Goal: Task Accomplishment & Management: Complete application form

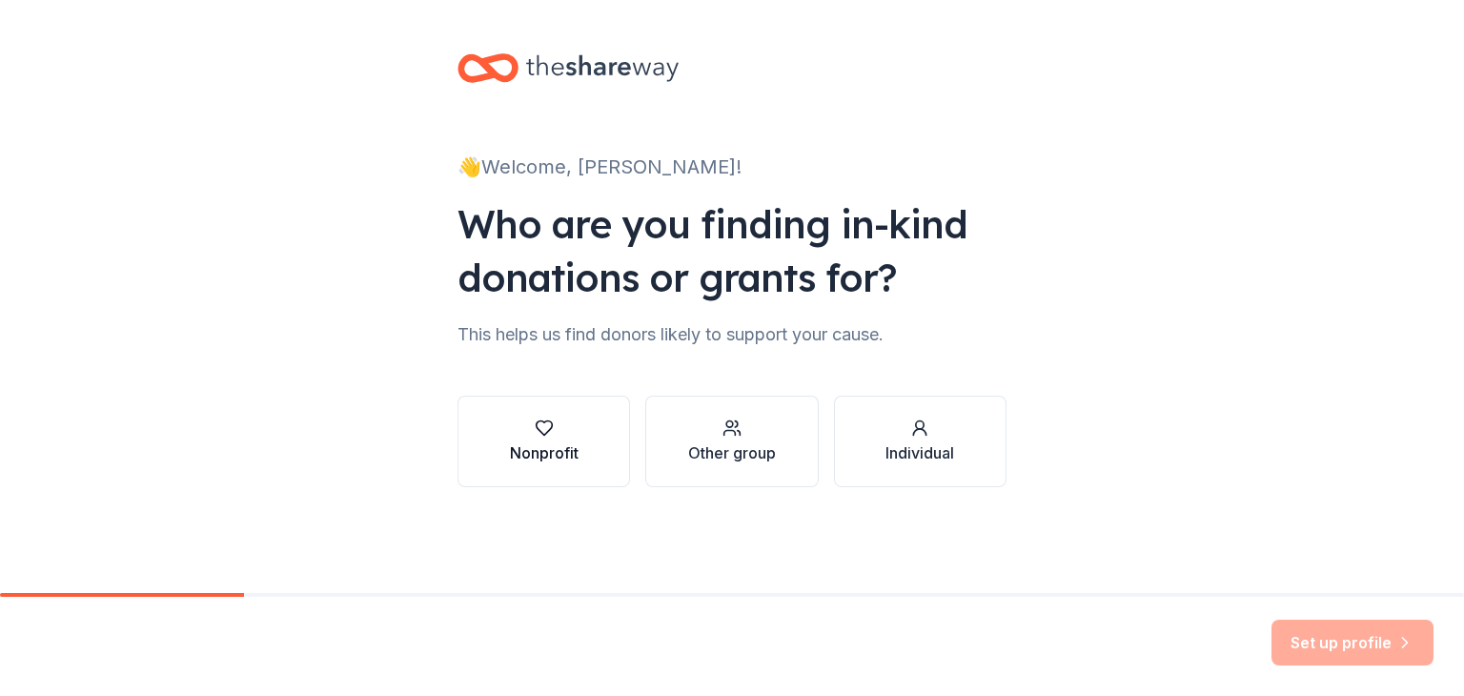
click at [578, 458] on button "Nonprofit" at bounding box center [543, 441] width 172 height 91
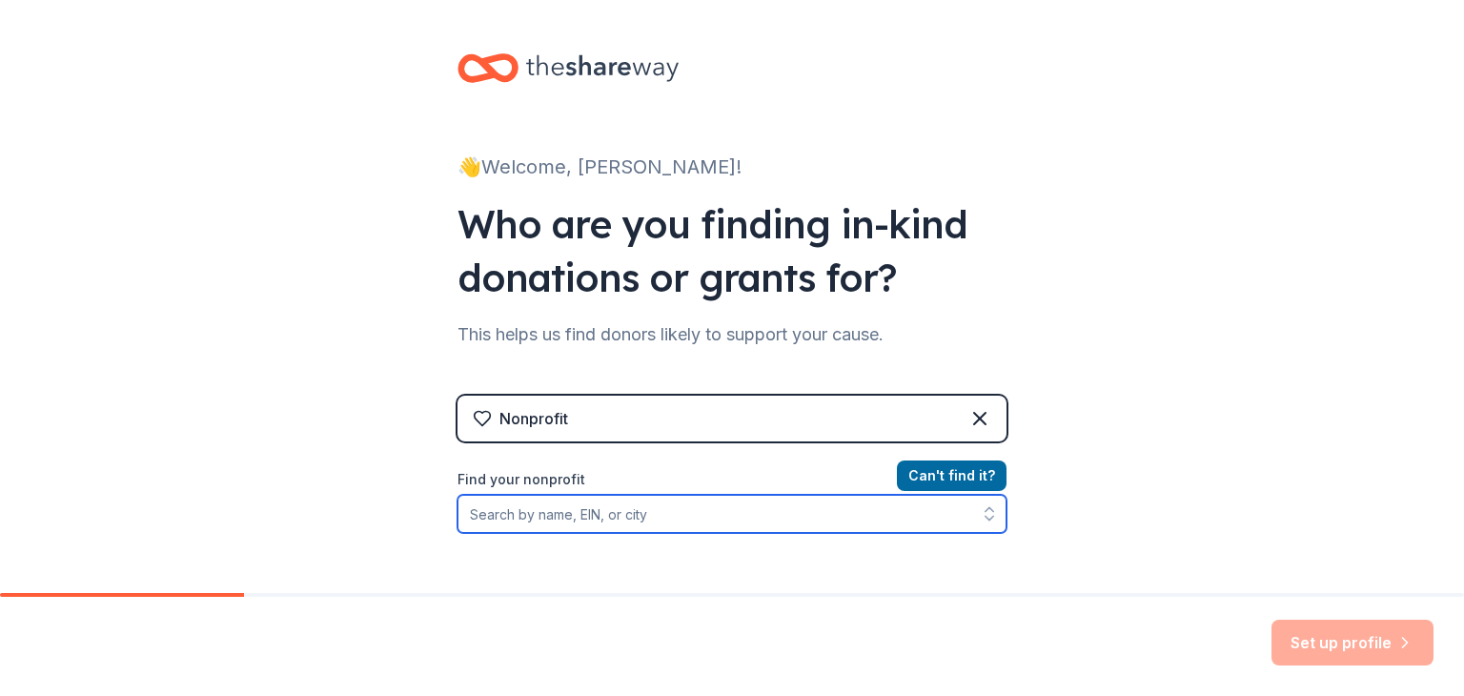
click at [785, 528] on input "Find your nonprofit" at bounding box center [731, 514] width 549 height 38
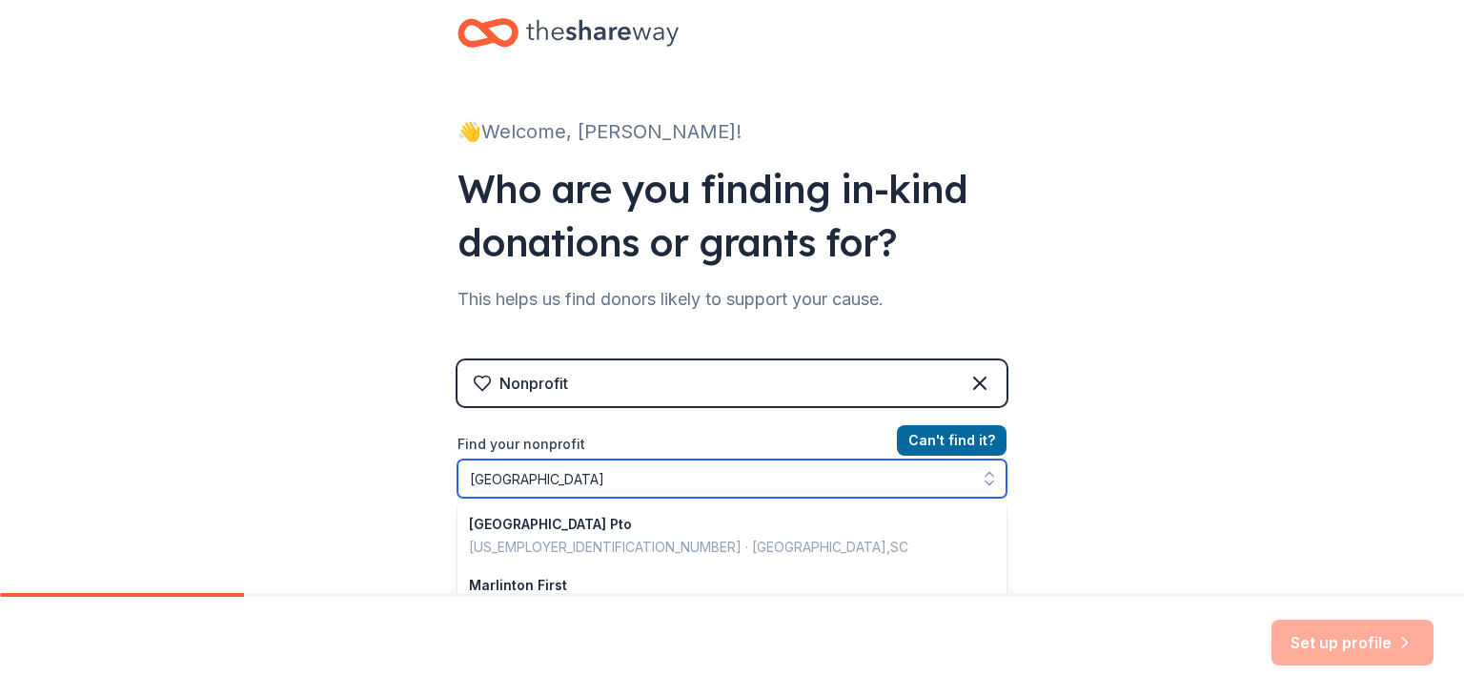
type input "Marrington Middle School"
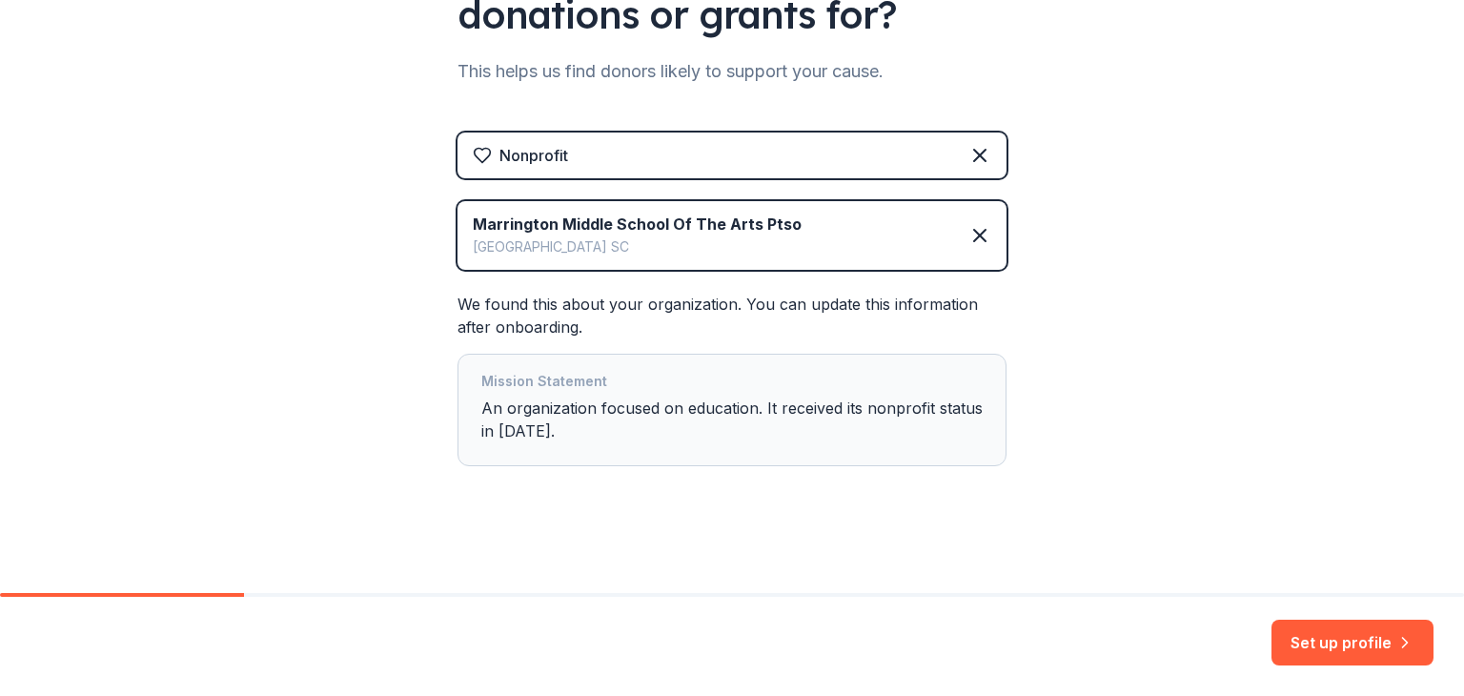
scroll to position [266, 0]
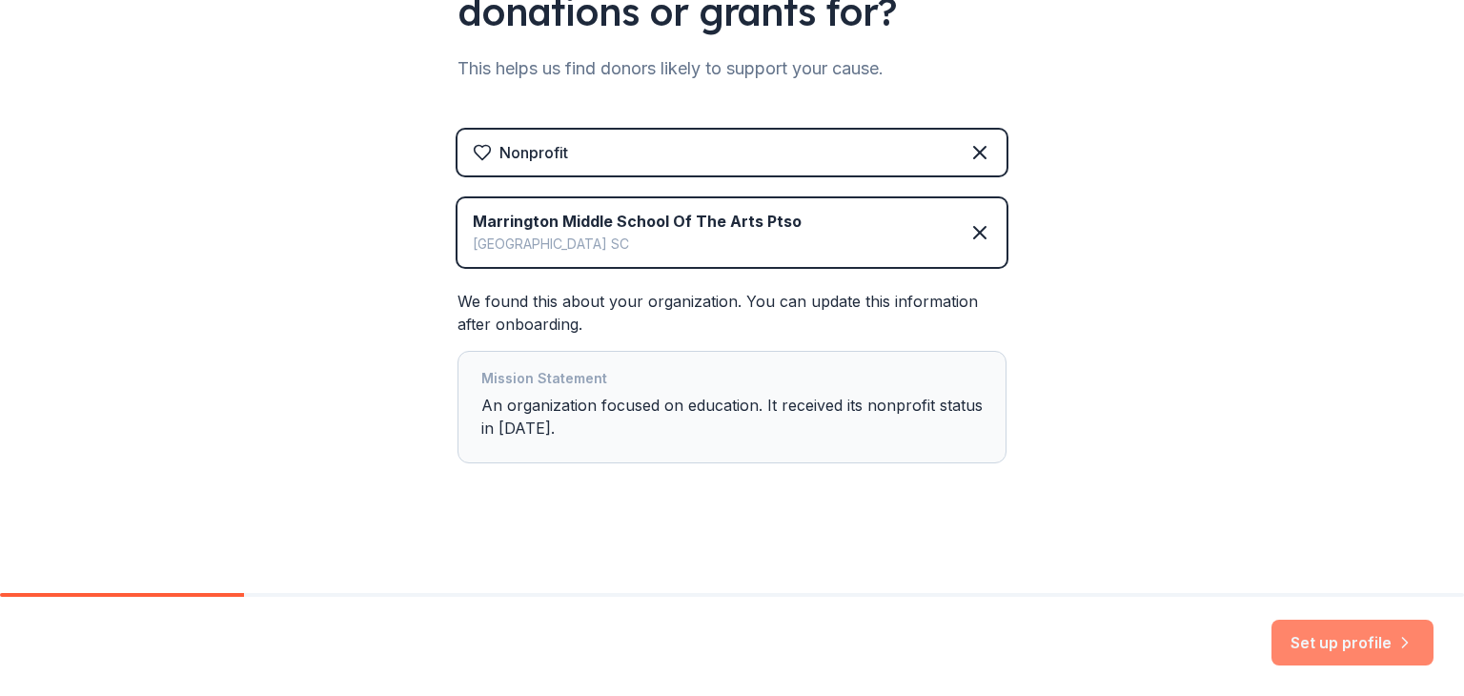
click at [1372, 640] on button "Set up profile" at bounding box center [1352, 642] width 162 height 46
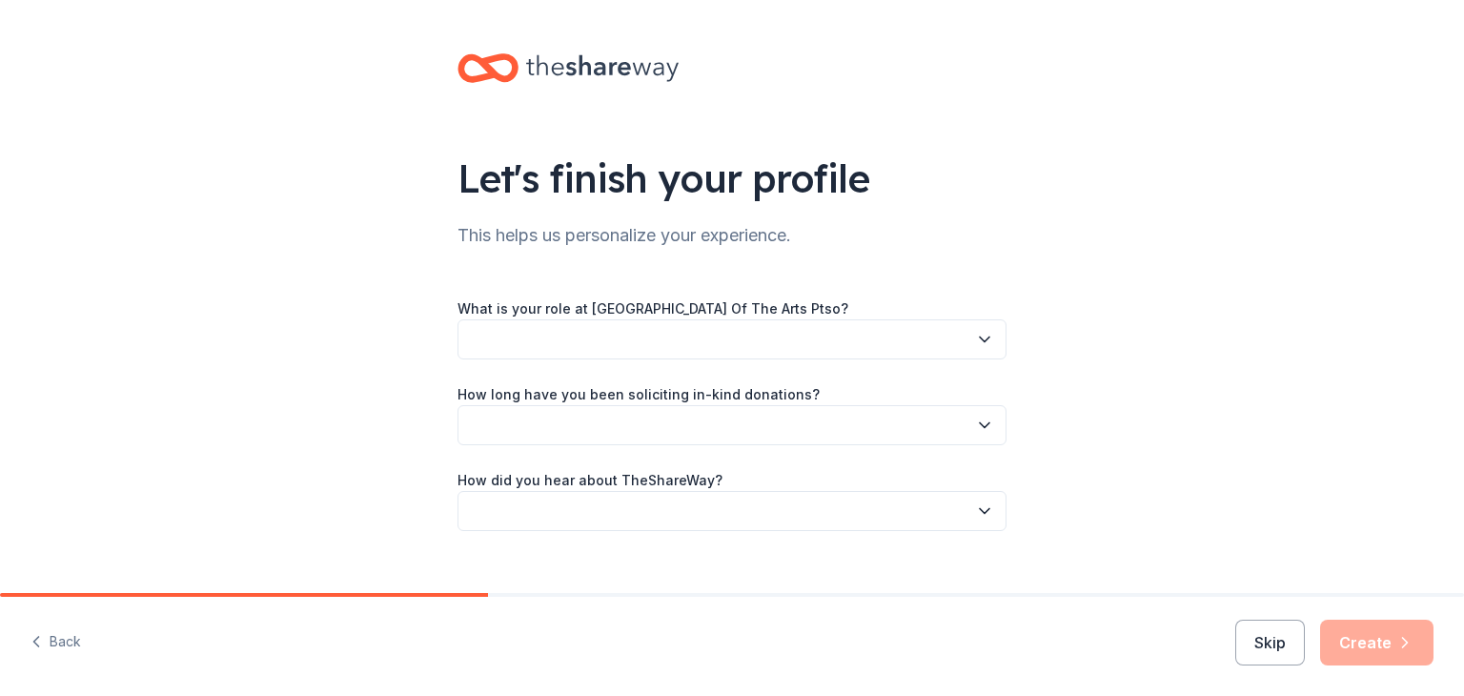
click at [722, 333] on button "button" at bounding box center [731, 339] width 549 height 40
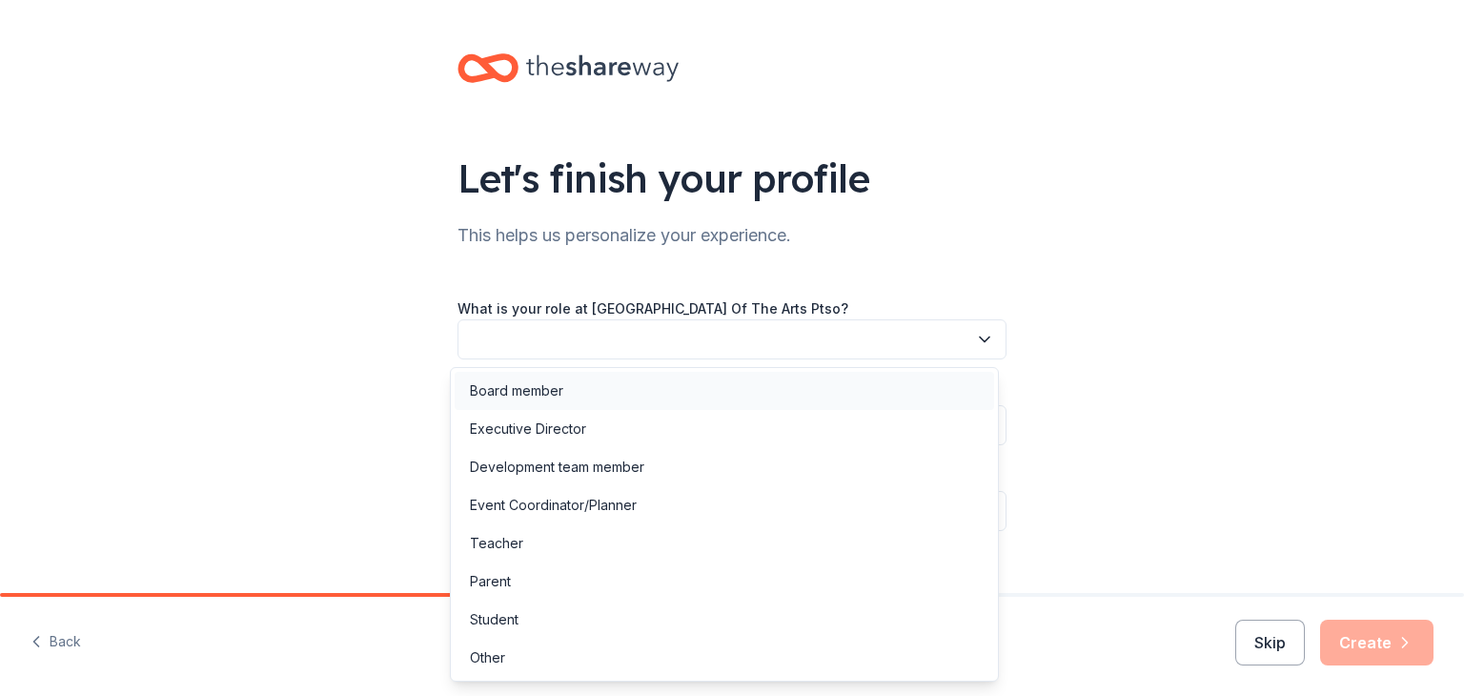
click at [640, 382] on div "Board member" at bounding box center [724, 391] width 539 height 38
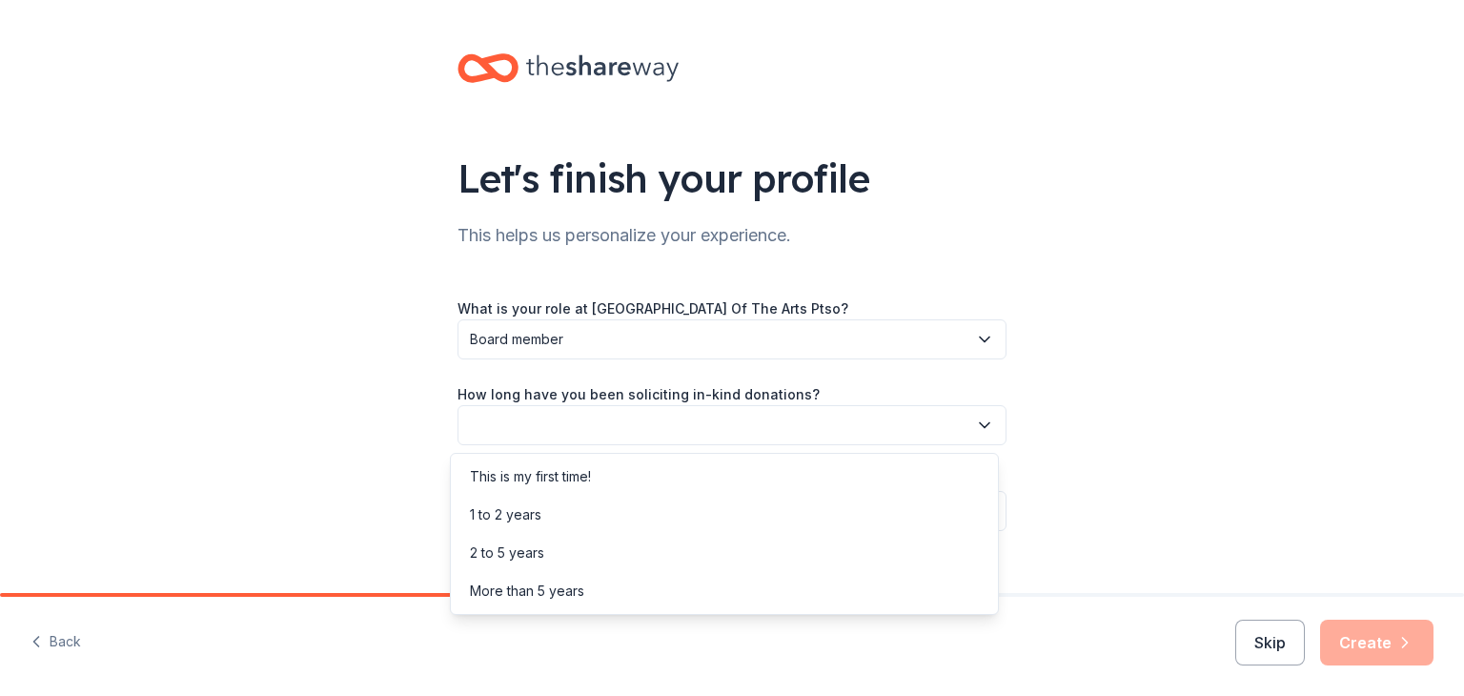
click at [656, 432] on button "button" at bounding box center [731, 425] width 549 height 40
click at [659, 478] on div "This is my first time!" at bounding box center [724, 476] width 539 height 38
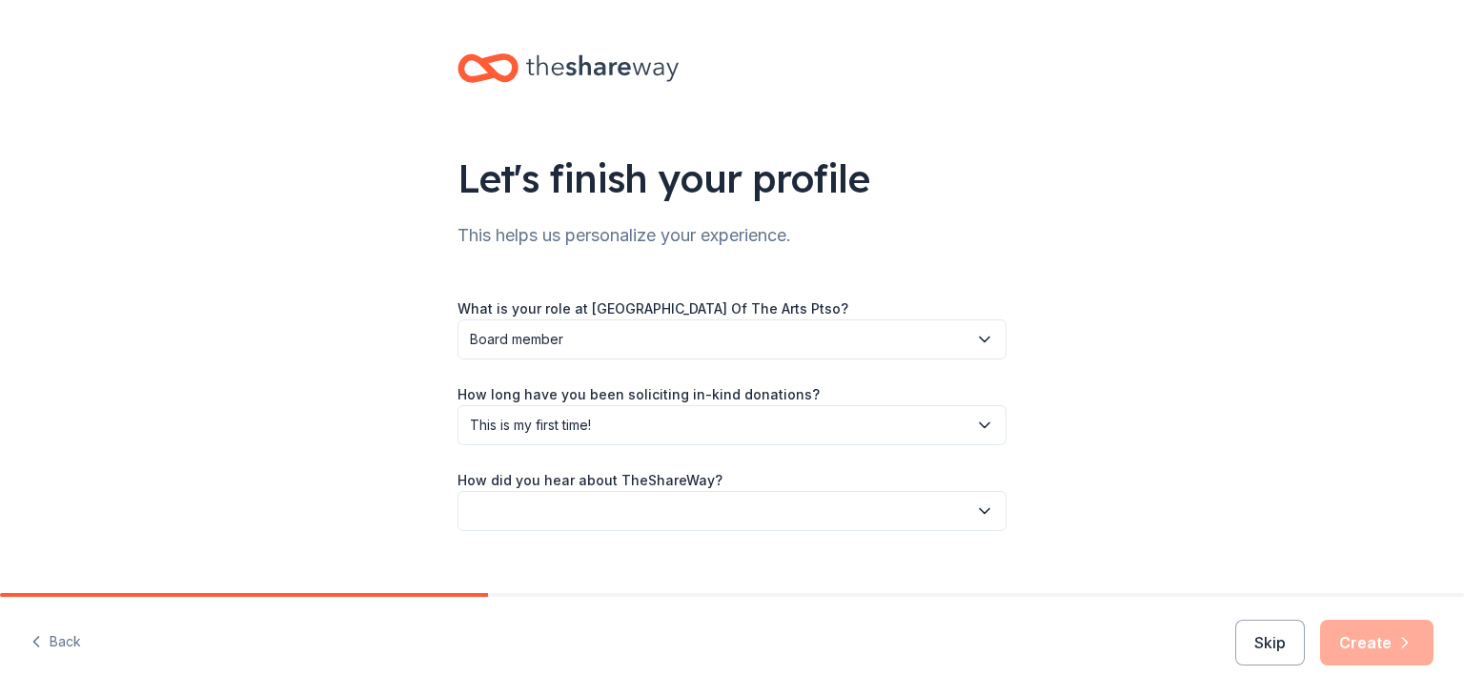
click at [660, 519] on button "button" at bounding box center [731, 511] width 549 height 40
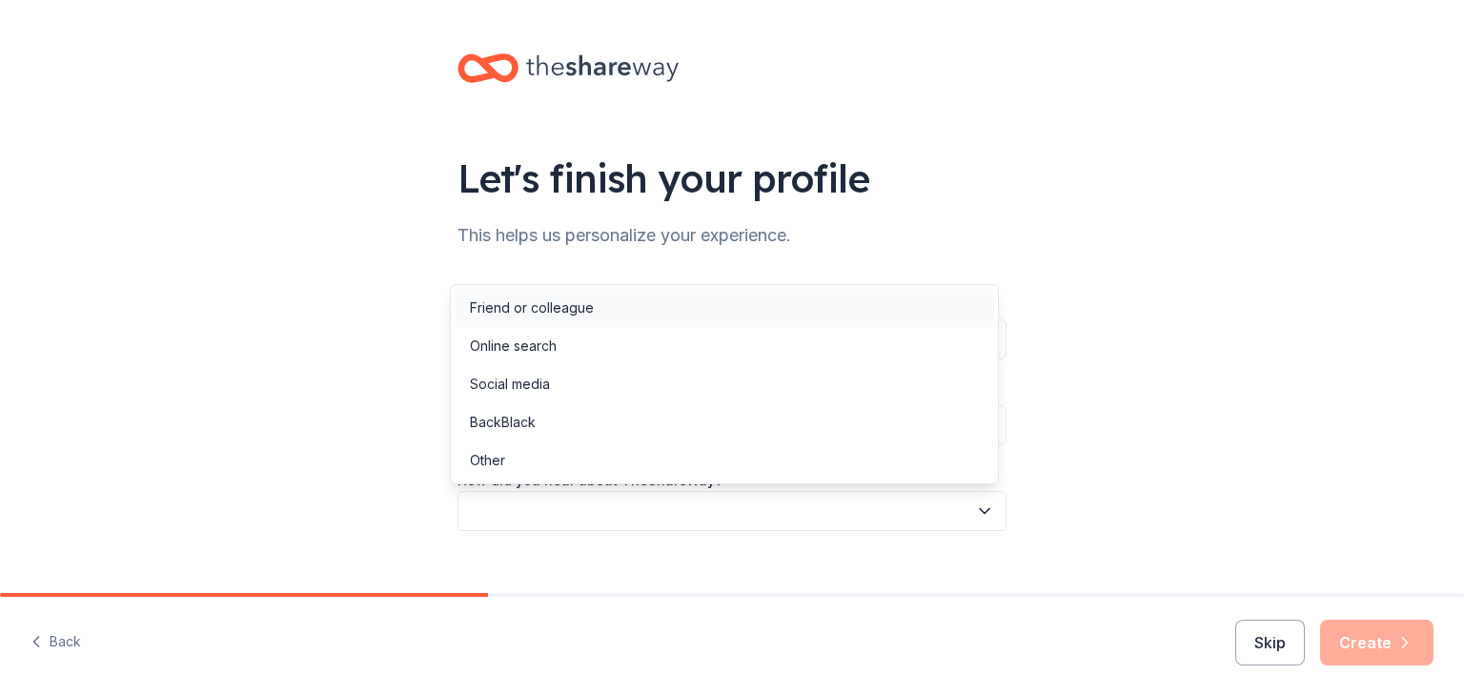
click at [671, 305] on div "Friend or colleague" at bounding box center [724, 308] width 539 height 38
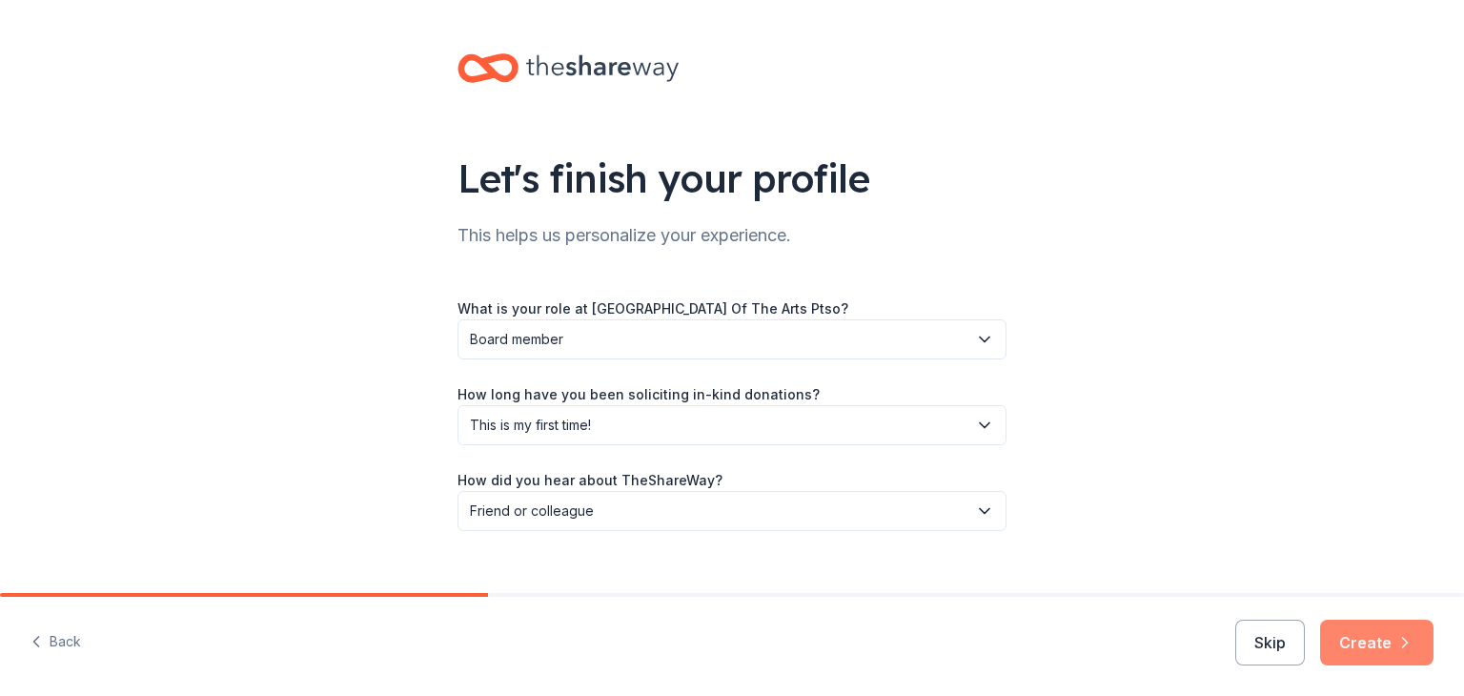
click at [1376, 651] on button "Create" at bounding box center [1376, 642] width 113 height 46
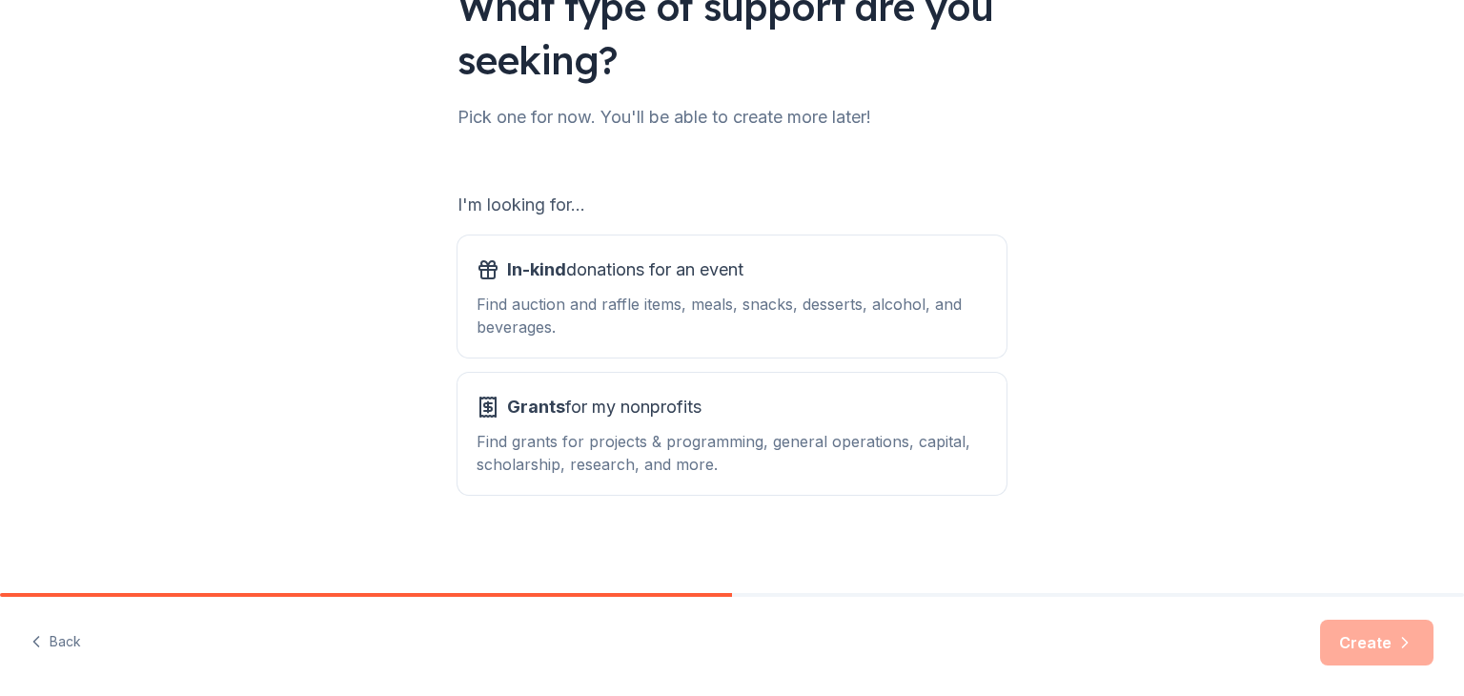
scroll to position [176, 0]
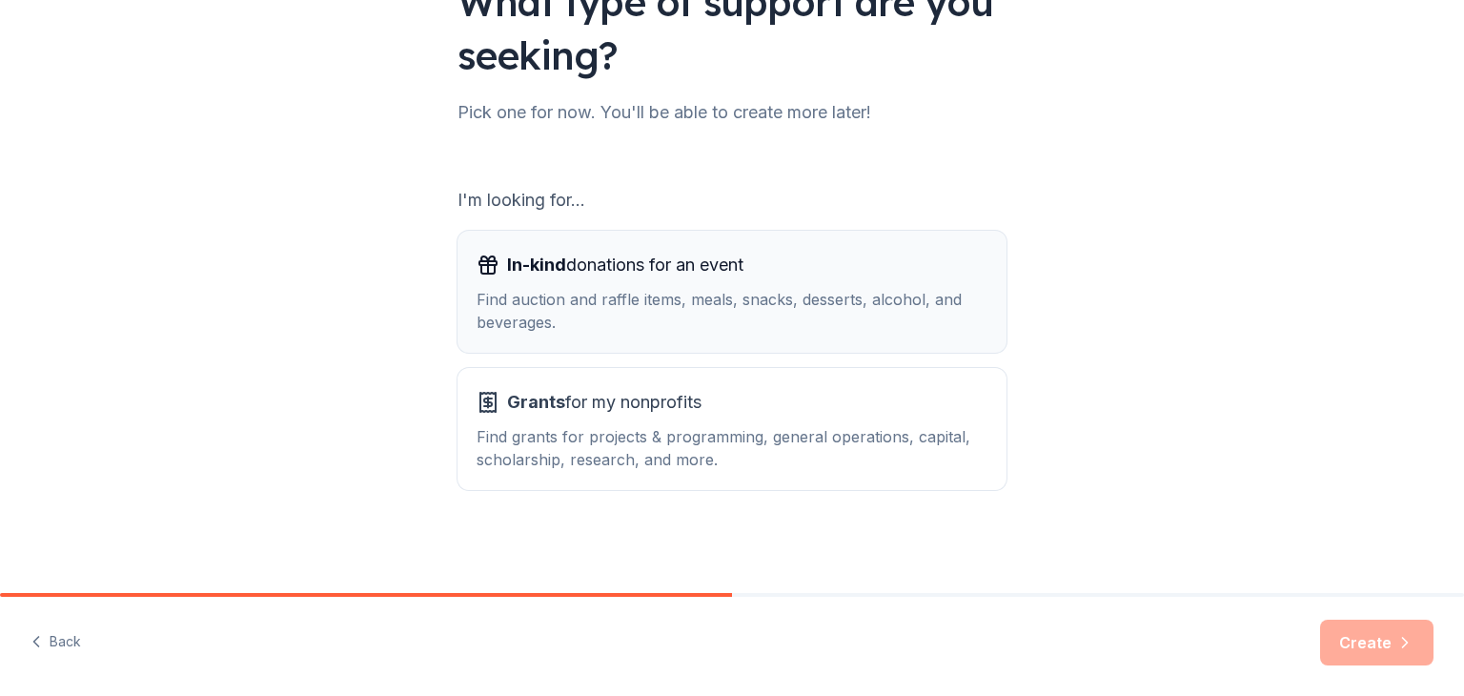
click at [766, 305] on div "Find auction and raffle items, meals, snacks, desserts, alcohol, and beverages." at bounding box center [732, 311] width 511 height 46
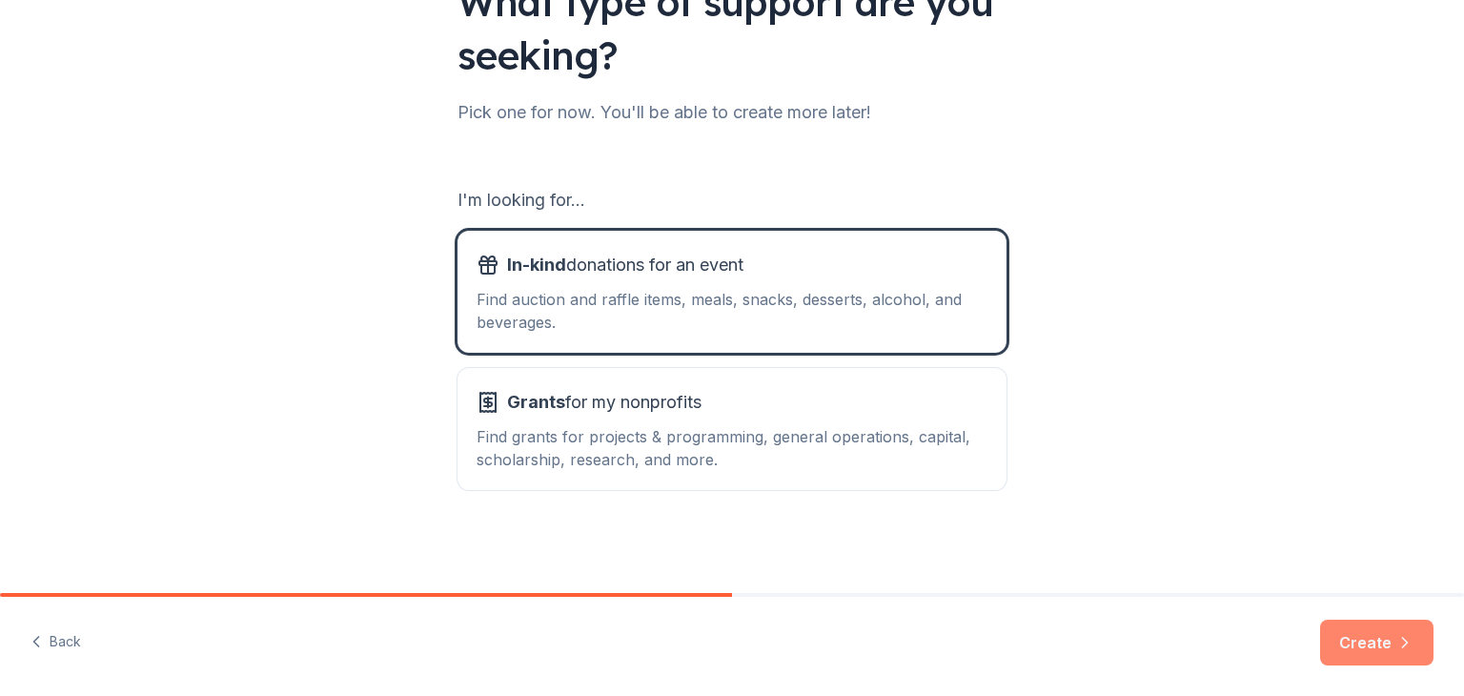
click at [1384, 651] on button "Create" at bounding box center [1376, 642] width 113 height 46
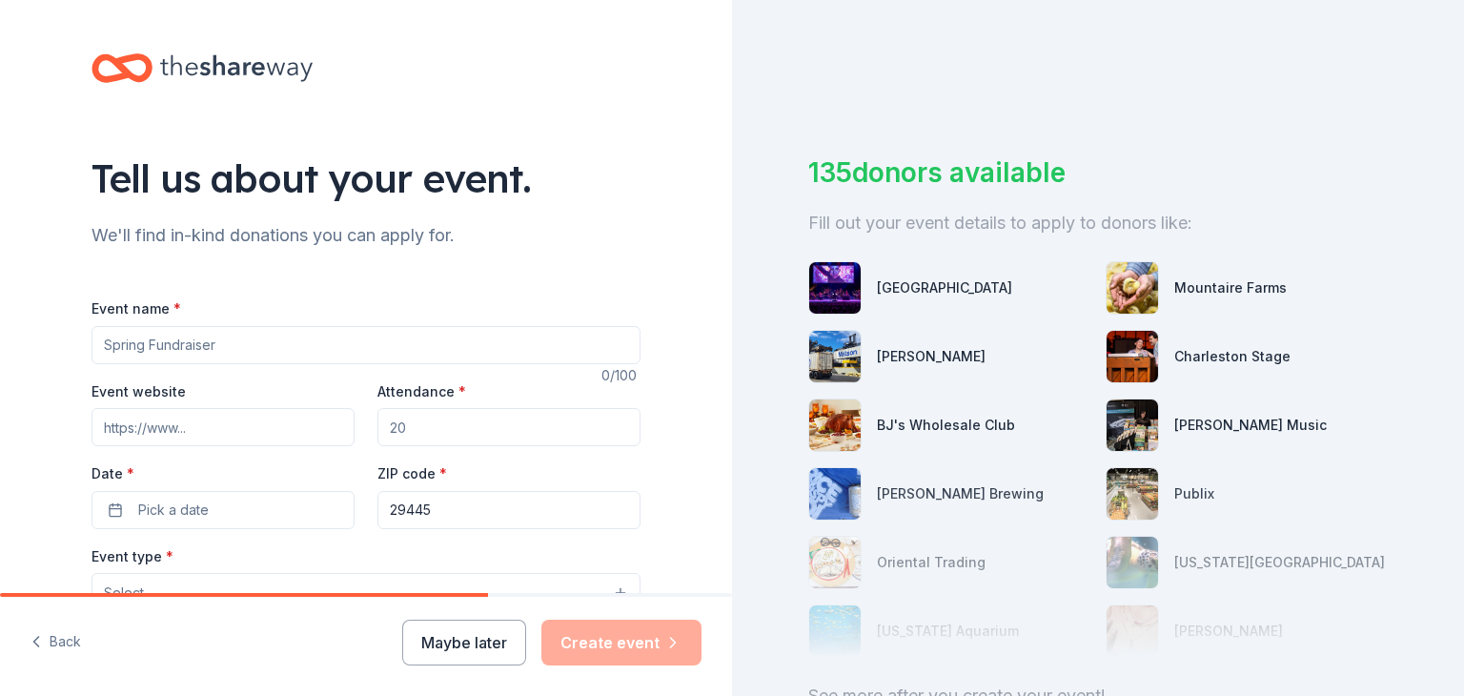
click at [366, 361] on input "Event name *" at bounding box center [365, 345] width 549 height 38
type input "F"
type input "School Fall Festival"
click at [226, 421] on input "Event website" at bounding box center [222, 427] width 263 height 38
drag, startPoint x: 446, startPoint y: 423, endPoint x: 401, endPoint y: 416, distance: 45.3
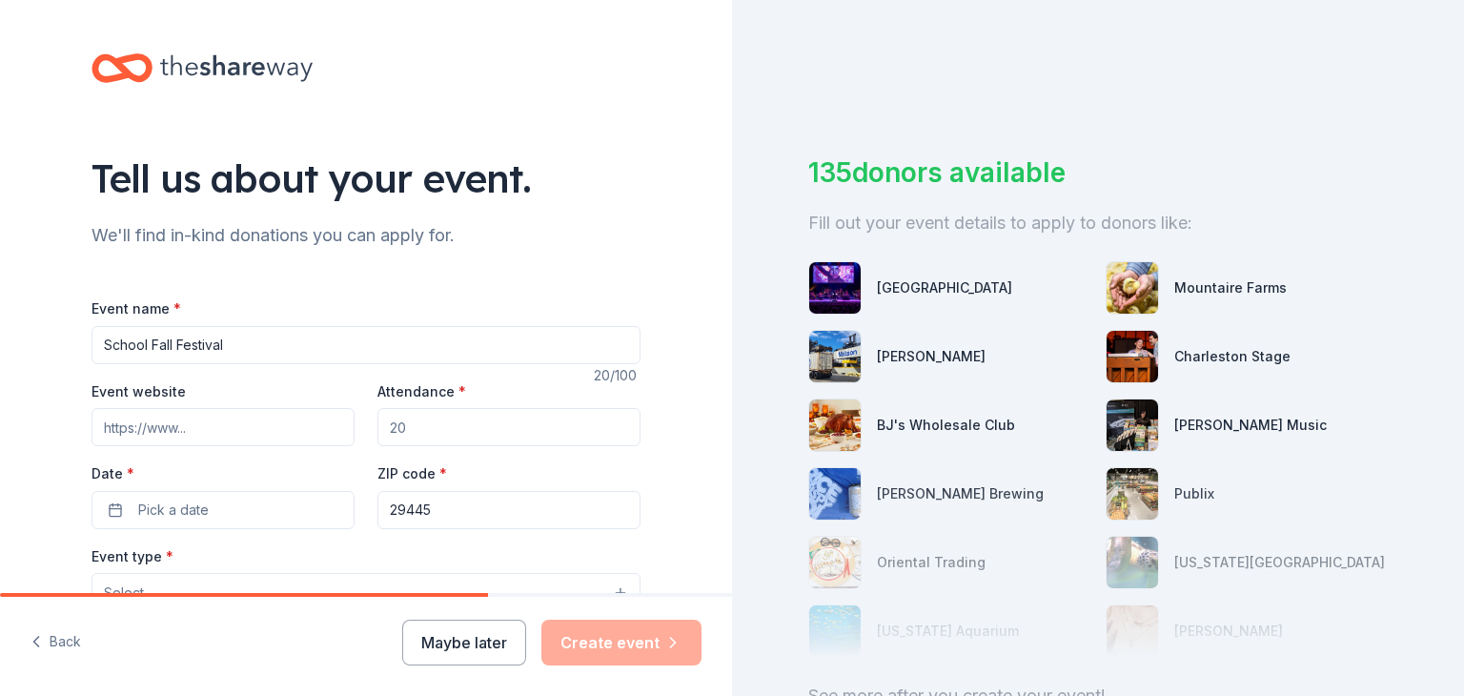
click at [377, 397] on div "Attendance *" at bounding box center [508, 413] width 263 height 68
click at [473, 442] on input "Attendance *" at bounding box center [508, 427] width 263 height 38
type input "250"
click at [154, 508] on span "Pick a date" at bounding box center [173, 509] width 71 height 23
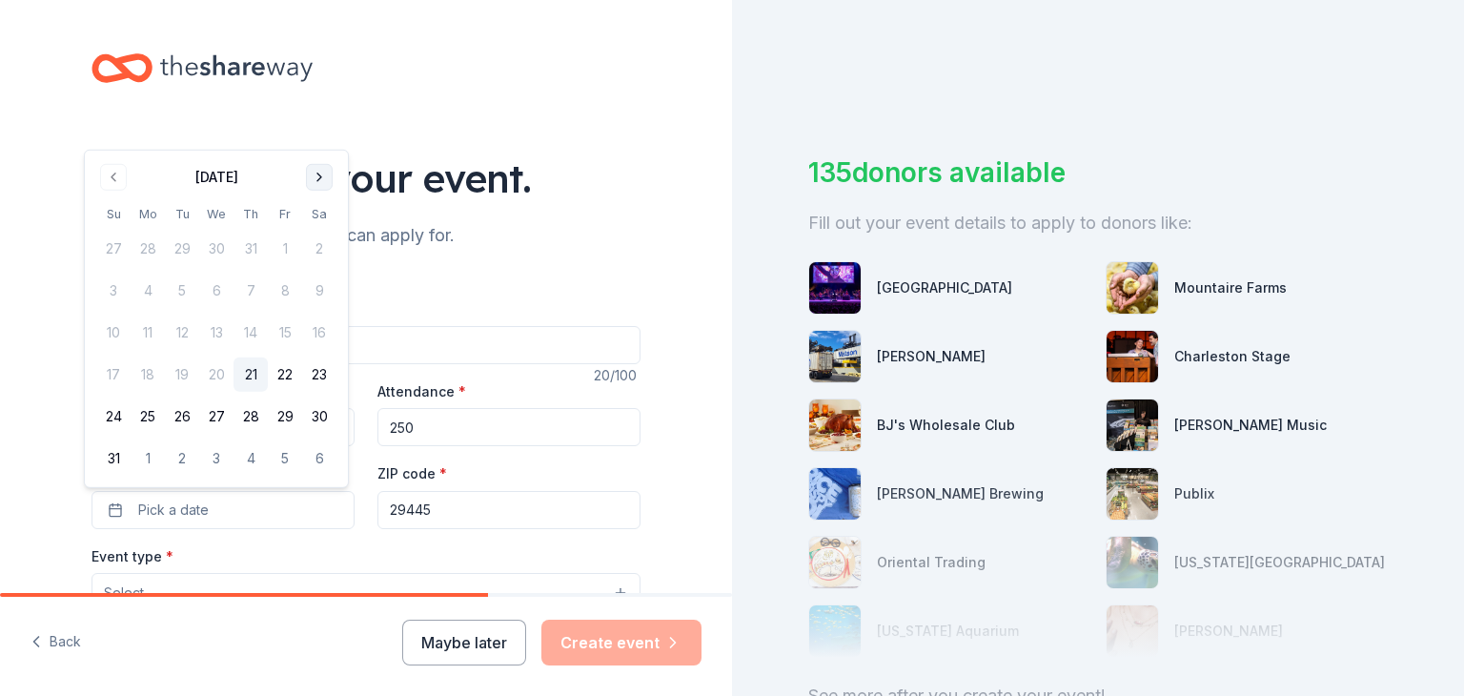
click at [332, 169] on button "Go to next month" at bounding box center [319, 177] width 27 height 27
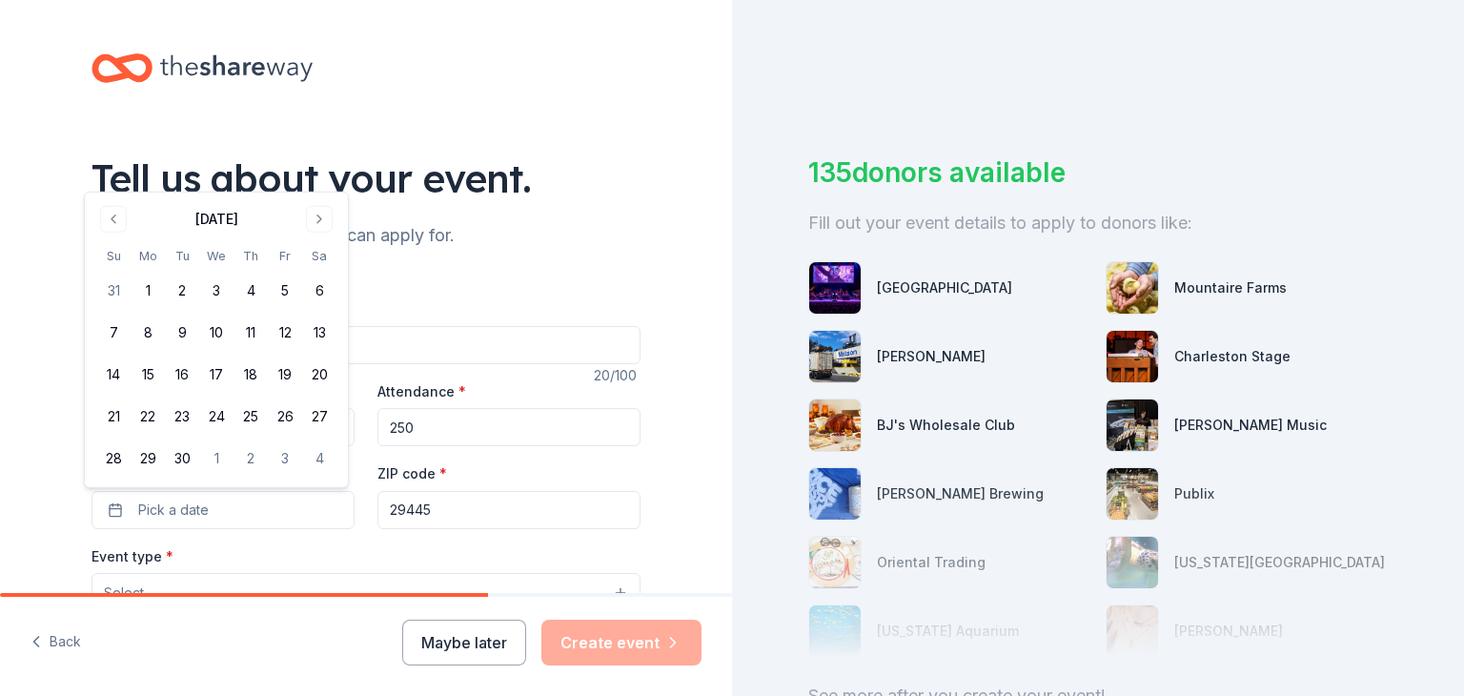
click at [326, 172] on div "Tell us about your event." at bounding box center [365, 178] width 549 height 53
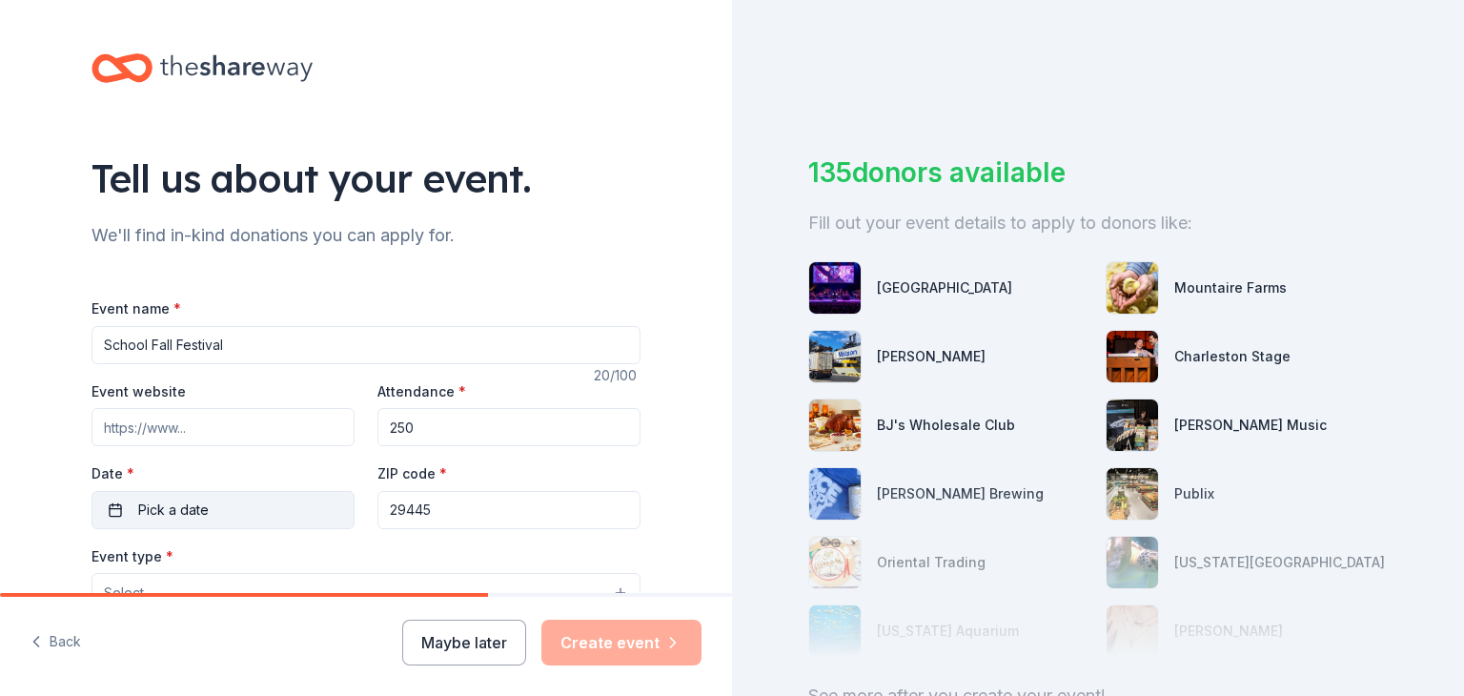
click at [246, 515] on button "Pick a date" at bounding box center [222, 510] width 263 height 38
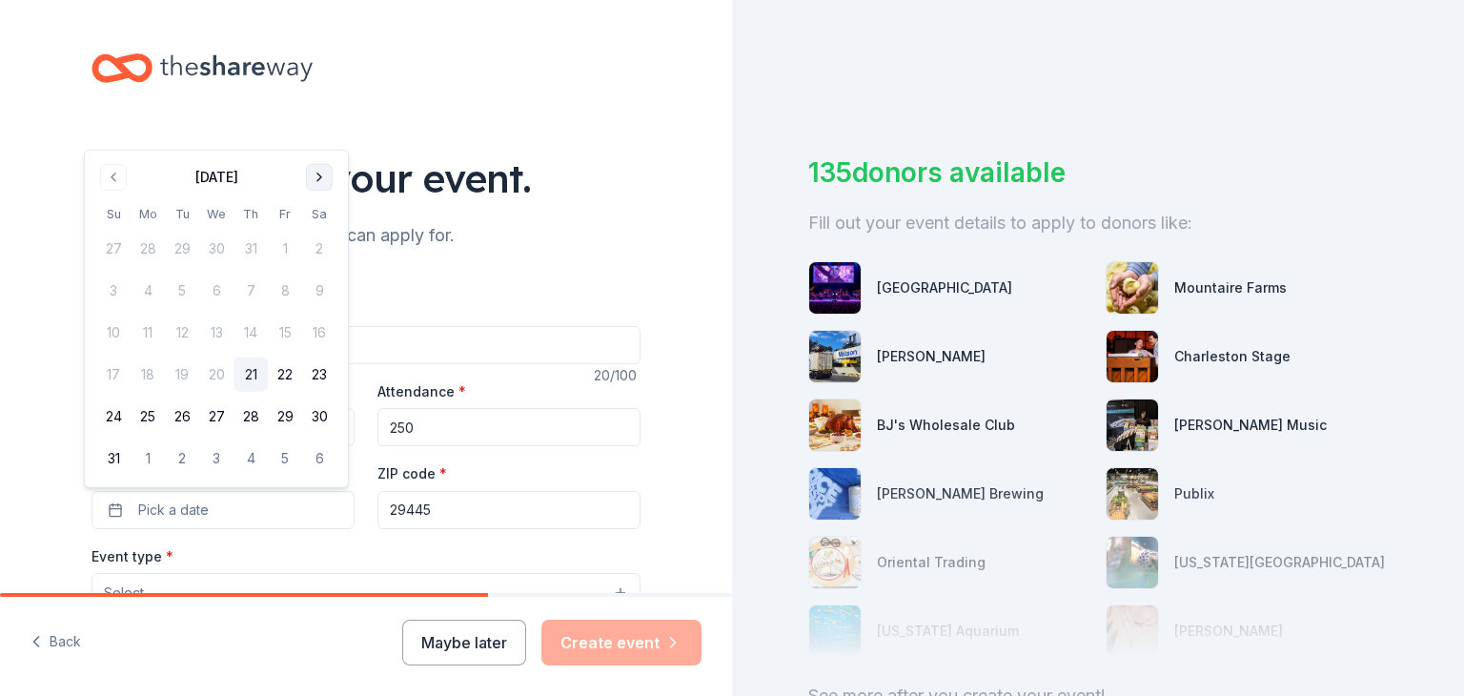
click at [322, 177] on button "Go to next month" at bounding box center [319, 177] width 27 height 27
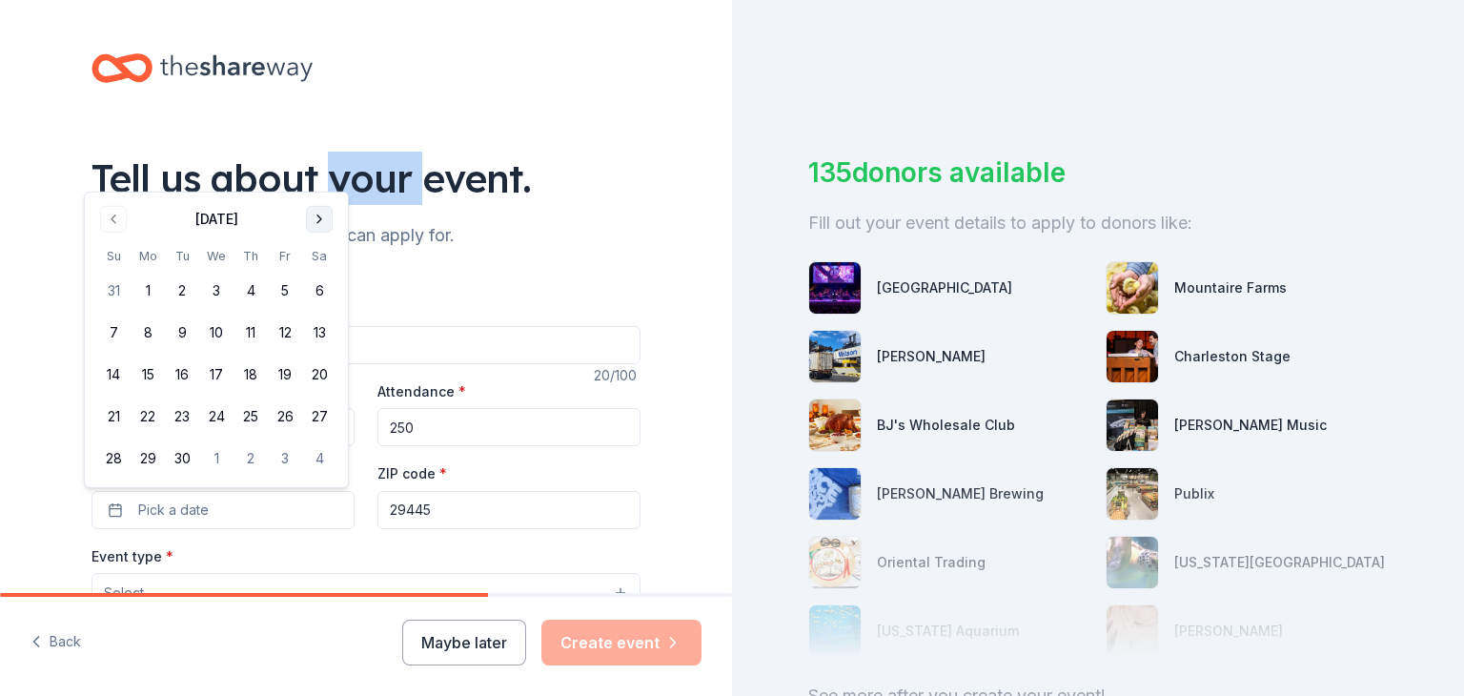
click at [322, 177] on div "Tell us about your event." at bounding box center [365, 178] width 549 height 53
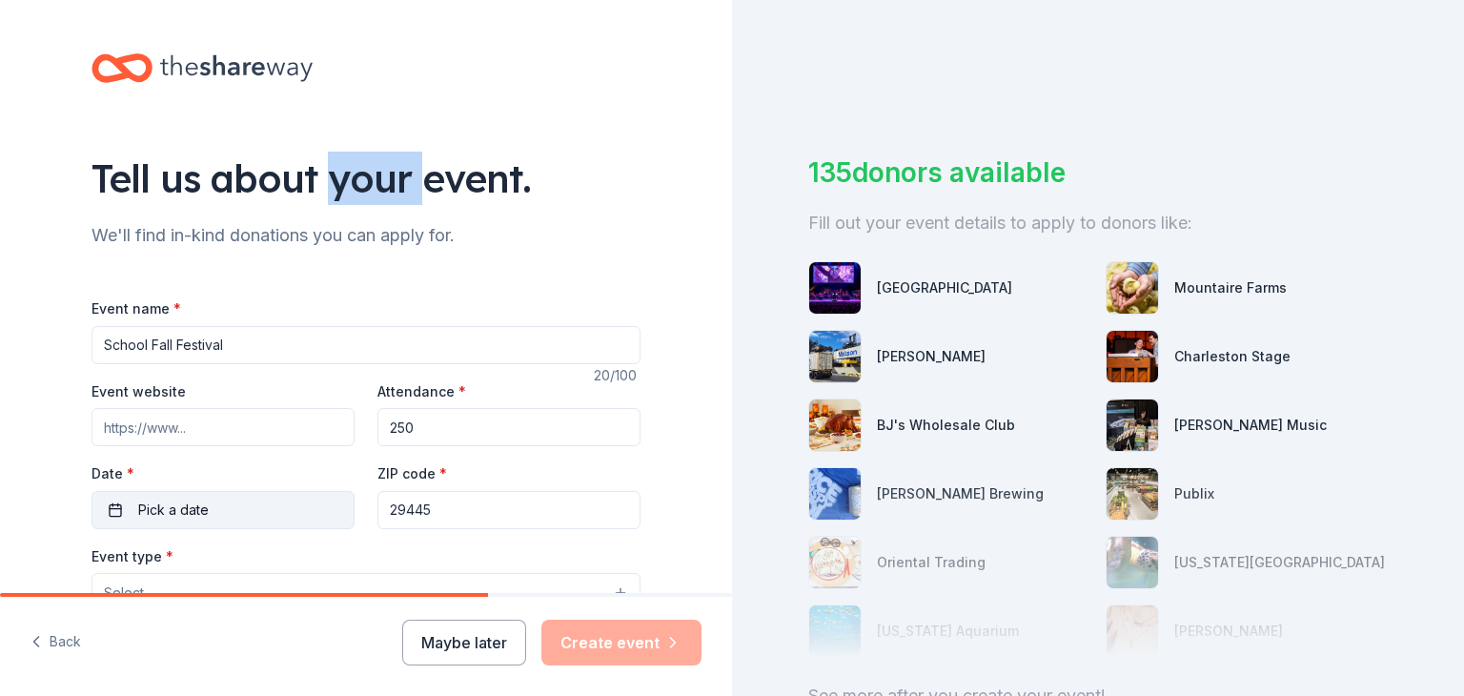
click at [248, 499] on button "Pick a date" at bounding box center [222, 510] width 263 height 38
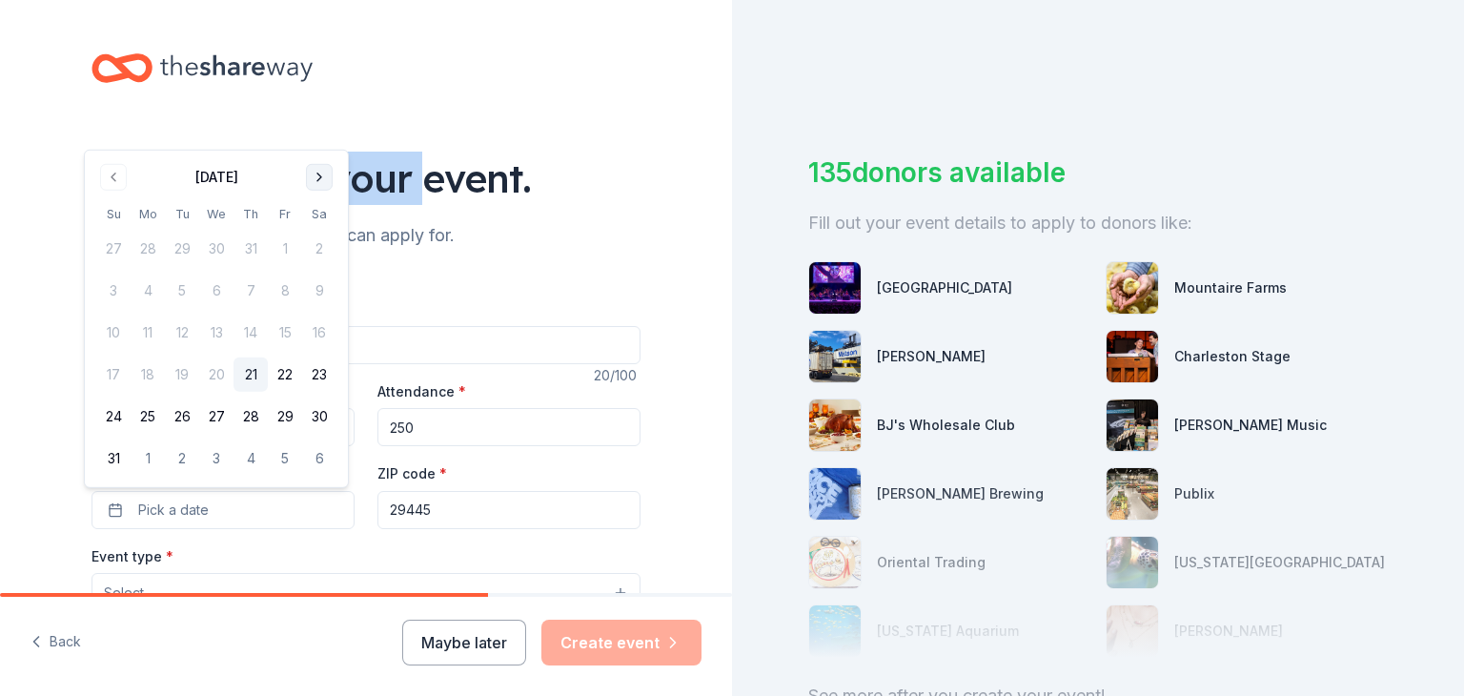
click at [324, 188] on button "Go to next month" at bounding box center [319, 177] width 27 height 27
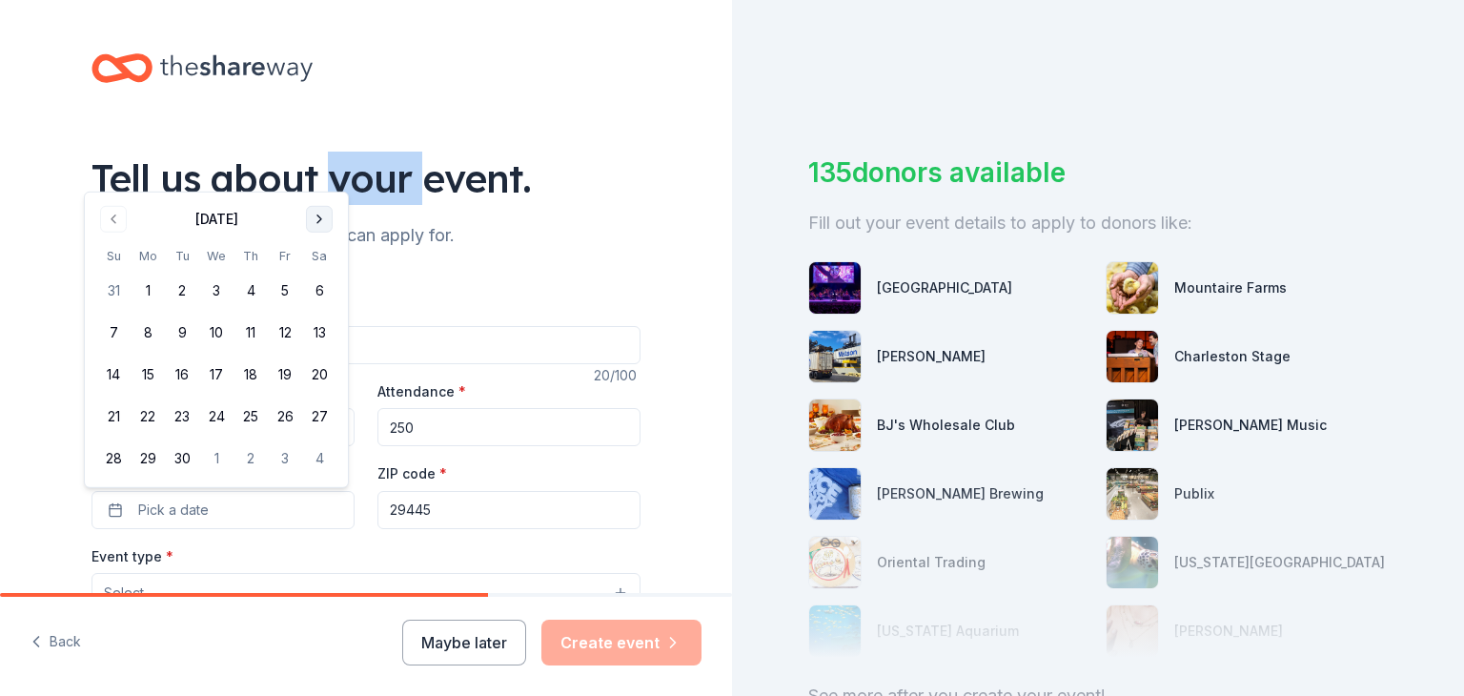
click at [324, 230] on button "Go to next month" at bounding box center [319, 219] width 27 height 27
click at [282, 381] on button "17" at bounding box center [285, 374] width 34 height 34
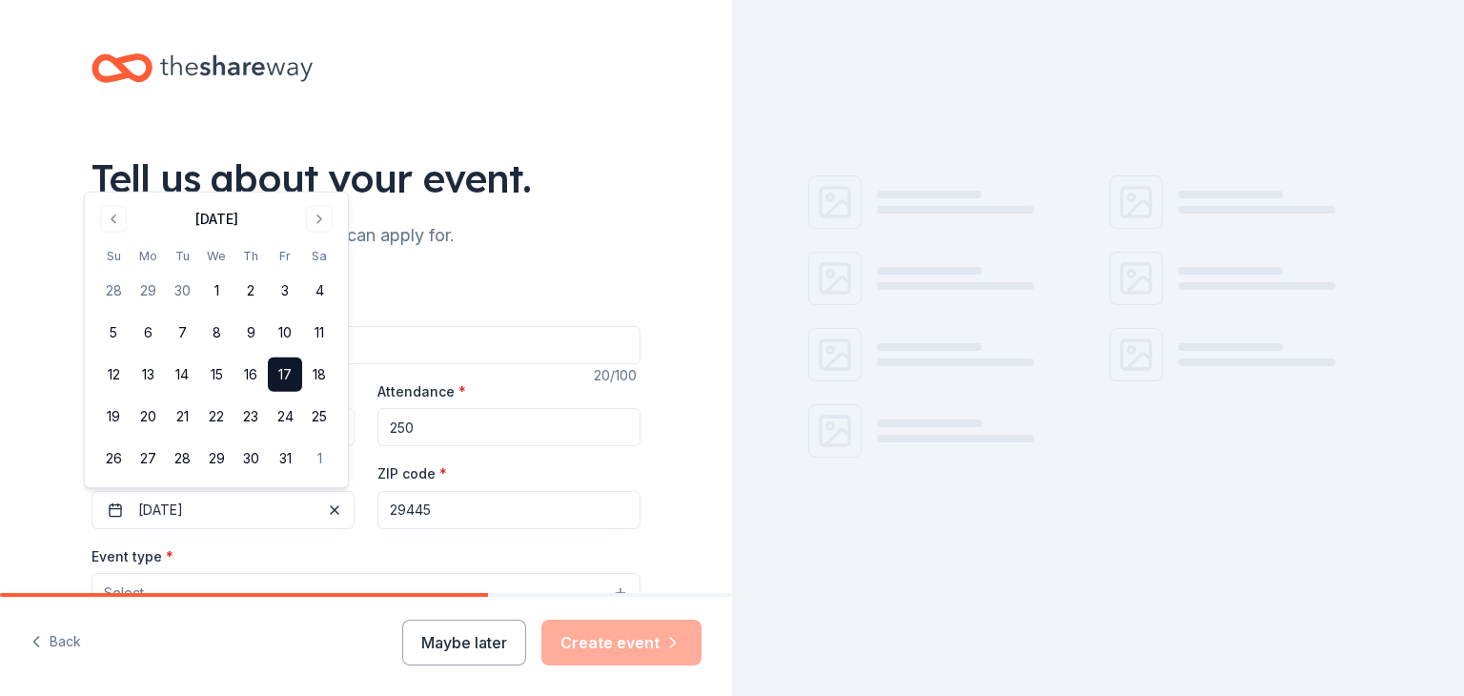
click at [401, 551] on div "Event type * Select" at bounding box center [365, 579] width 549 height 70
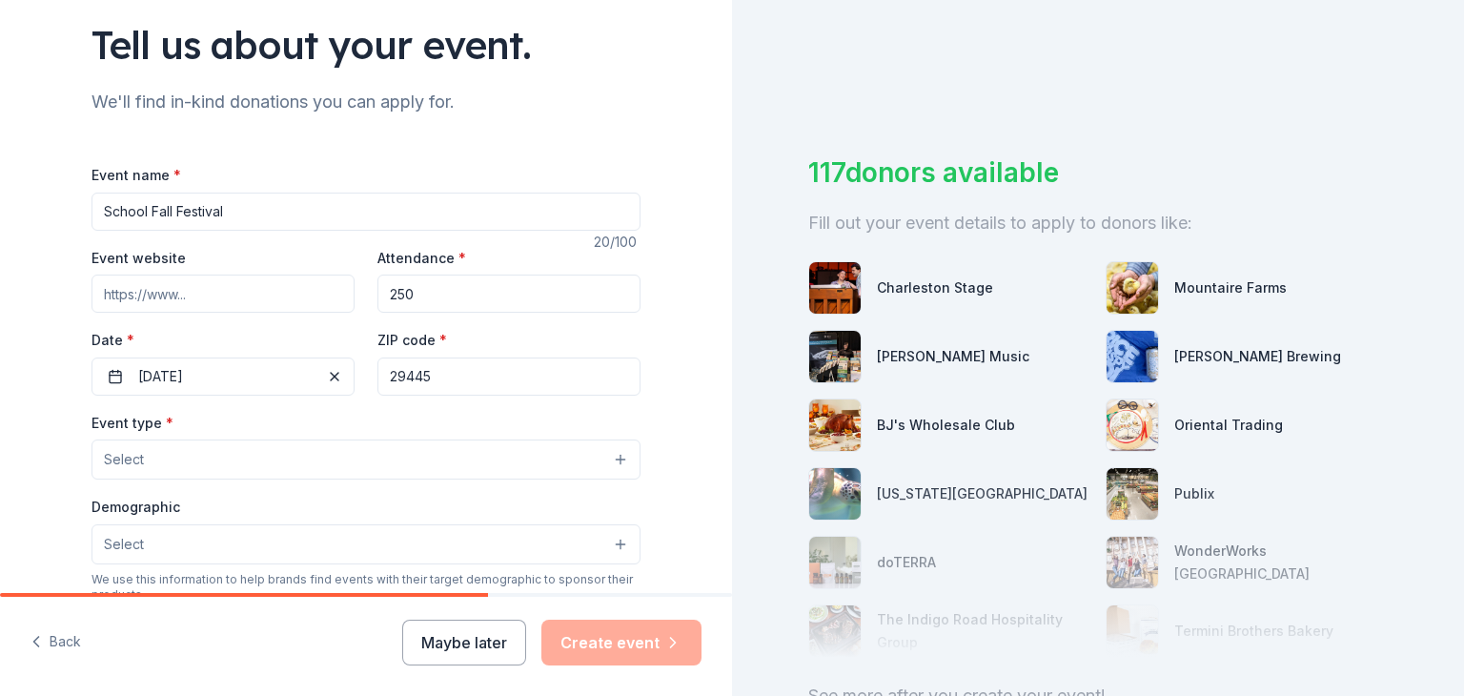
scroll to position [191, 0]
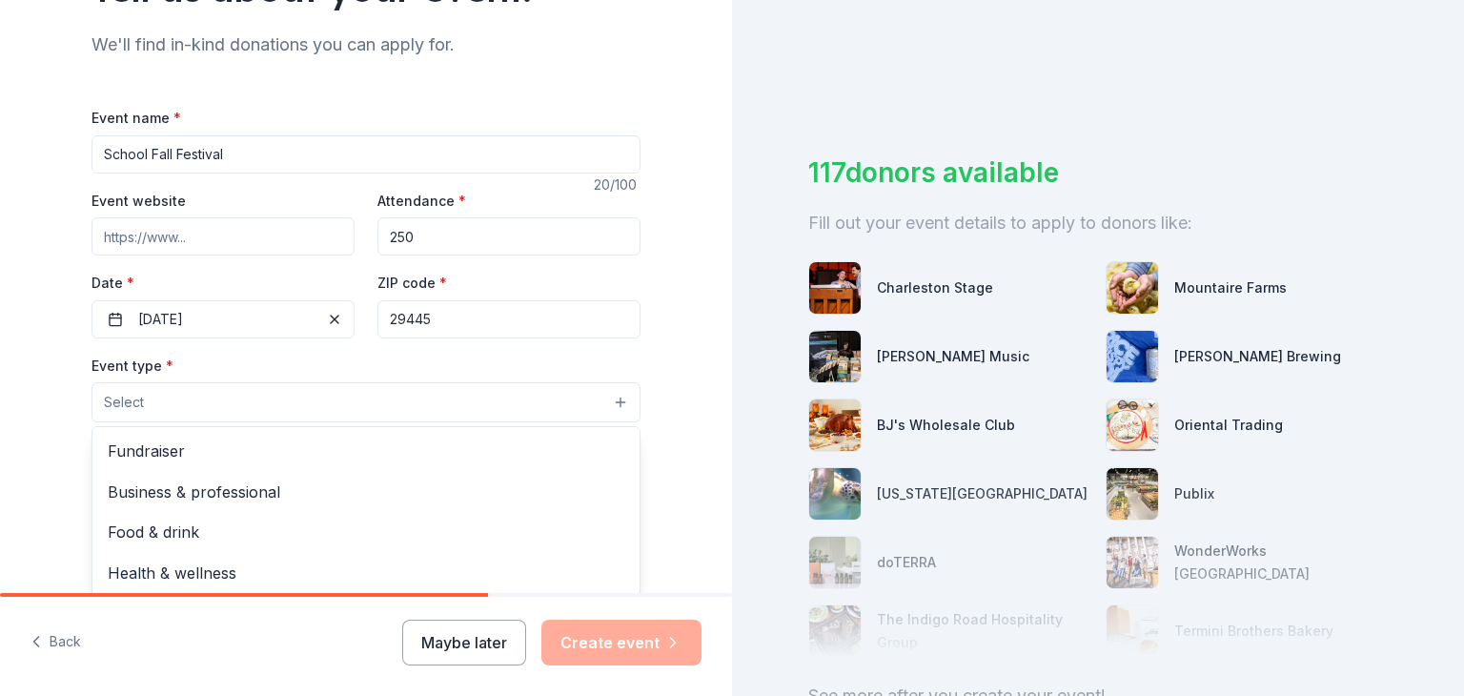
click at [351, 410] on button "Select" at bounding box center [365, 402] width 549 height 40
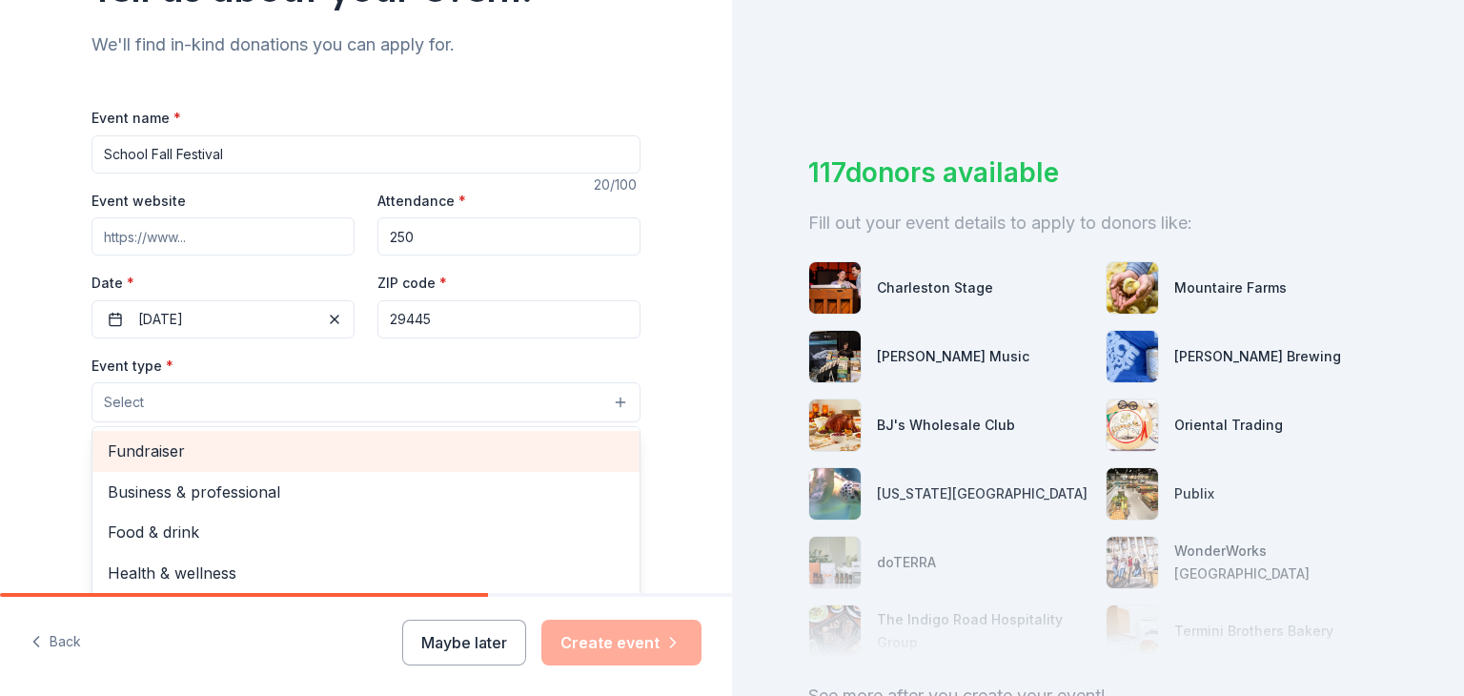
click at [326, 454] on span "Fundraiser" at bounding box center [366, 450] width 517 height 25
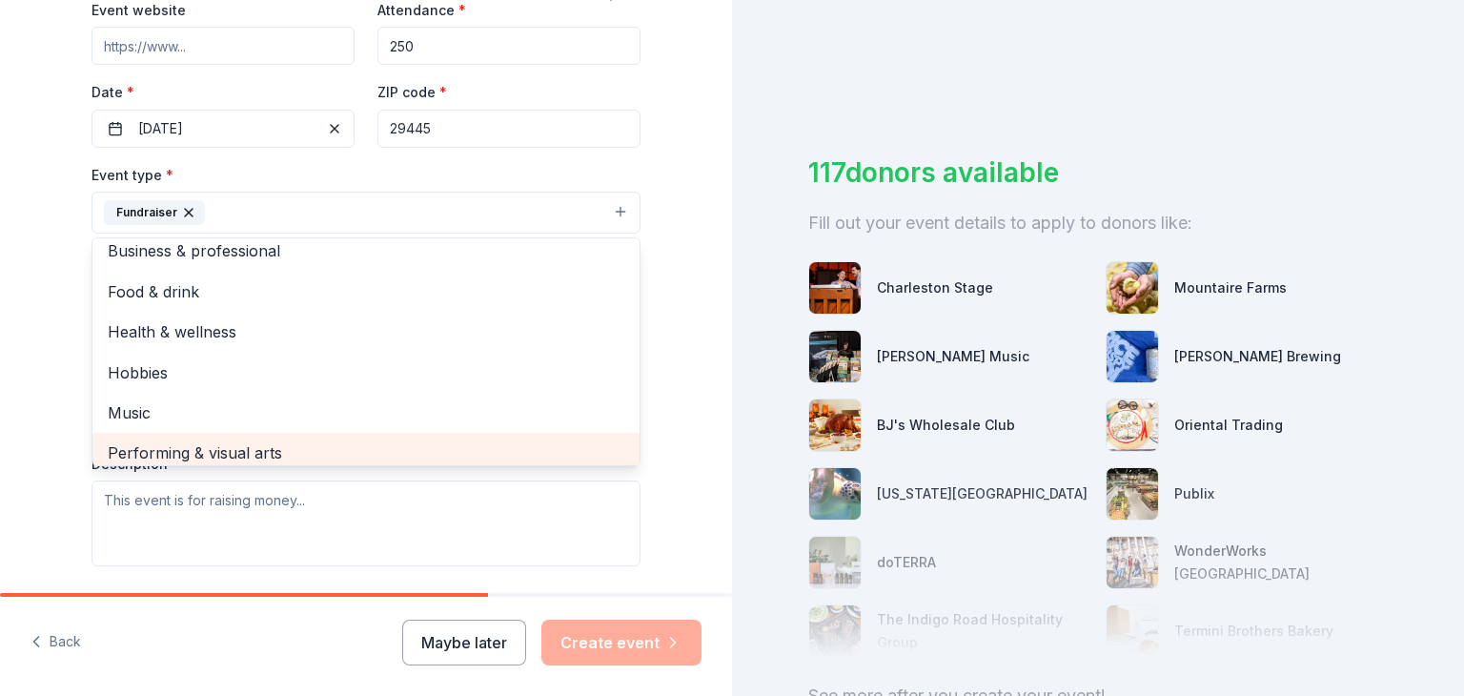
scroll to position [0, 0]
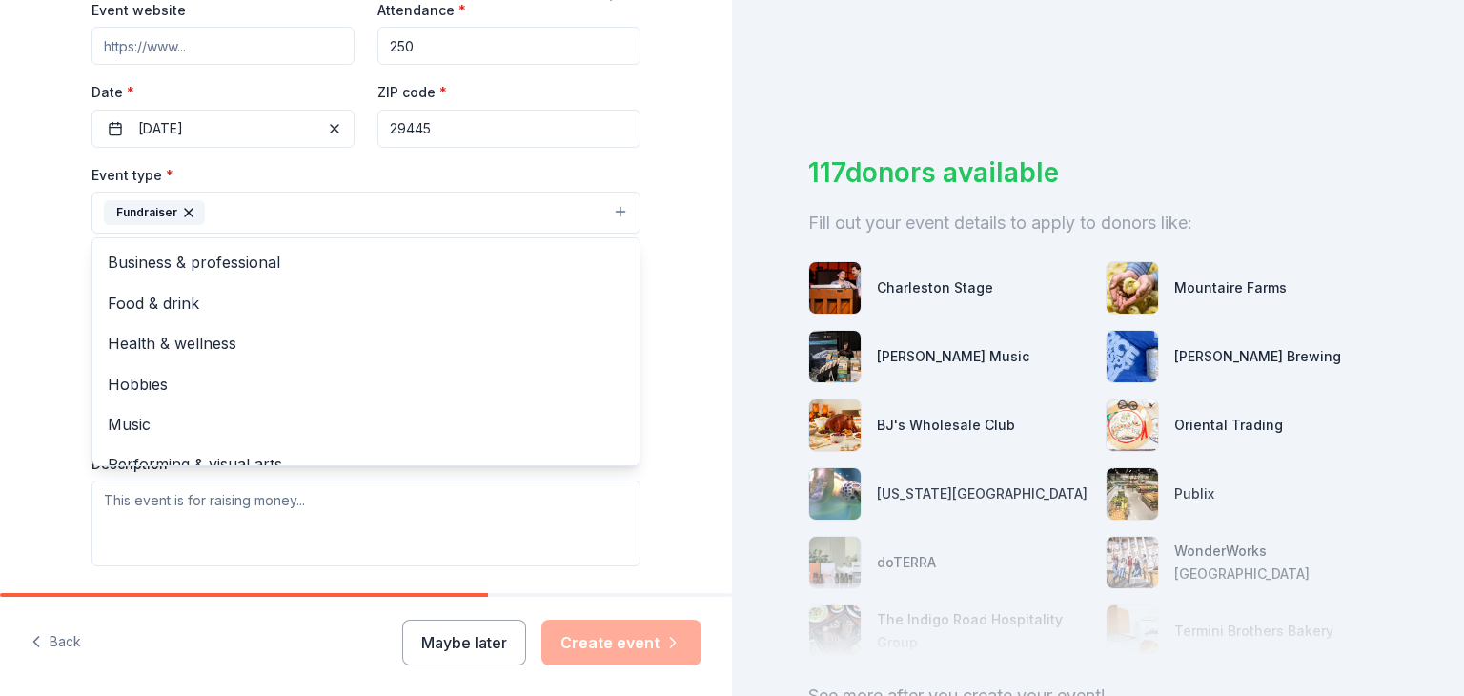
click at [690, 302] on div "Tell us about your event. We'll find in-kind donations you can apply for. Event…" at bounding box center [366, 254] width 732 height 1270
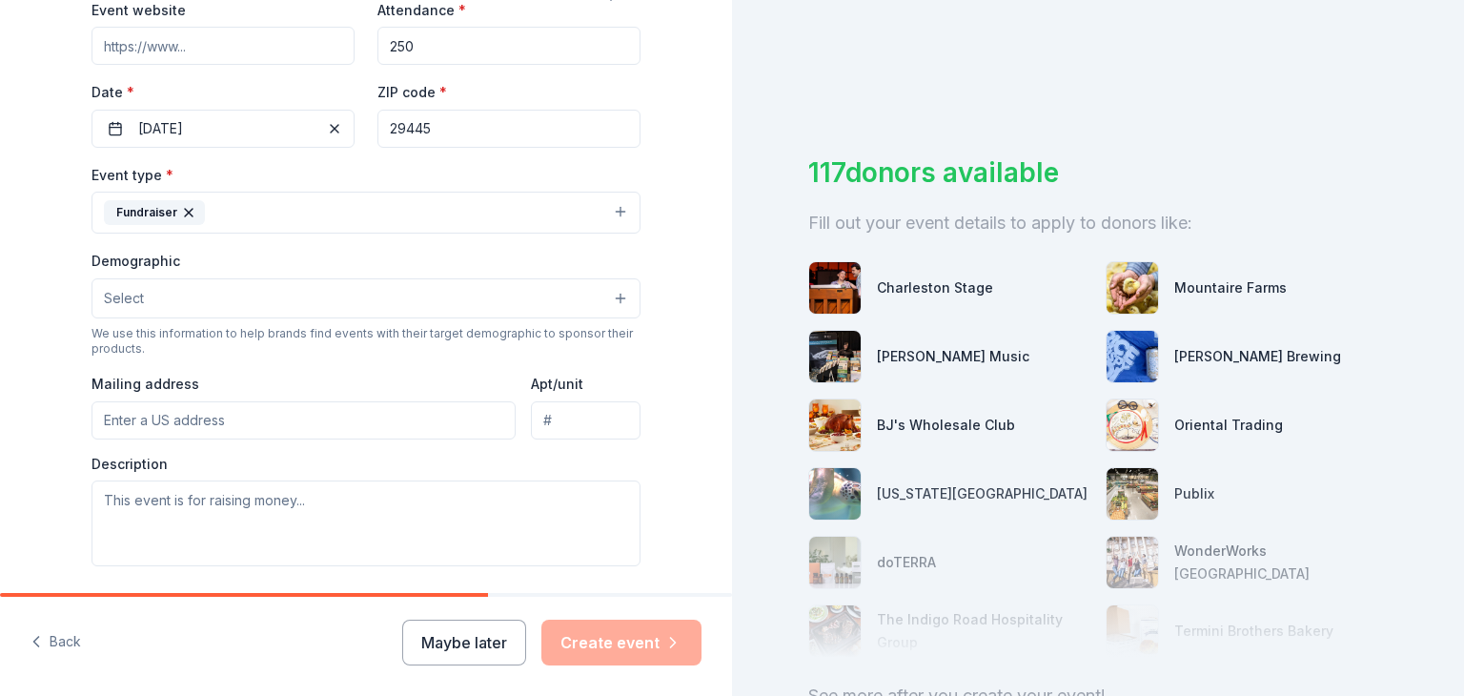
click at [317, 302] on button "Select" at bounding box center [365, 298] width 549 height 40
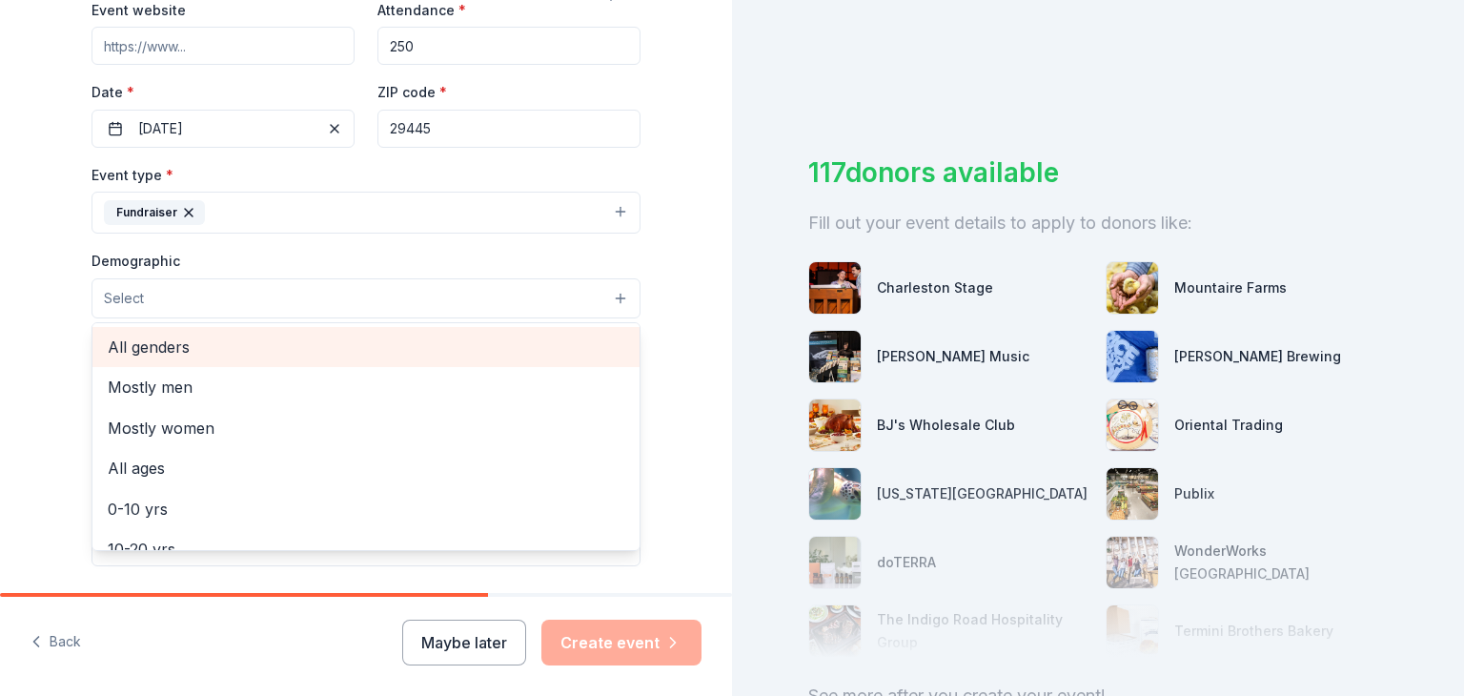
click at [301, 348] on span "All genders" at bounding box center [366, 347] width 517 height 25
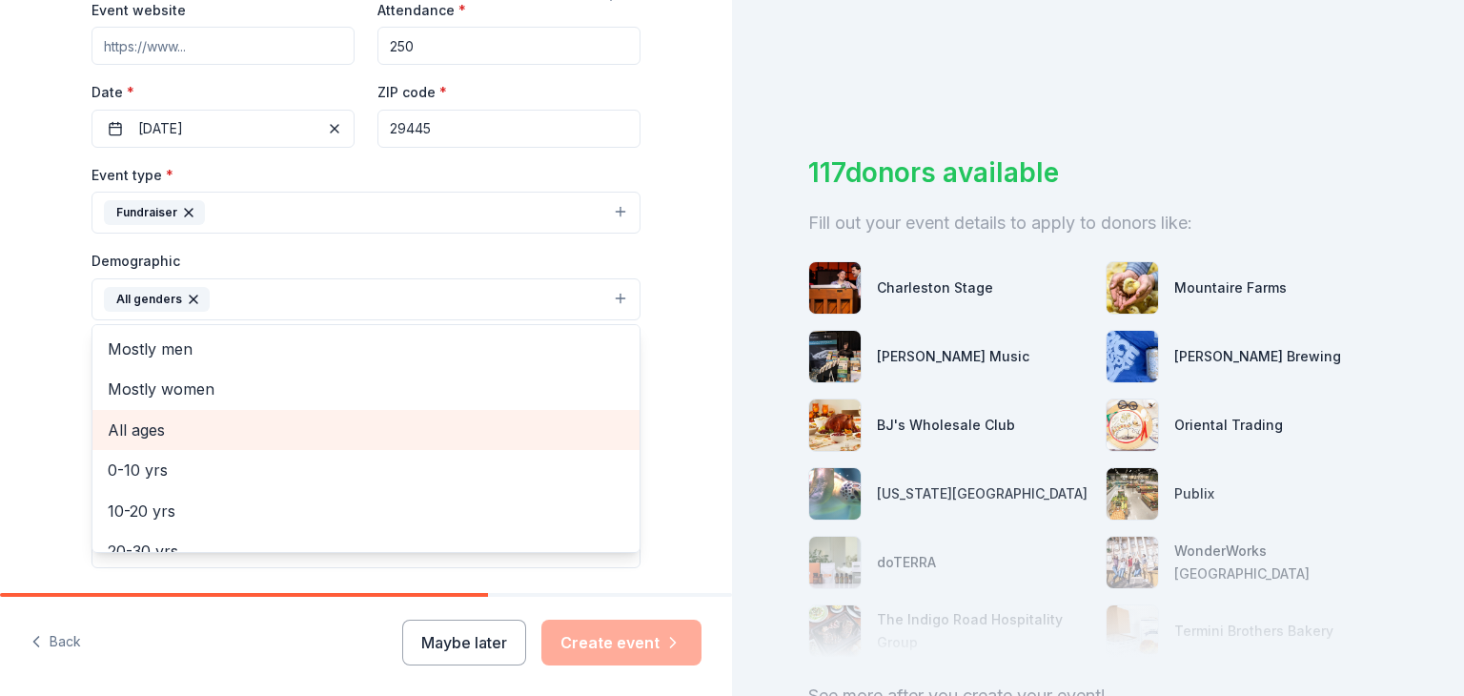
click at [289, 436] on span "All ages" at bounding box center [366, 429] width 517 height 25
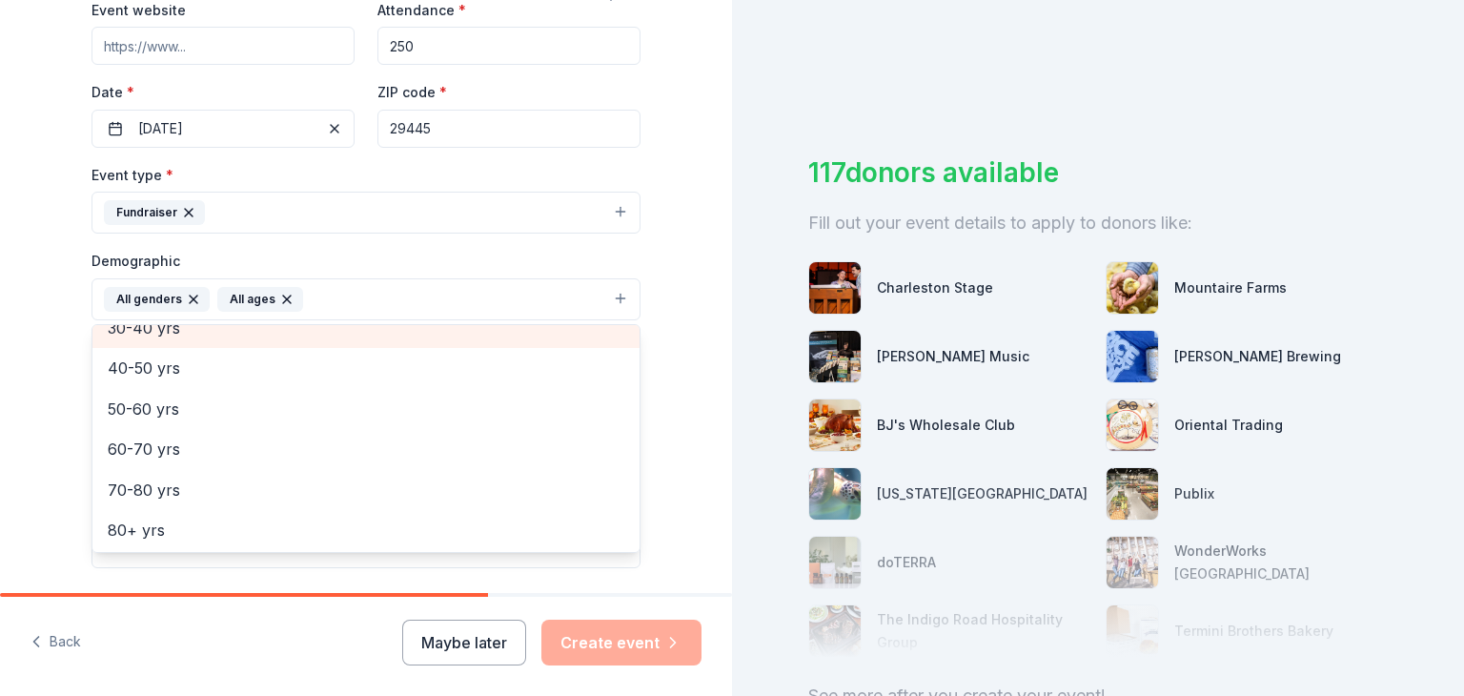
scroll to position [225, 0]
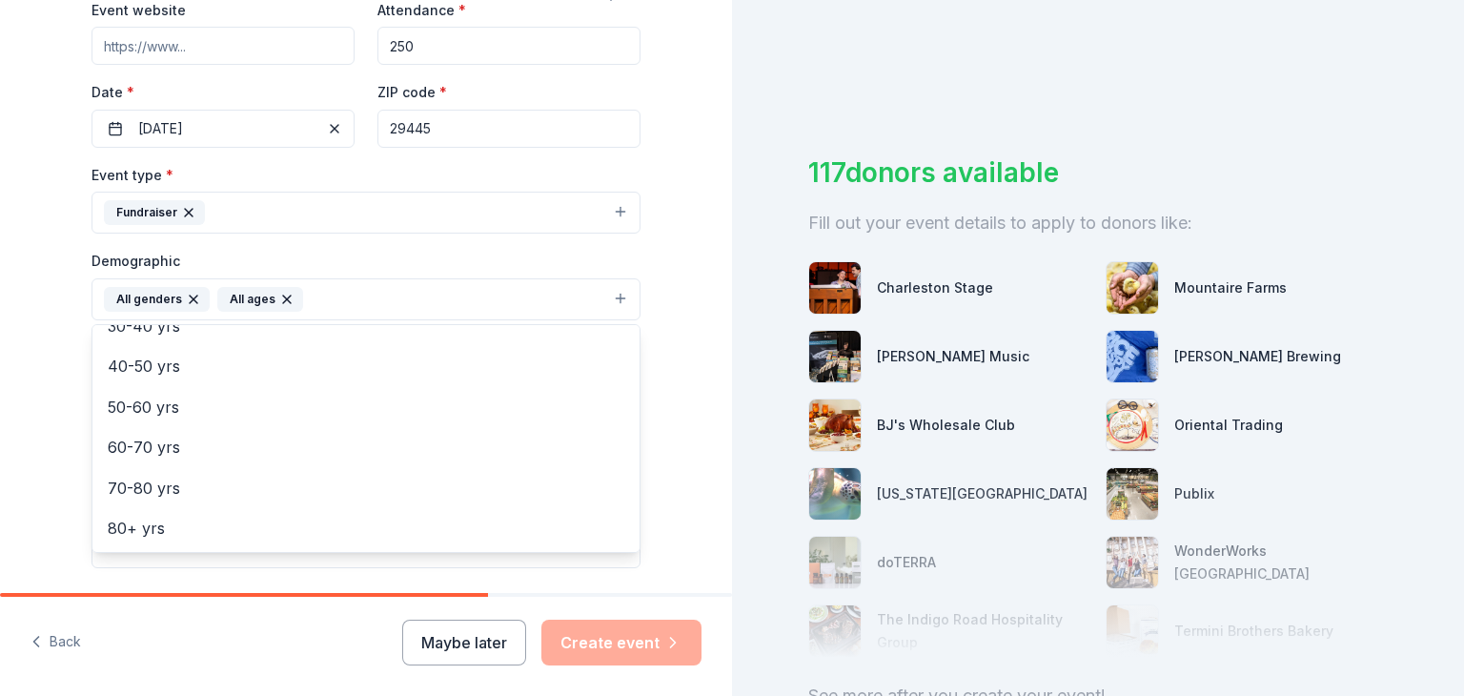
click at [667, 379] on div "Tell us about your event. We'll find in-kind donations you can apply for. Event…" at bounding box center [366, 255] width 732 height 1272
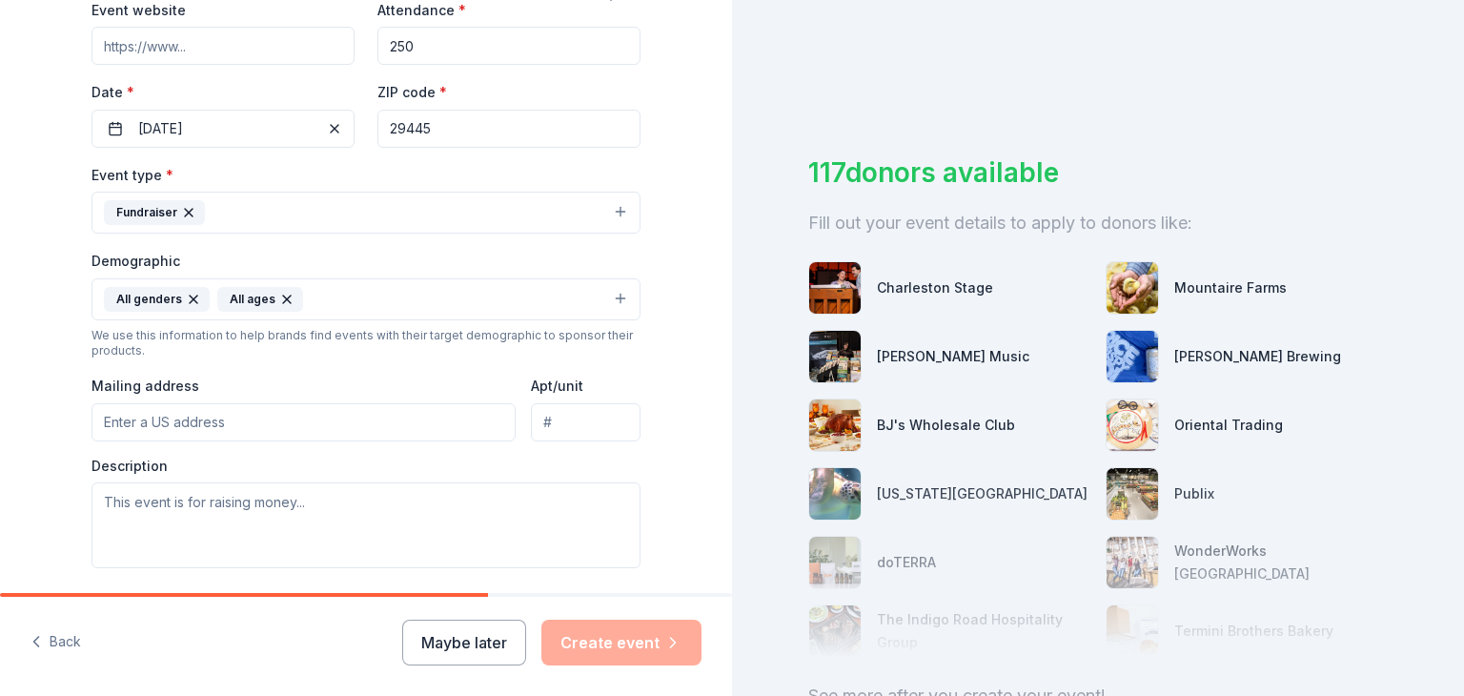
click at [189, 430] on input "Mailing address" at bounding box center [303, 422] width 424 height 38
type input "109 Gearing Street, Goose Creek, SC, 29445"
click at [369, 521] on textarea at bounding box center [365, 525] width 549 height 86
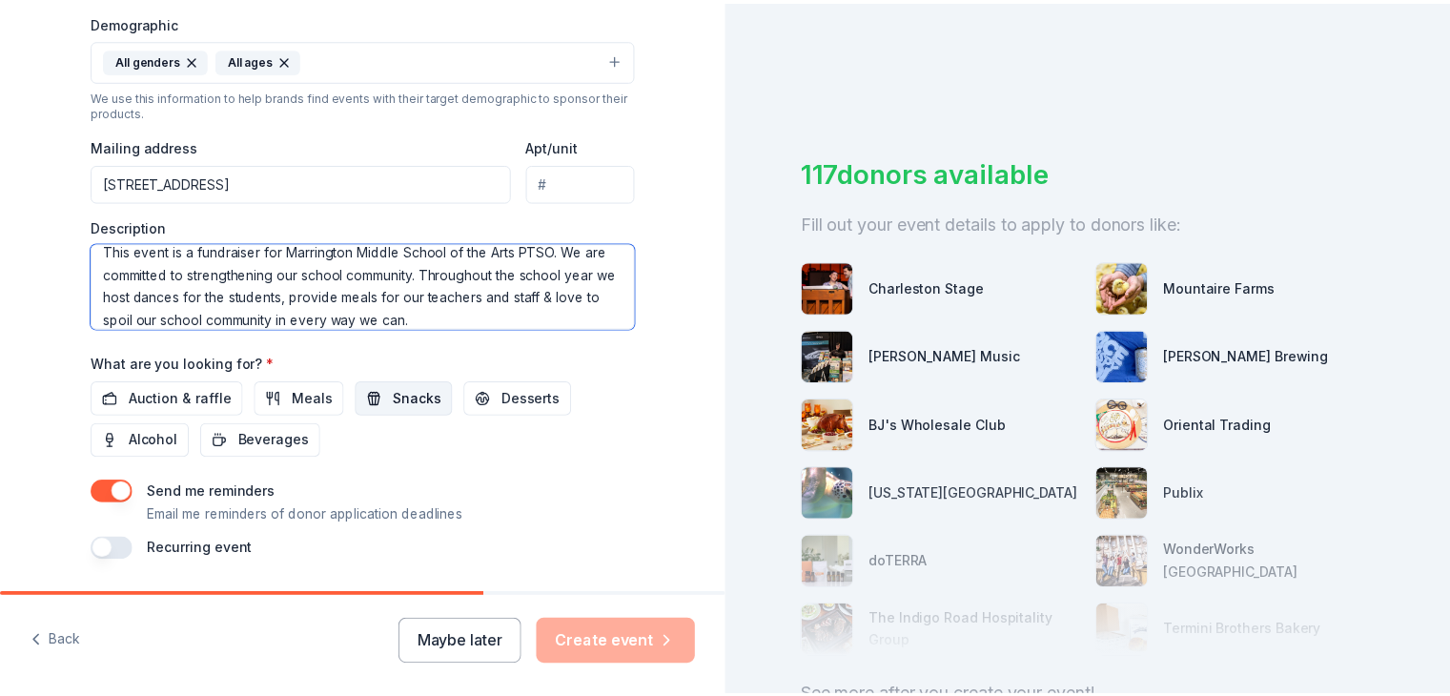
scroll to position [667, 0]
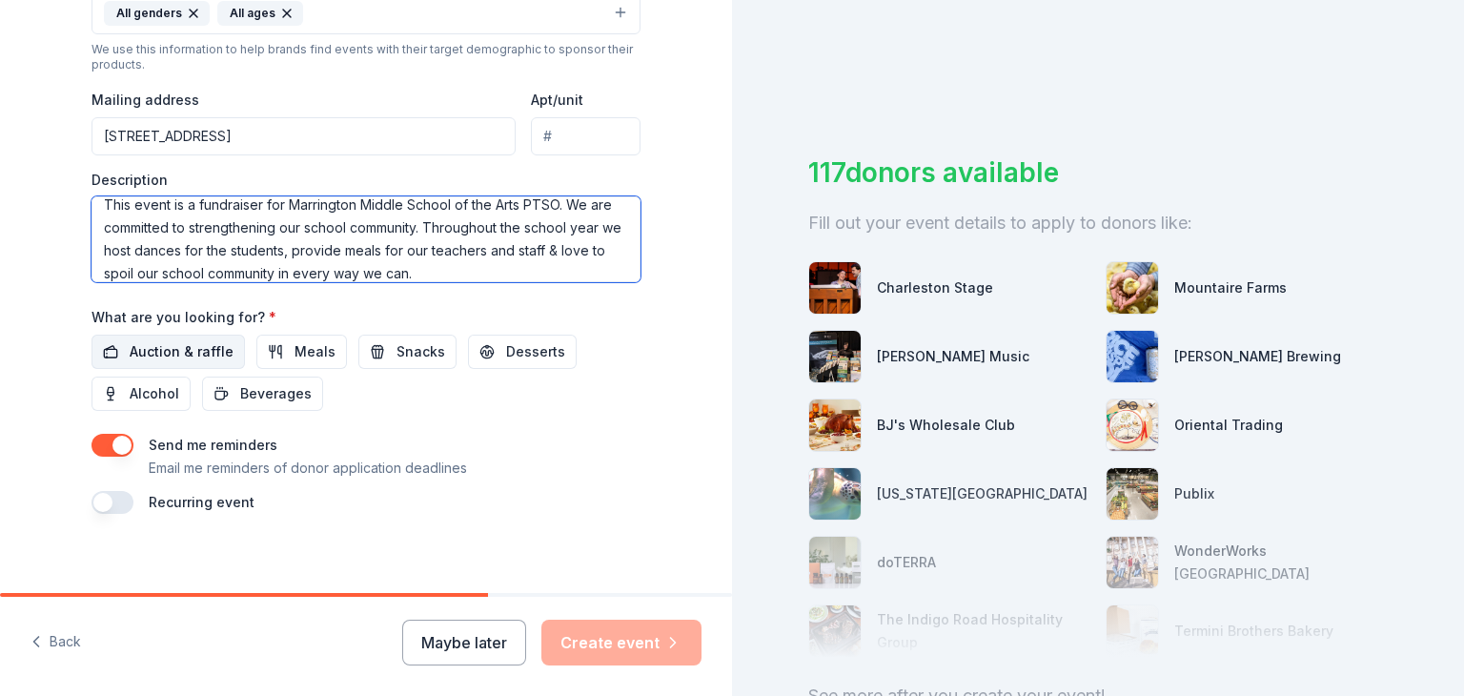
type textarea "This event is a fundraiser for Marrington Middle School of the Arts PTSO. We ar…"
click at [176, 349] on span "Auction & raffle" at bounding box center [182, 351] width 104 height 23
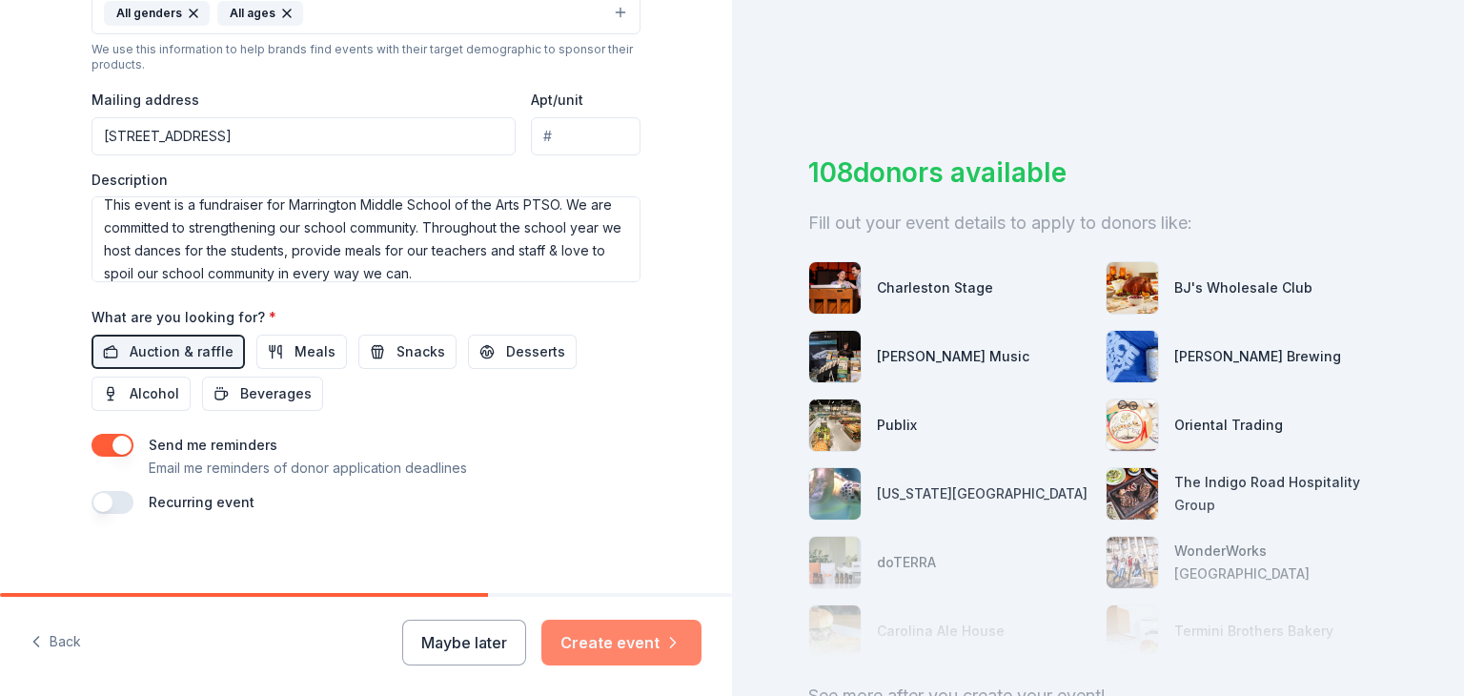
click at [625, 649] on button "Create event" at bounding box center [621, 642] width 160 height 46
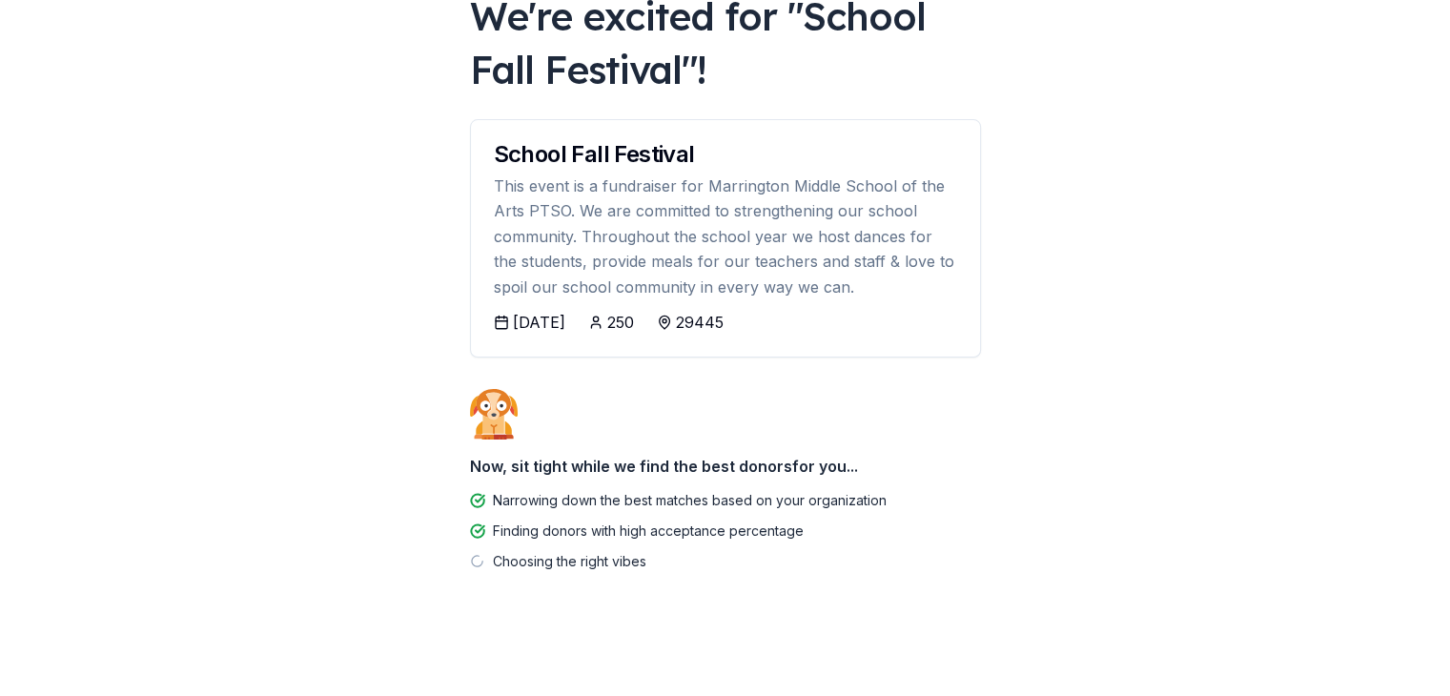
scroll to position [134, 0]
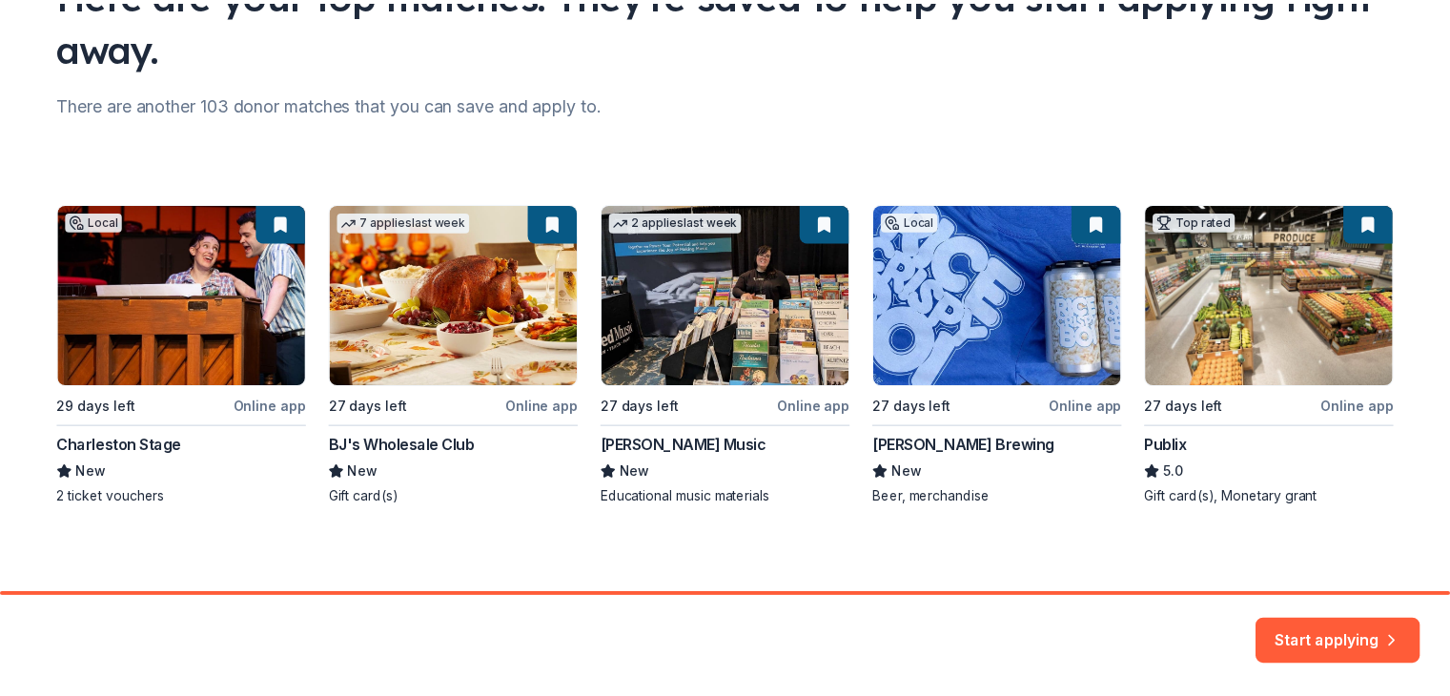
scroll to position [190, 0]
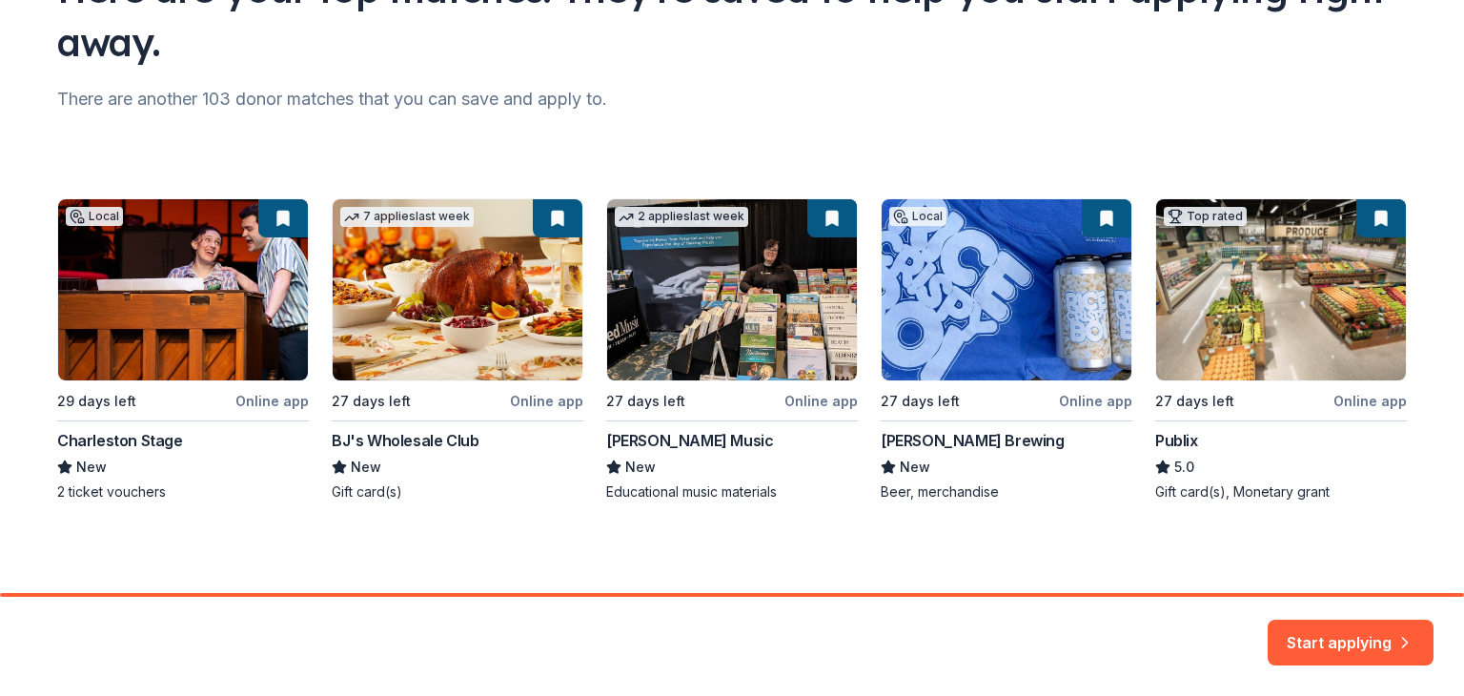
click at [203, 293] on div "Local 29 days left Online app Charleston Stage New 2 ticket vouchers 7 applies …" at bounding box center [731, 349] width 1349 height 303
click at [1359, 631] on button "Start applying" at bounding box center [1351, 631] width 166 height 46
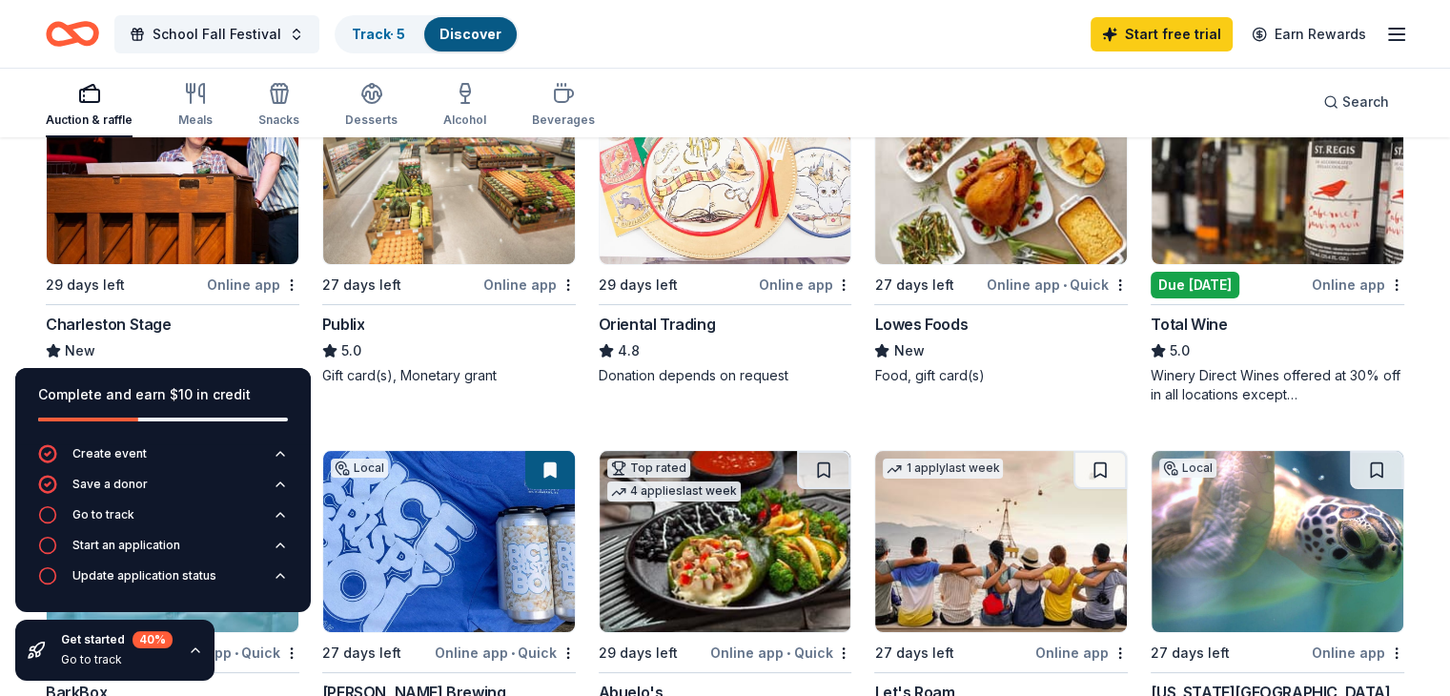
scroll to position [286, 0]
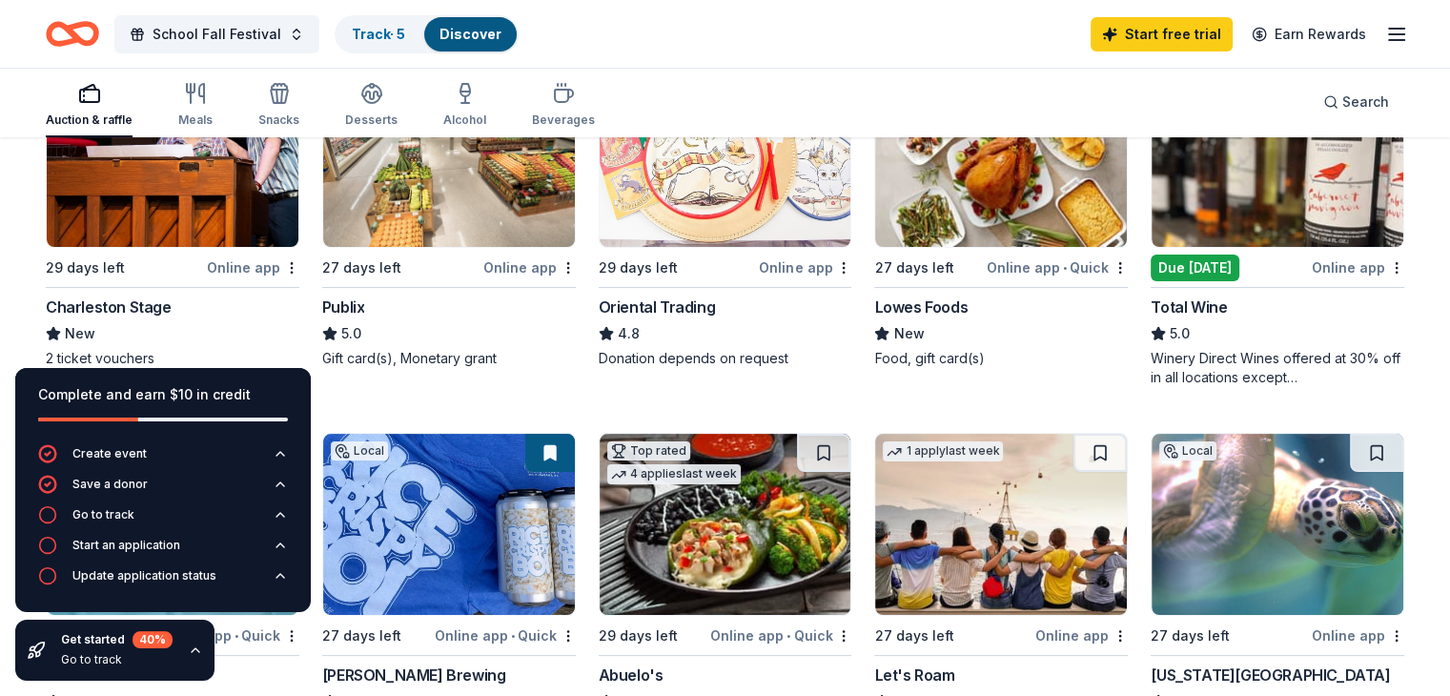
click at [164, 219] on img at bounding box center [173, 156] width 252 height 181
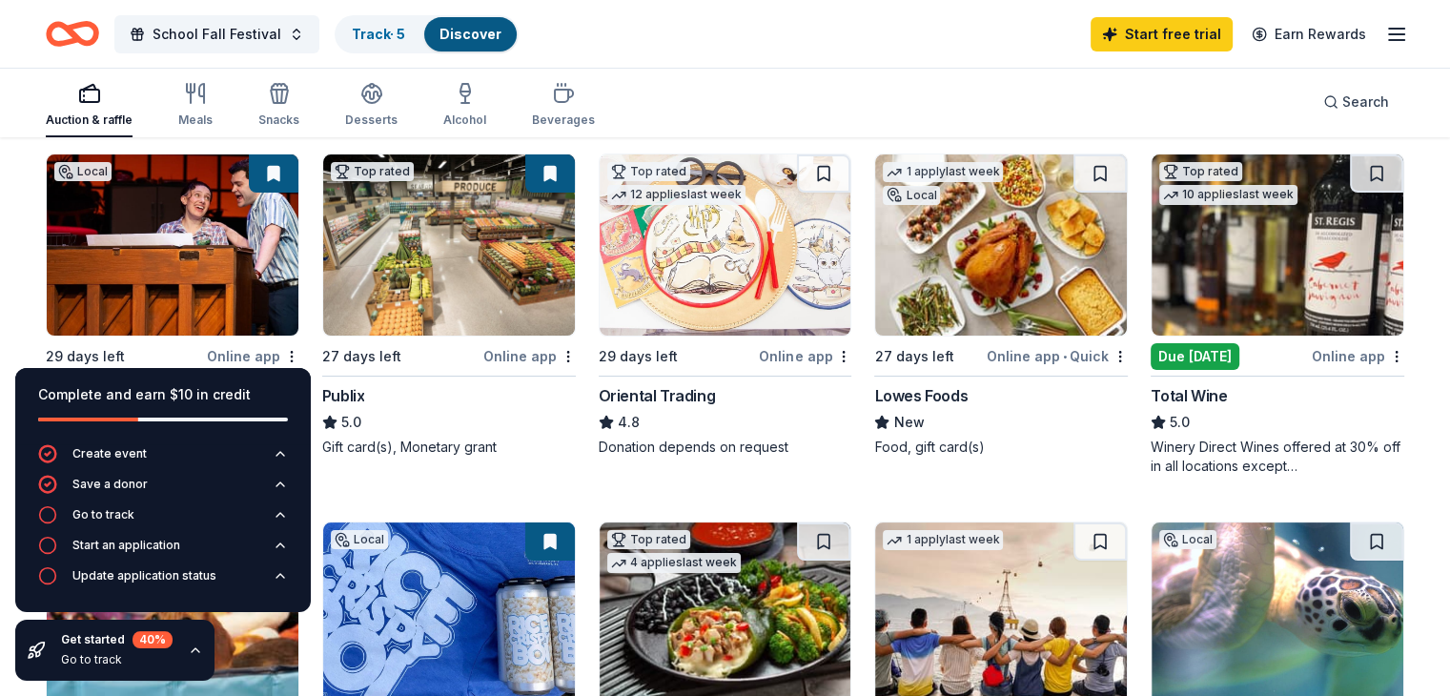
scroll to position [191, 0]
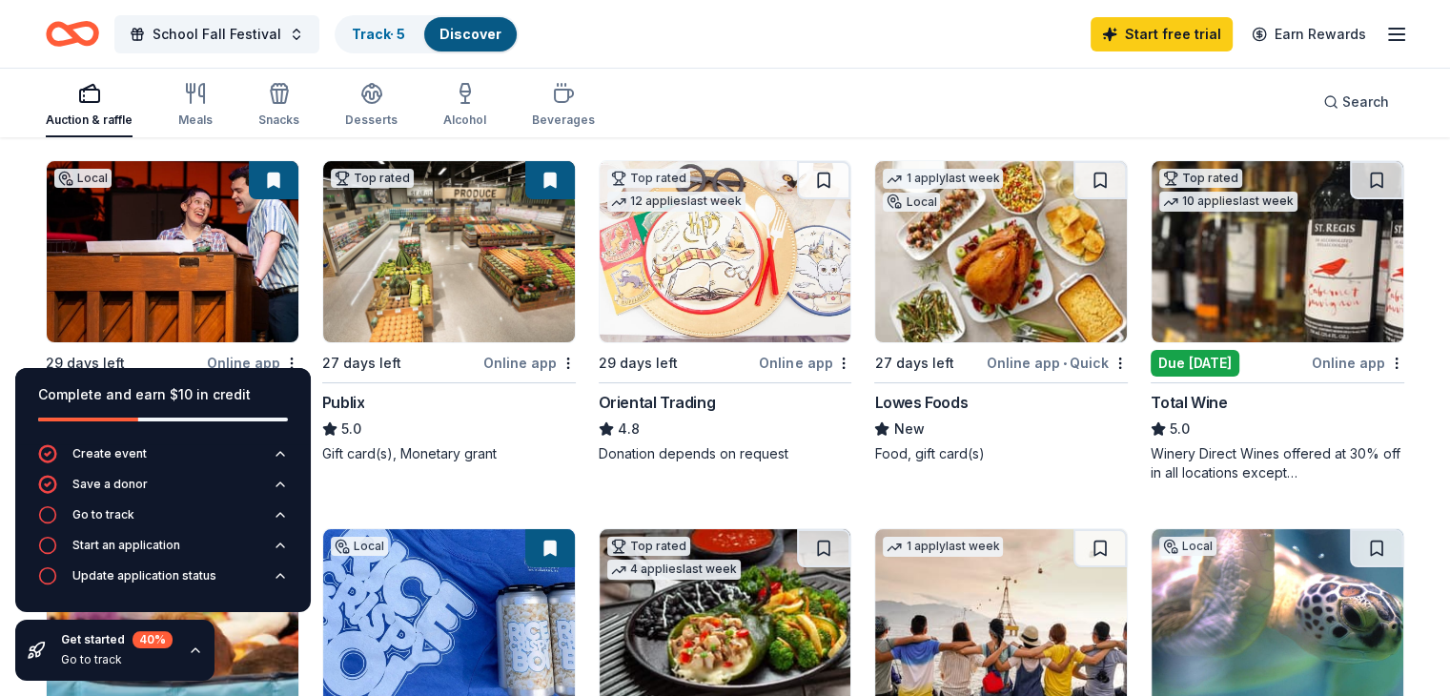
click at [747, 322] on img at bounding box center [725, 251] width 252 height 181
click at [384, 392] on div "Publix" at bounding box center [449, 402] width 254 height 23
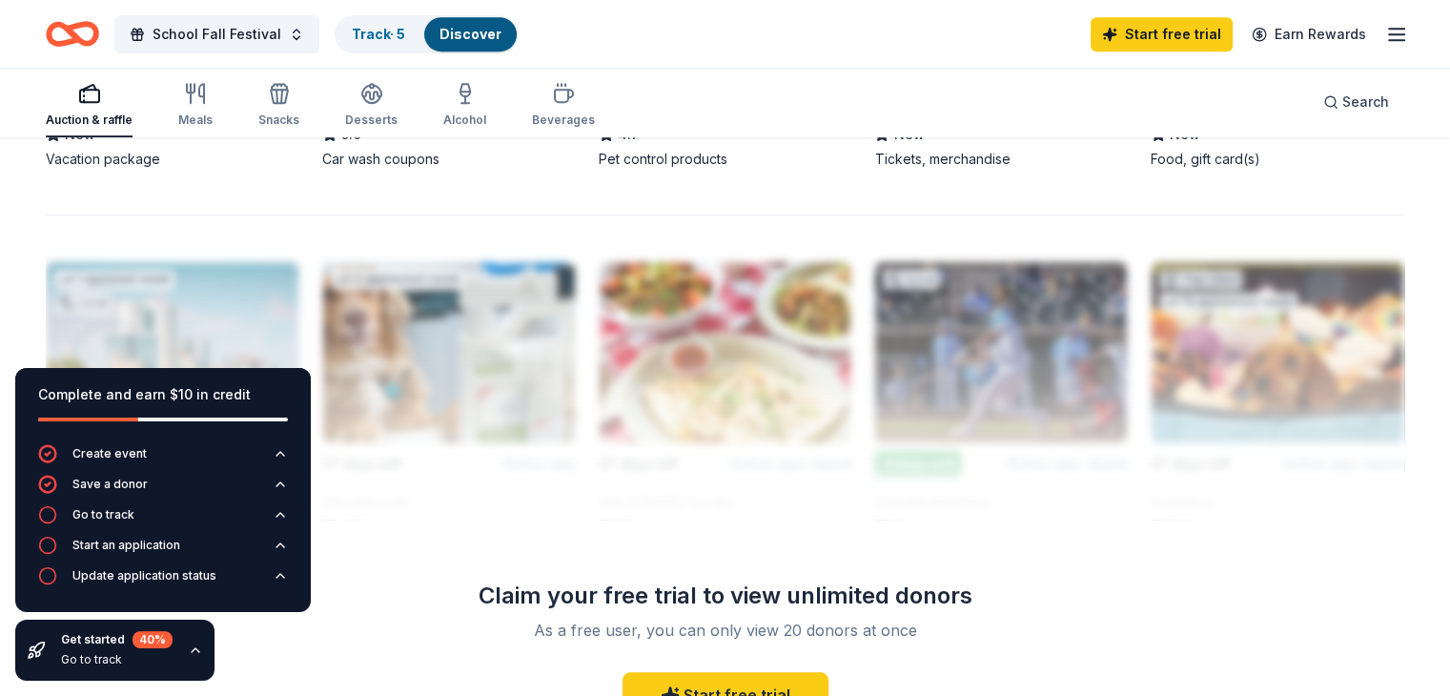
scroll to position [1620, 0]
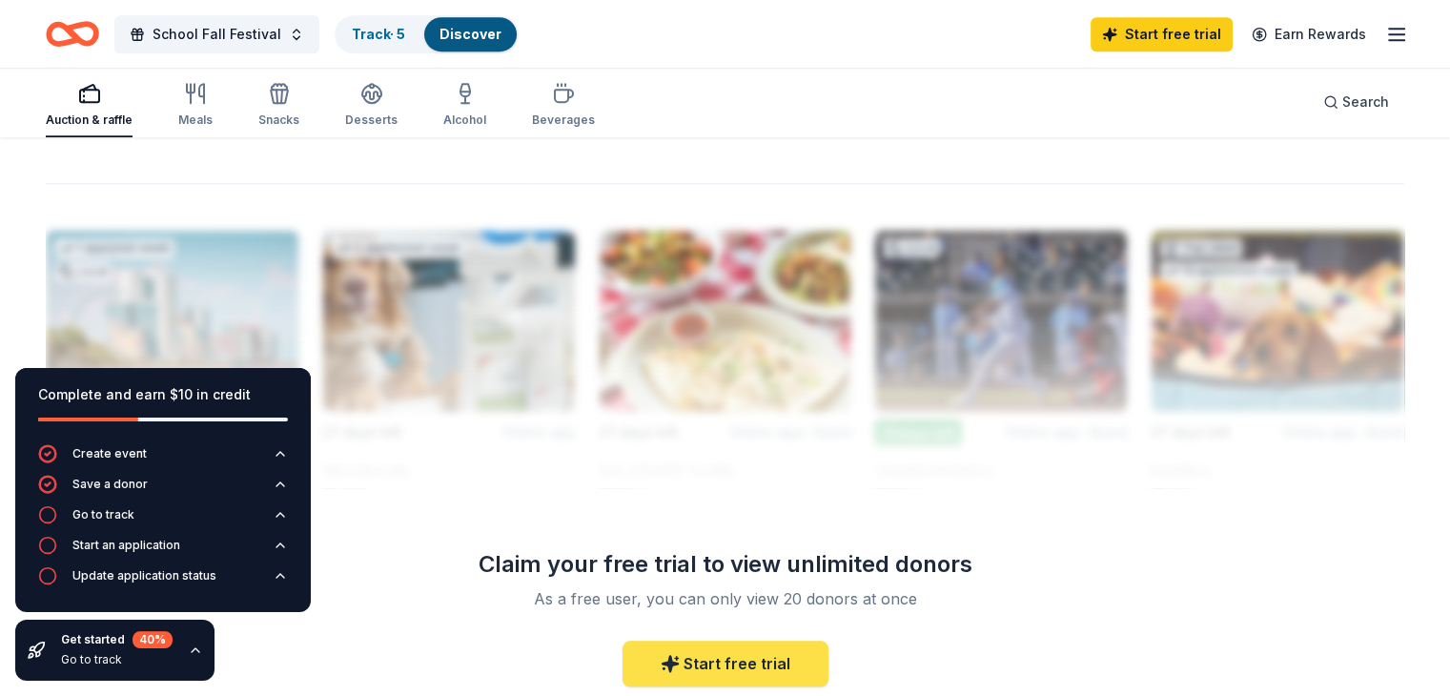
click at [745, 648] on link "Start free trial" at bounding box center [725, 663] width 206 height 46
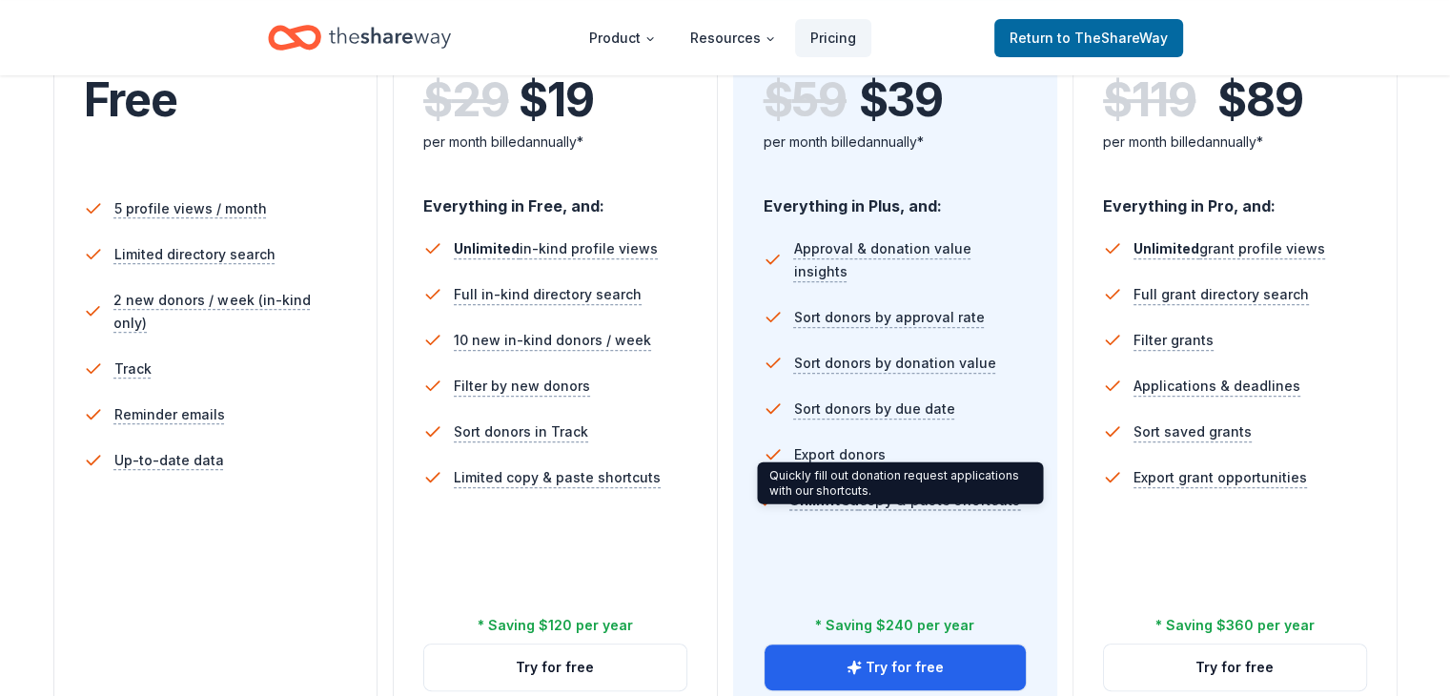
scroll to position [477, 0]
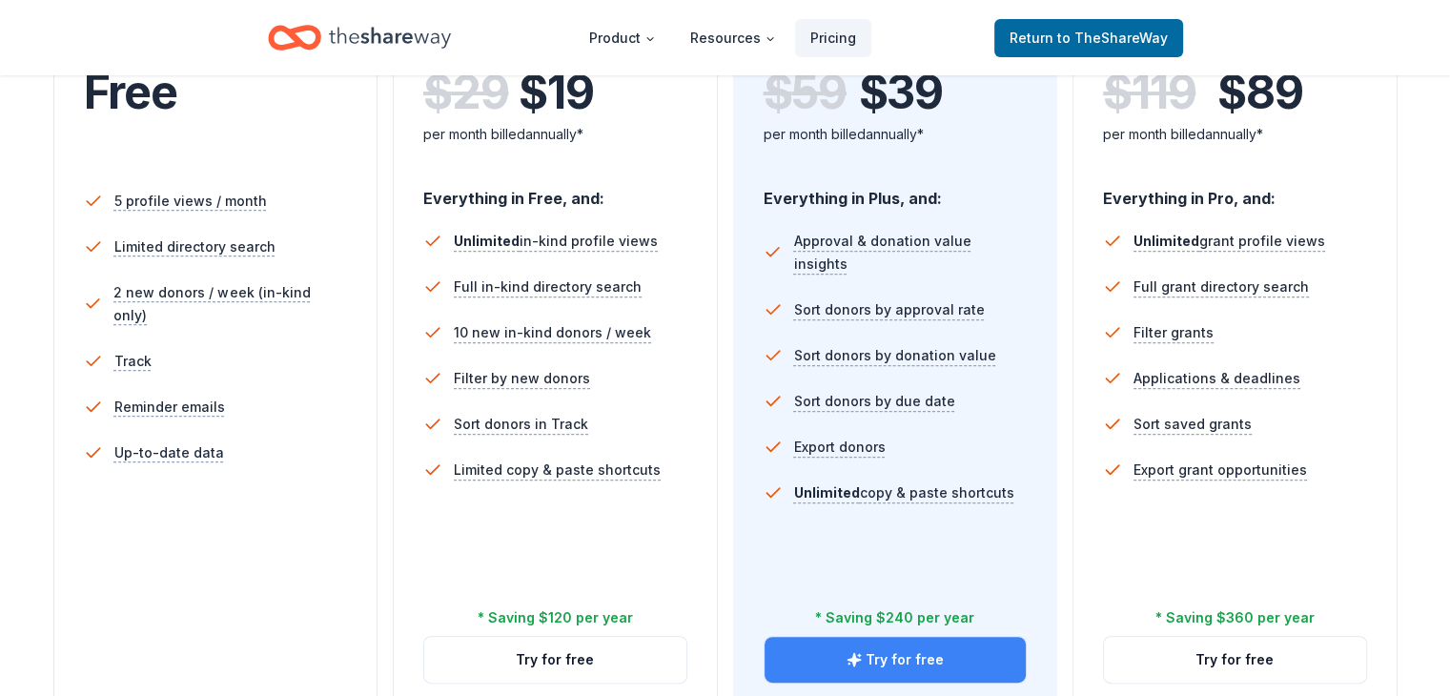
click at [842, 637] on button "Try for free" at bounding box center [895, 660] width 262 height 46
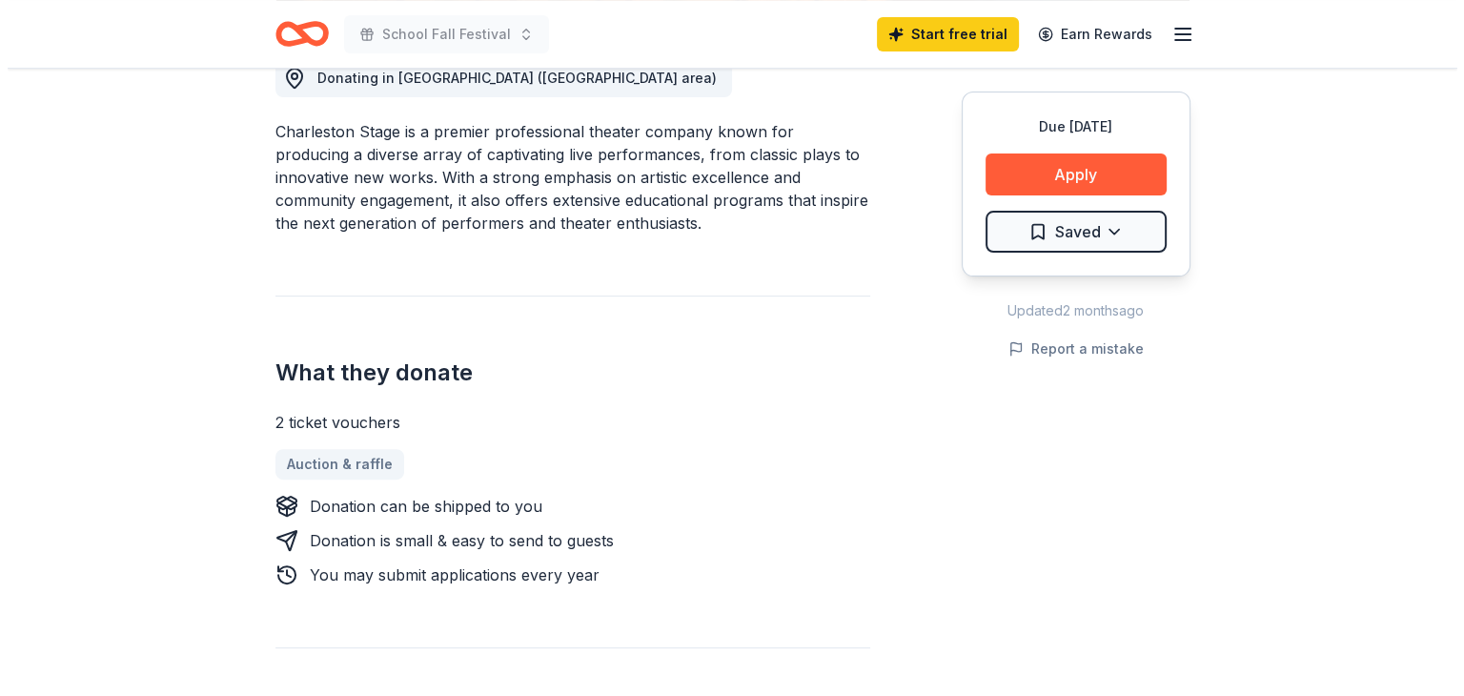
scroll to position [572, 0]
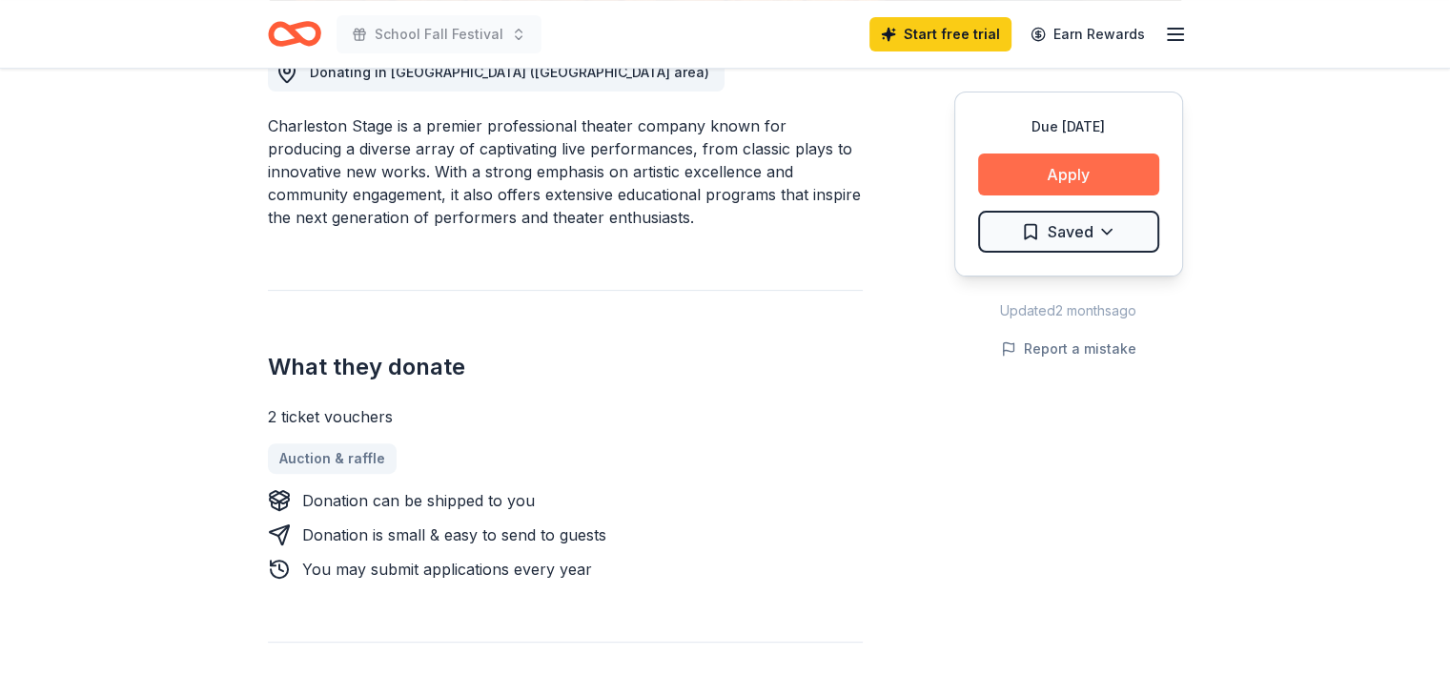
click at [1060, 168] on button "Apply" at bounding box center [1068, 174] width 181 height 42
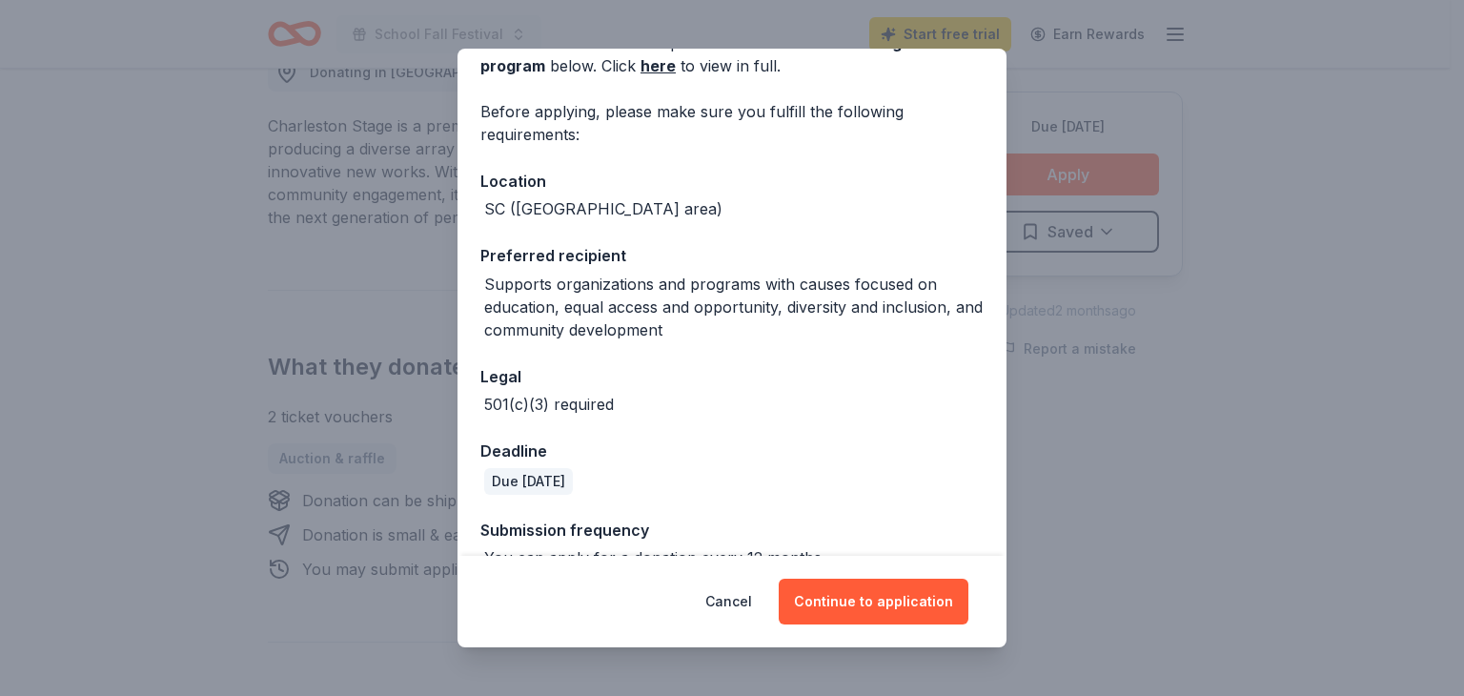
scroll to position [145, 0]
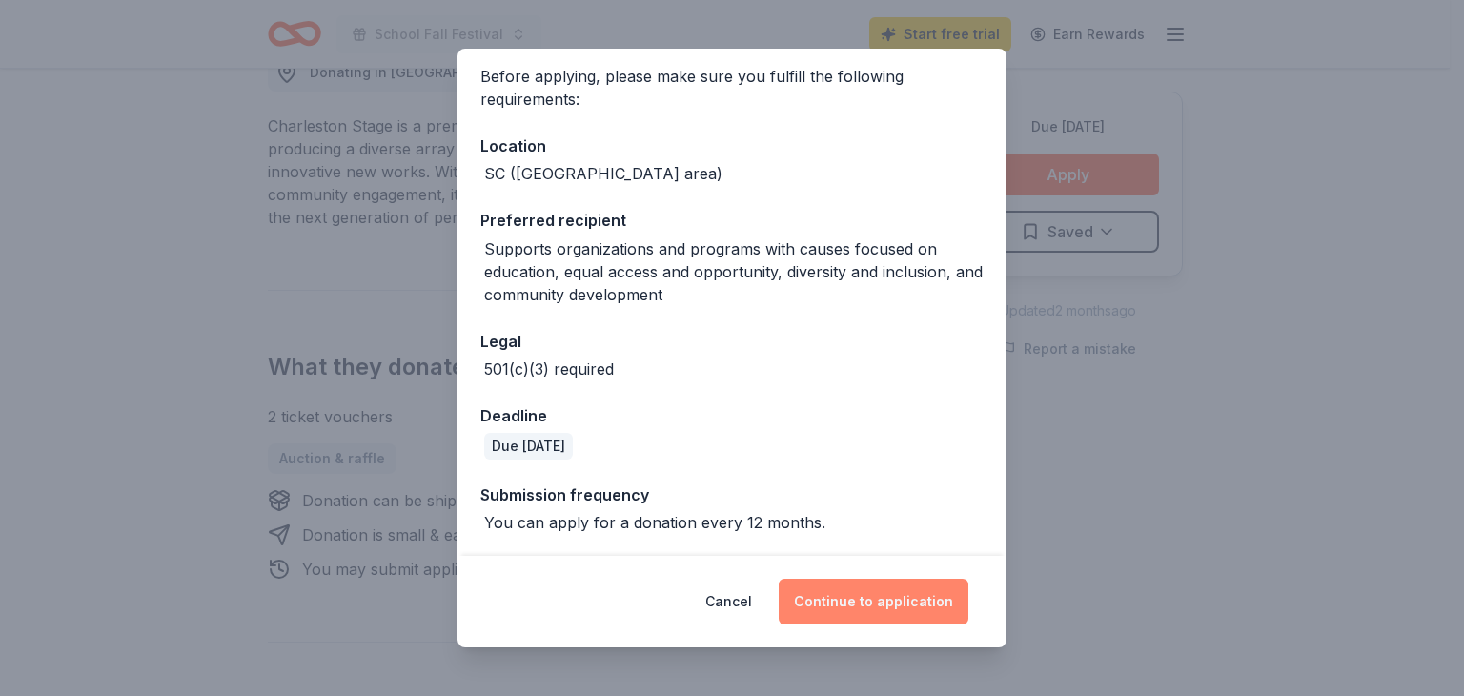
click at [885, 589] on button "Continue to application" at bounding box center [874, 601] width 190 height 46
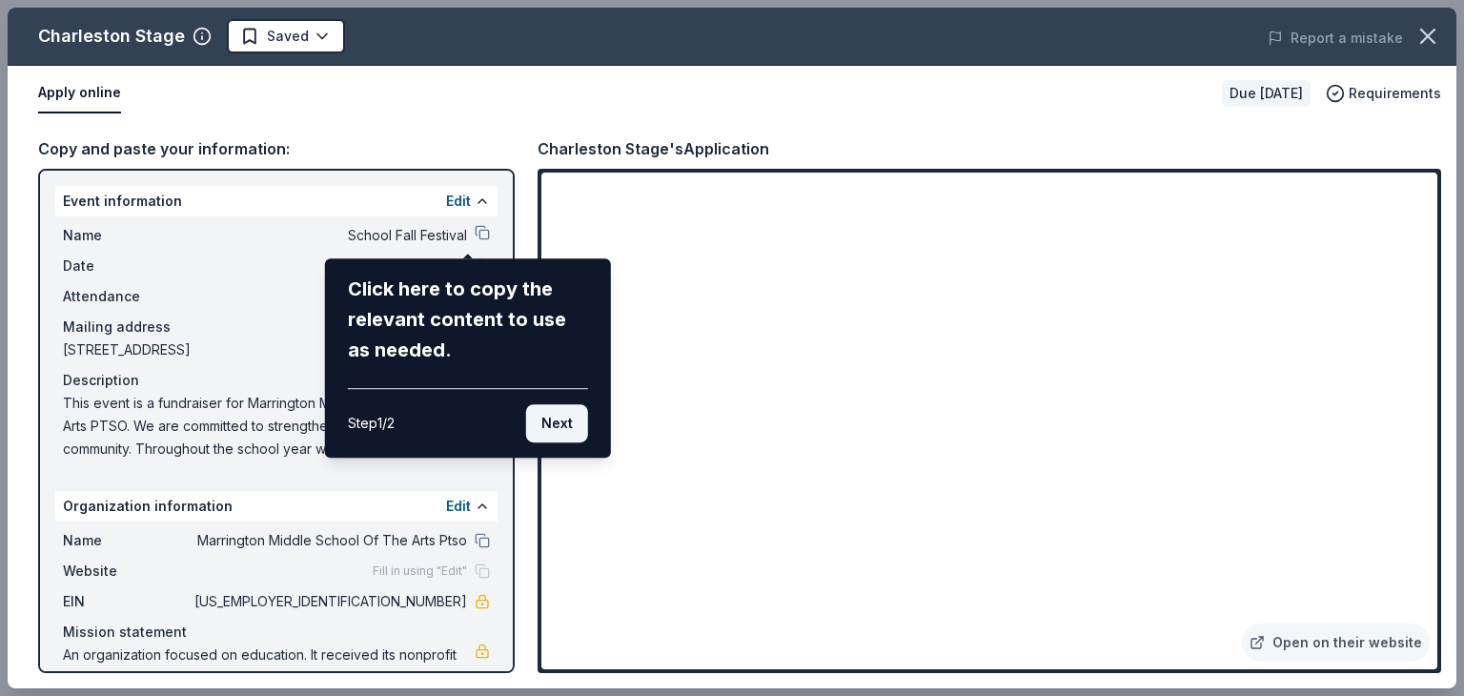
click at [566, 431] on button "Next" at bounding box center [557, 423] width 62 height 38
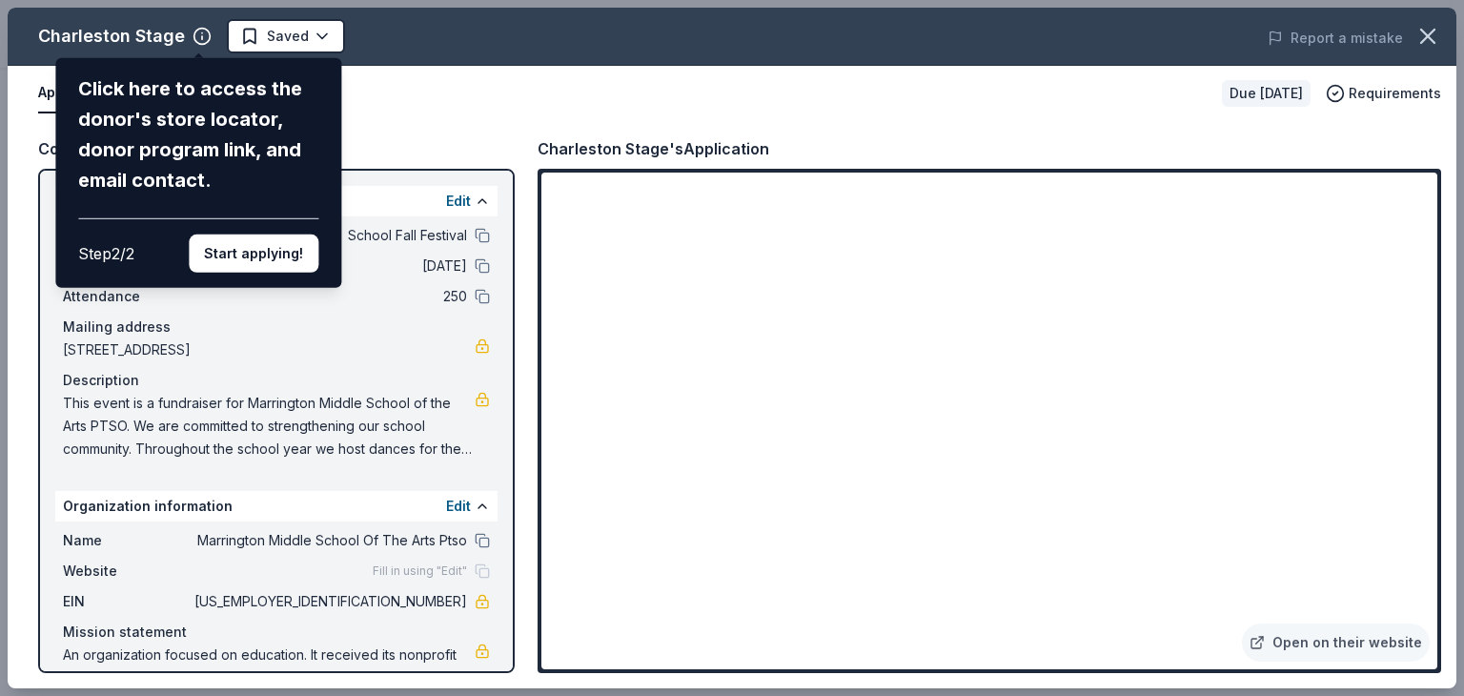
click at [903, 382] on div "Charleston Stage Click here to access the donor's store locator, donor program …" at bounding box center [732, 348] width 1449 height 680
click at [614, 493] on div "Charleston Stage Click here to access the donor's store locator, donor program …" at bounding box center [732, 348] width 1449 height 680
click at [1427, 253] on div "Charleston Stage Click here to access the donor's store locator, donor program …" at bounding box center [732, 348] width 1449 height 680
click at [1369, 320] on div "Charleston Stage Click here to access the donor's store locator, donor program …" at bounding box center [732, 348] width 1449 height 680
click at [270, 258] on button "Start applying!" at bounding box center [254, 253] width 130 height 38
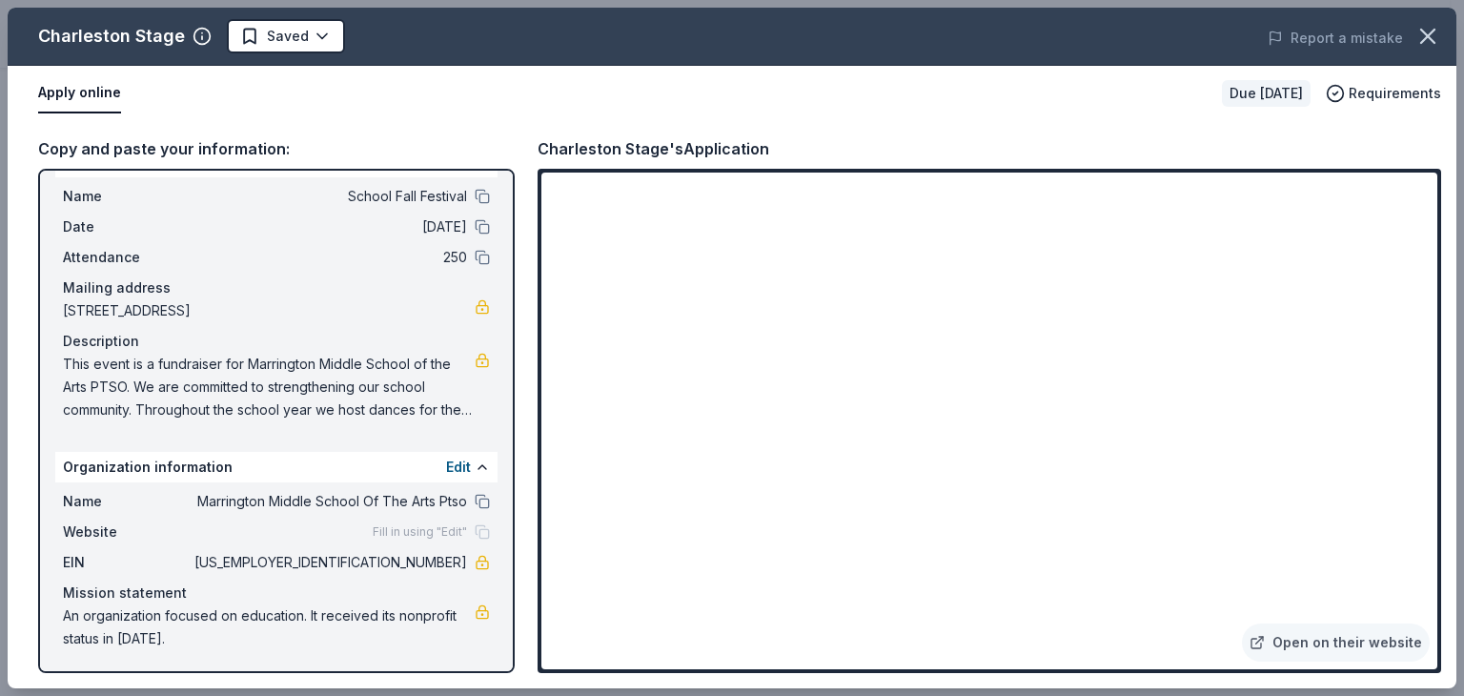
scroll to position [40, 0]
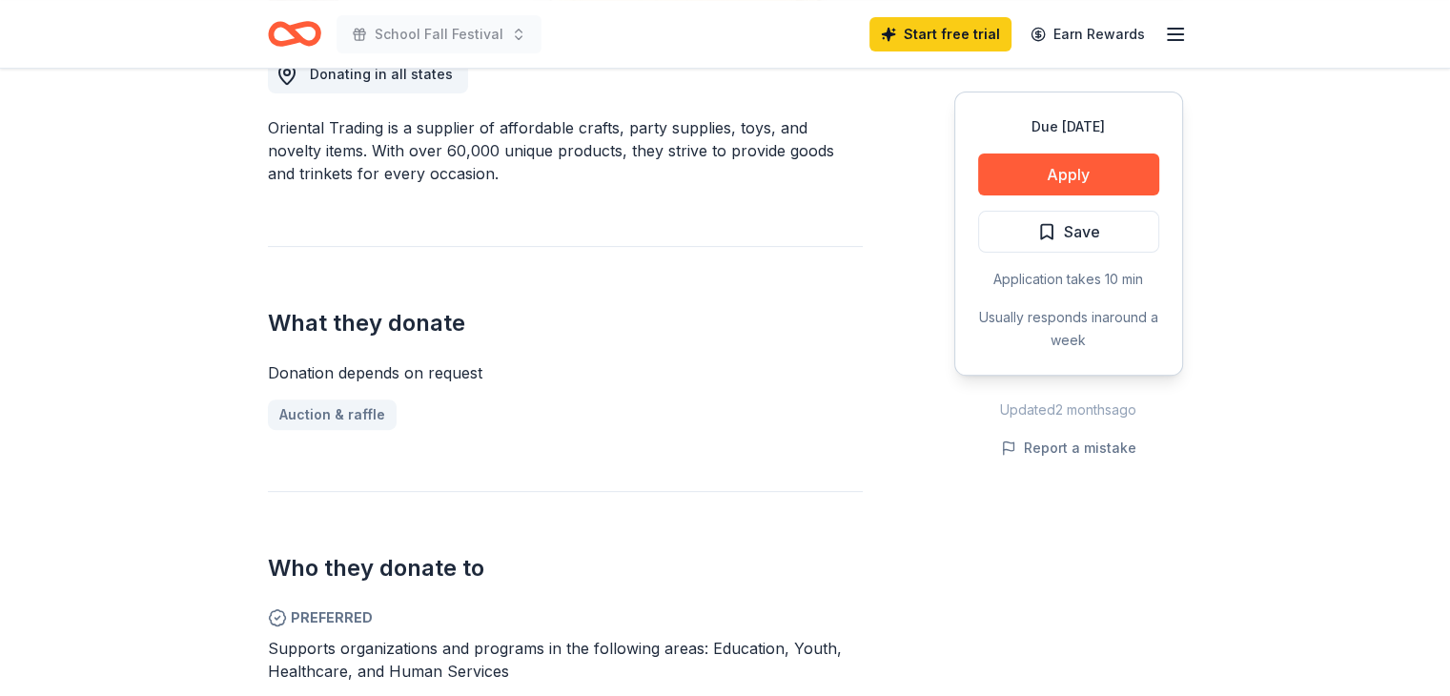
scroll to position [286, 0]
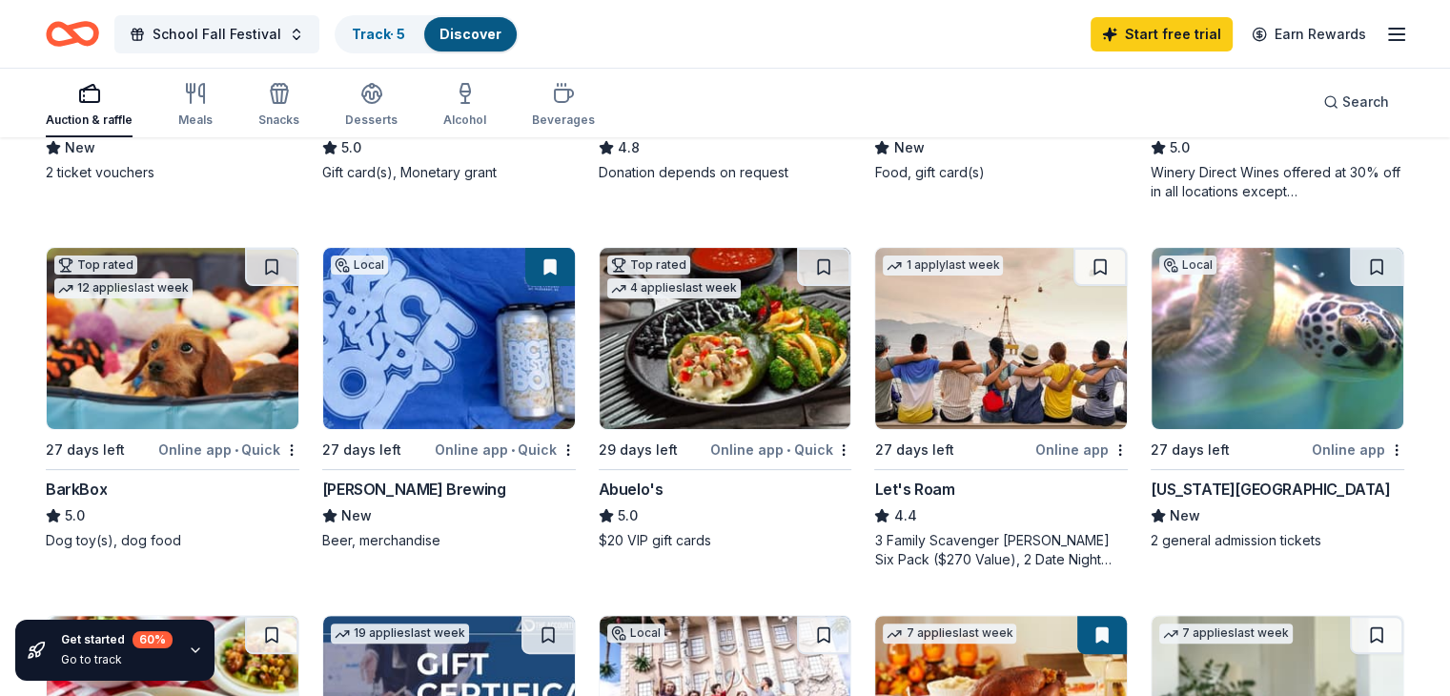
scroll to position [477, 0]
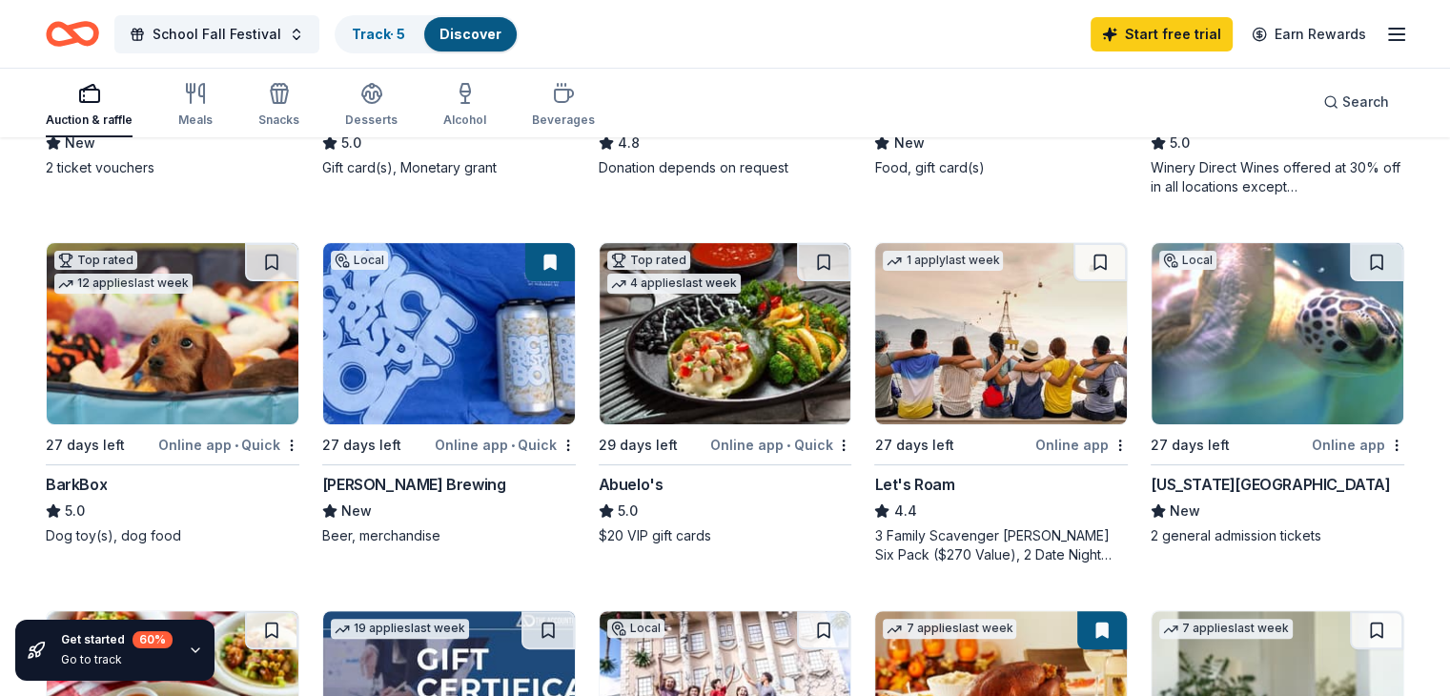
click at [968, 337] on img at bounding box center [1001, 333] width 252 height 181
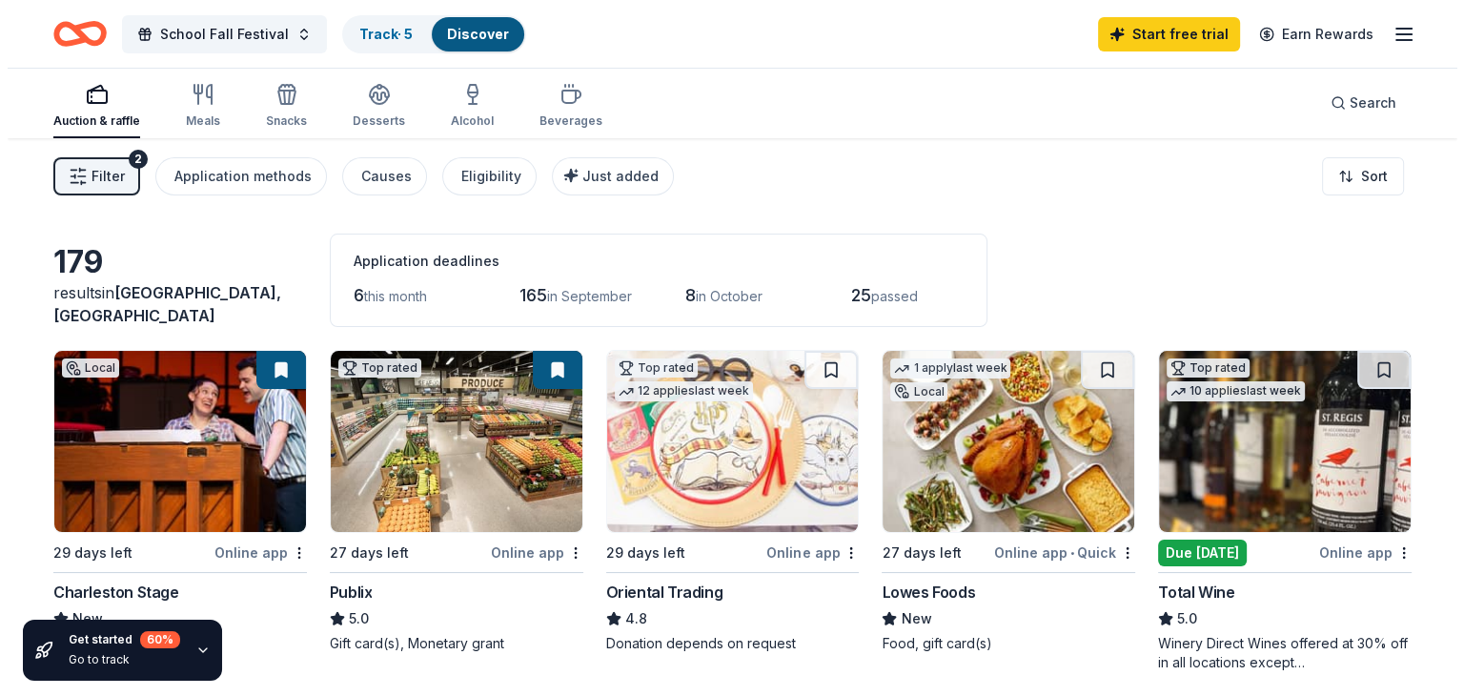
scroll to position [0, 0]
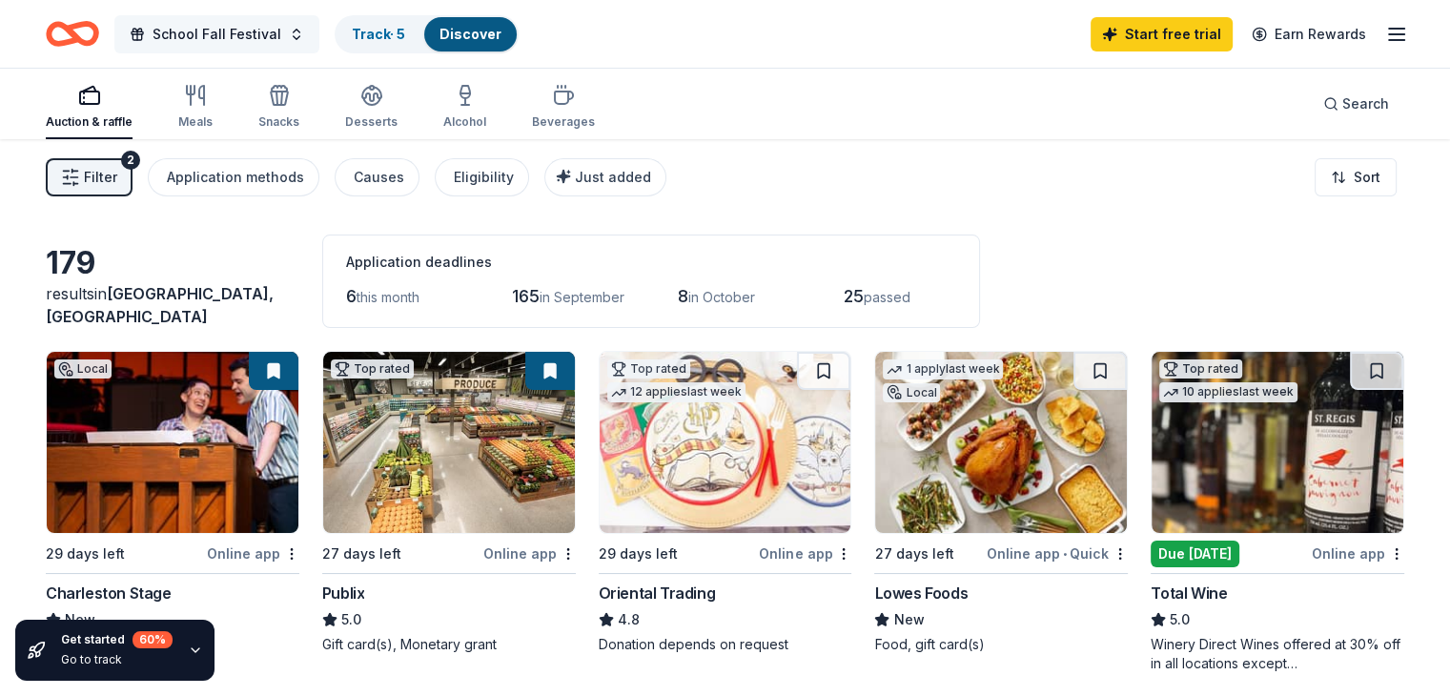
click at [209, 45] on span "School Fall Festival" at bounding box center [216, 34] width 129 height 23
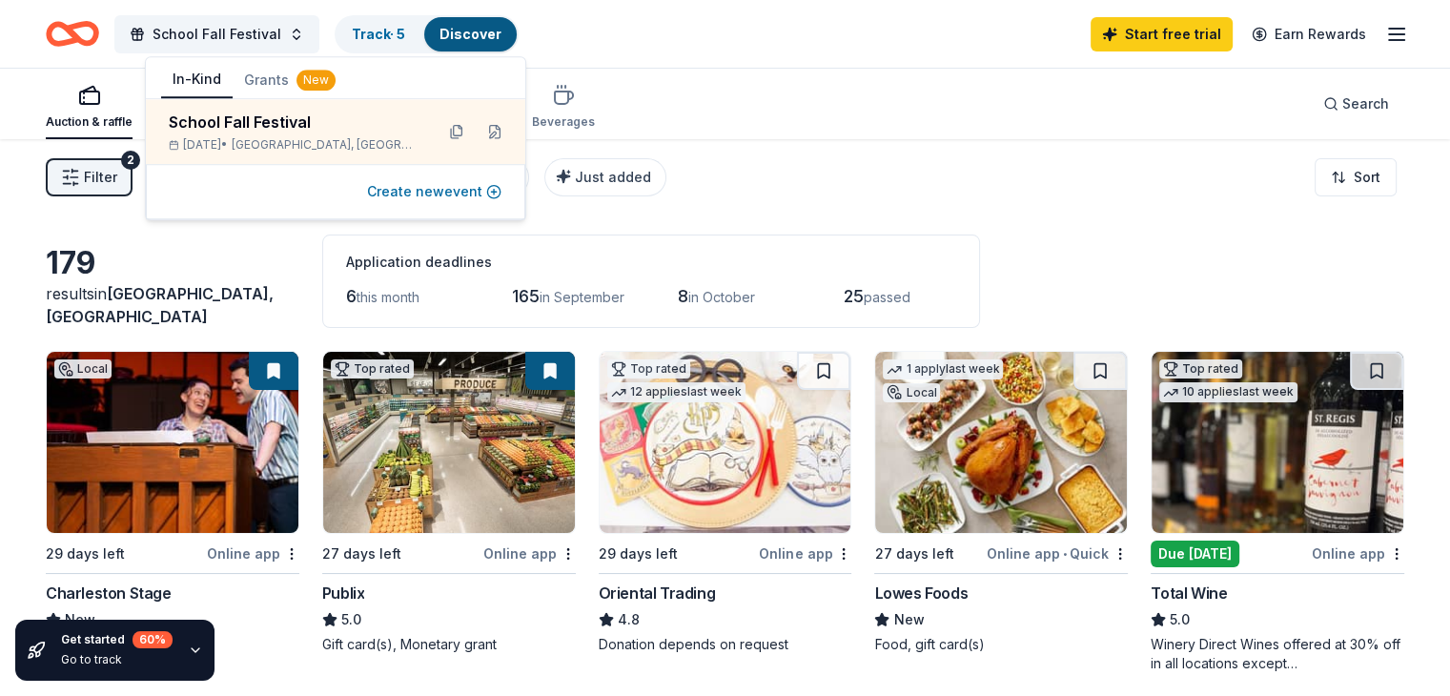
click at [452, 195] on button "Create new event" at bounding box center [434, 191] width 134 height 23
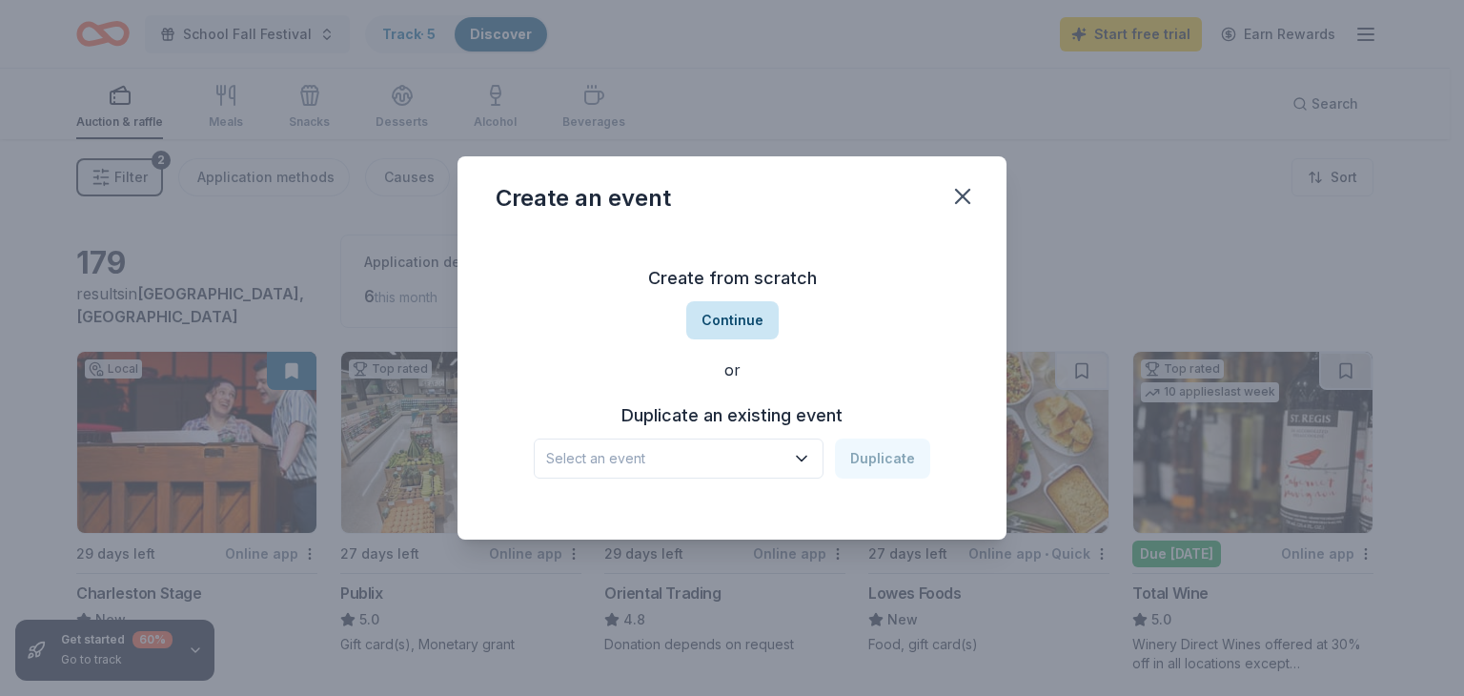
click at [753, 318] on button "Continue" at bounding box center [732, 320] width 92 height 38
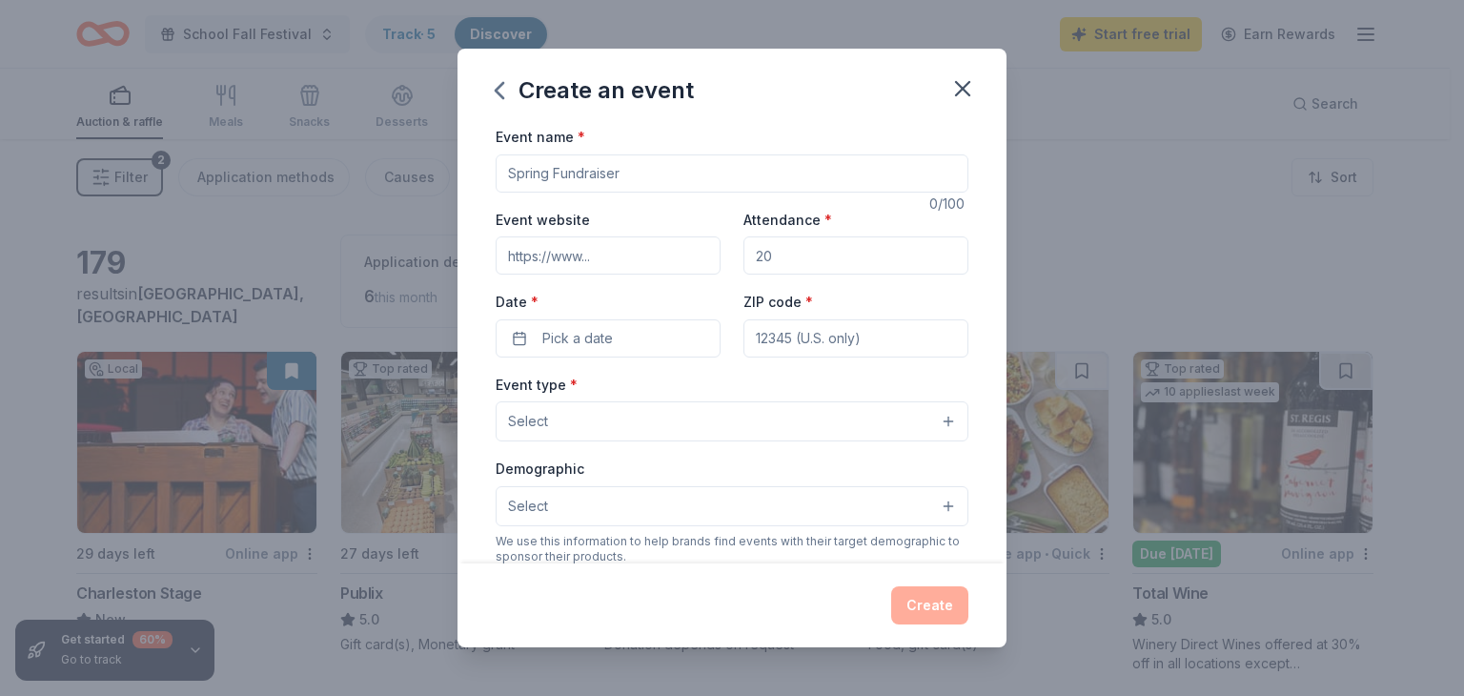
click at [597, 176] on input "Event name *" at bounding box center [732, 173] width 473 height 38
click at [572, 169] on input "Teacher's Lunch" at bounding box center [732, 173] width 473 height 38
type input "Teacher & Staff Lunch"
click at [797, 260] on input "Attendance *" at bounding box center [855, 255] width 225 height 38
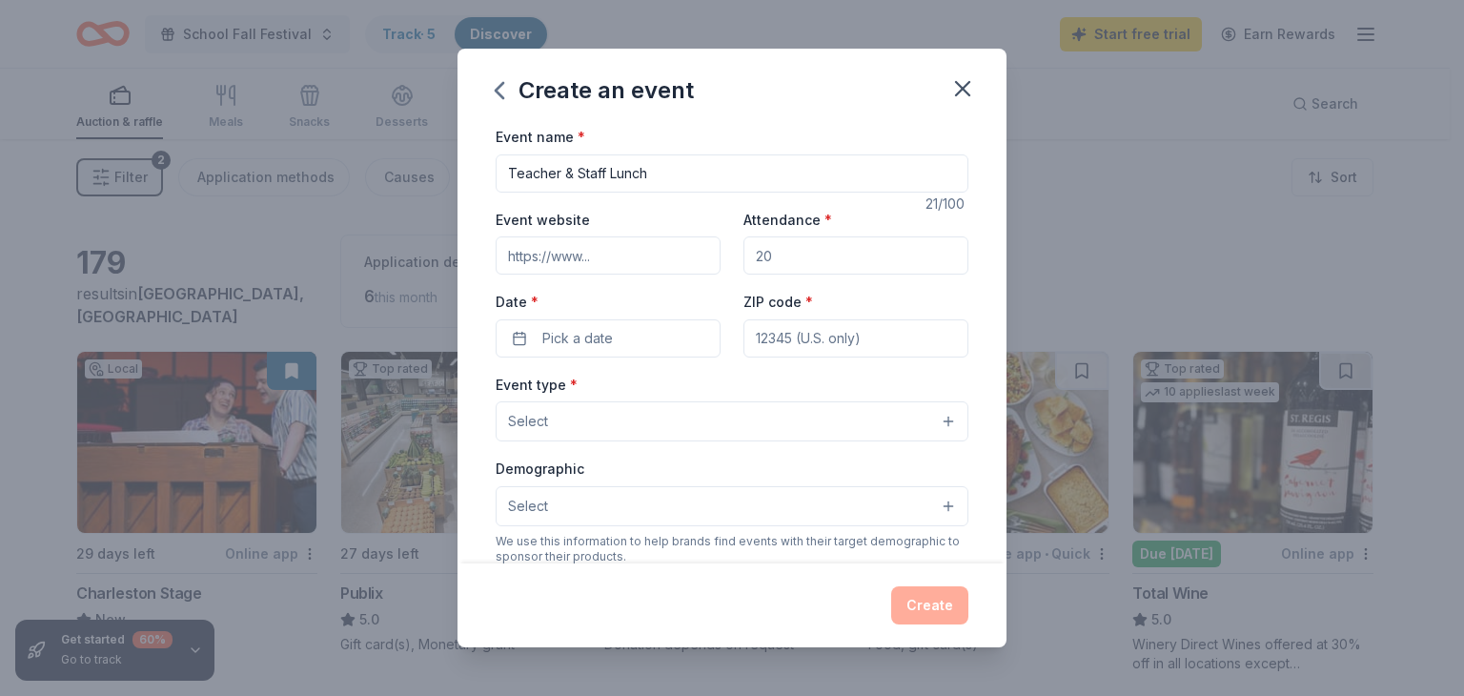
click at [797, 260] on input "Attendance *" at bounding box center [855, 255] width 225 height 38
type input "80"
click at [577, 336] on span "Pick a date" at bounding box center [577, 338] width 71 height 23
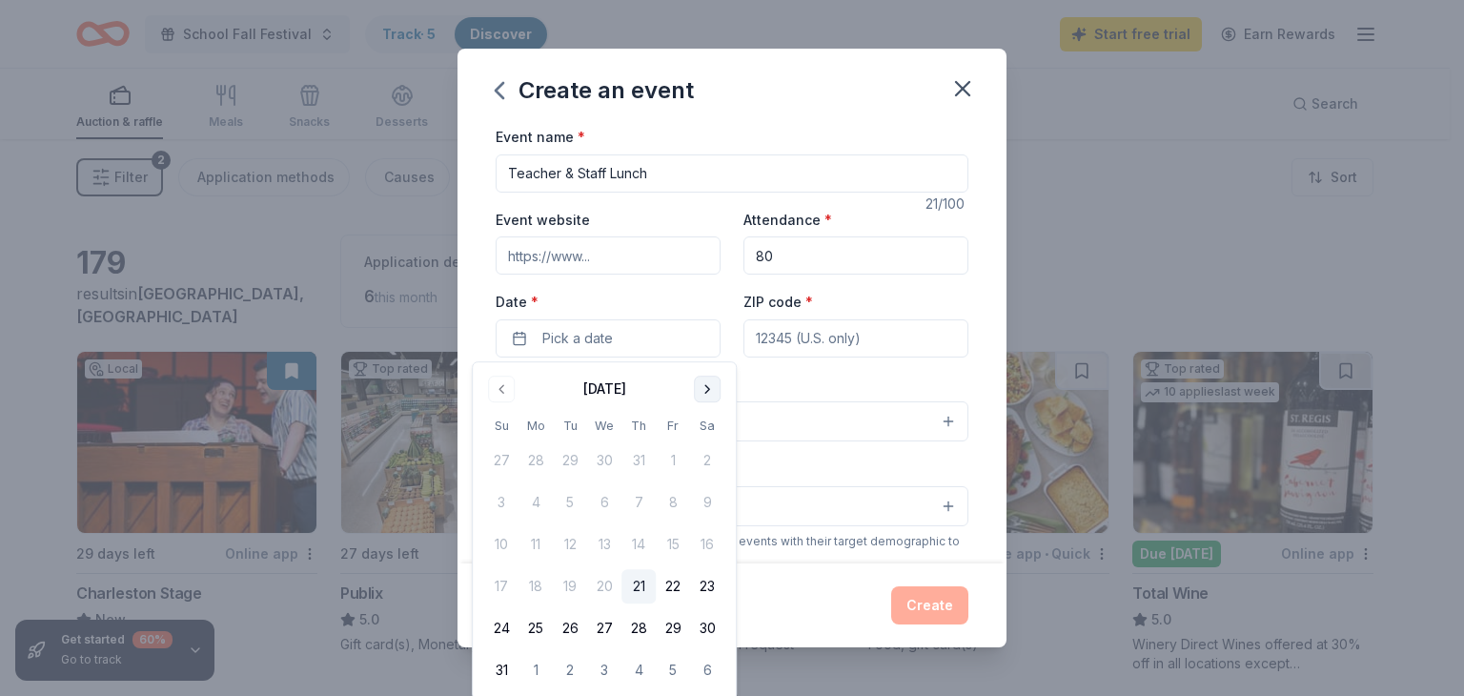
click at [717, 398] on button "Go to next month" at bounding box center [707, 388] width 27 height 27
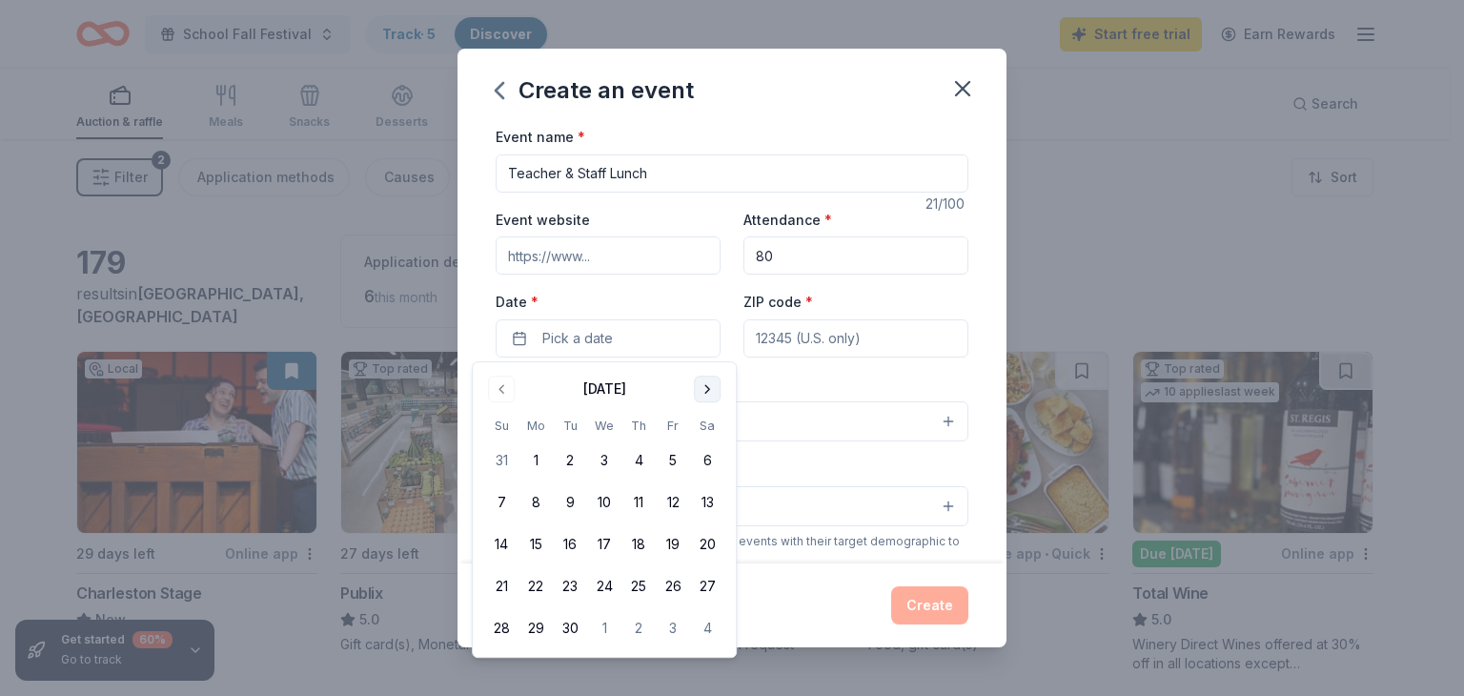
click at [717, 398] on button "Go to next month" at bounding box center [707, 388] width 27 height 27
click at [501, 394] on button "Go to previous month" at bounding box center [501, 388] width 27 height 27
click at [671, 581] on button "26" at bounding box center [673, 586] width 34 height 34
click at [785, 257] on input "80" at bounding box center [855, 255] width 225 height 38
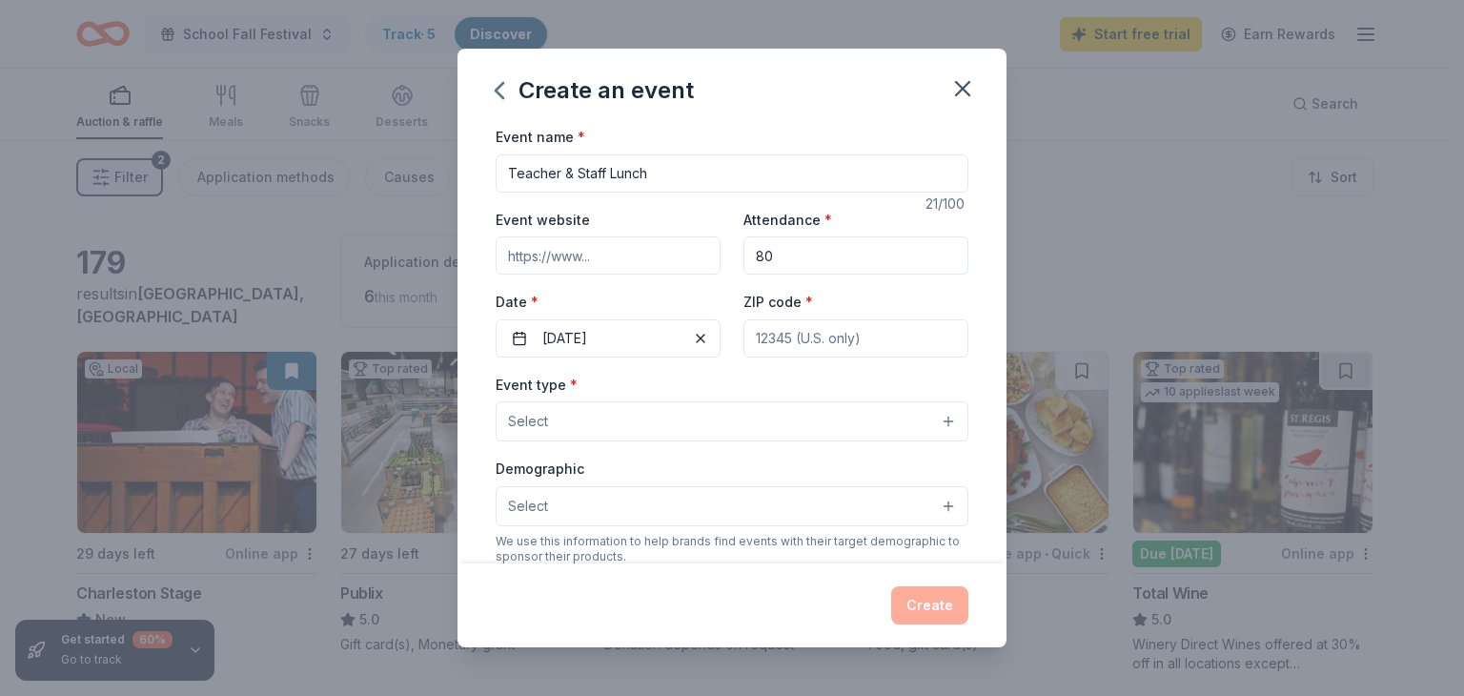
click at [758, 334] on input "ZIP code *" at bounding box center [855, 338] width 225 height 38
type input "9"
type input "29445"
click at [598, 439] on button "Select" at bounding box center [732, 421] width 473 height 40
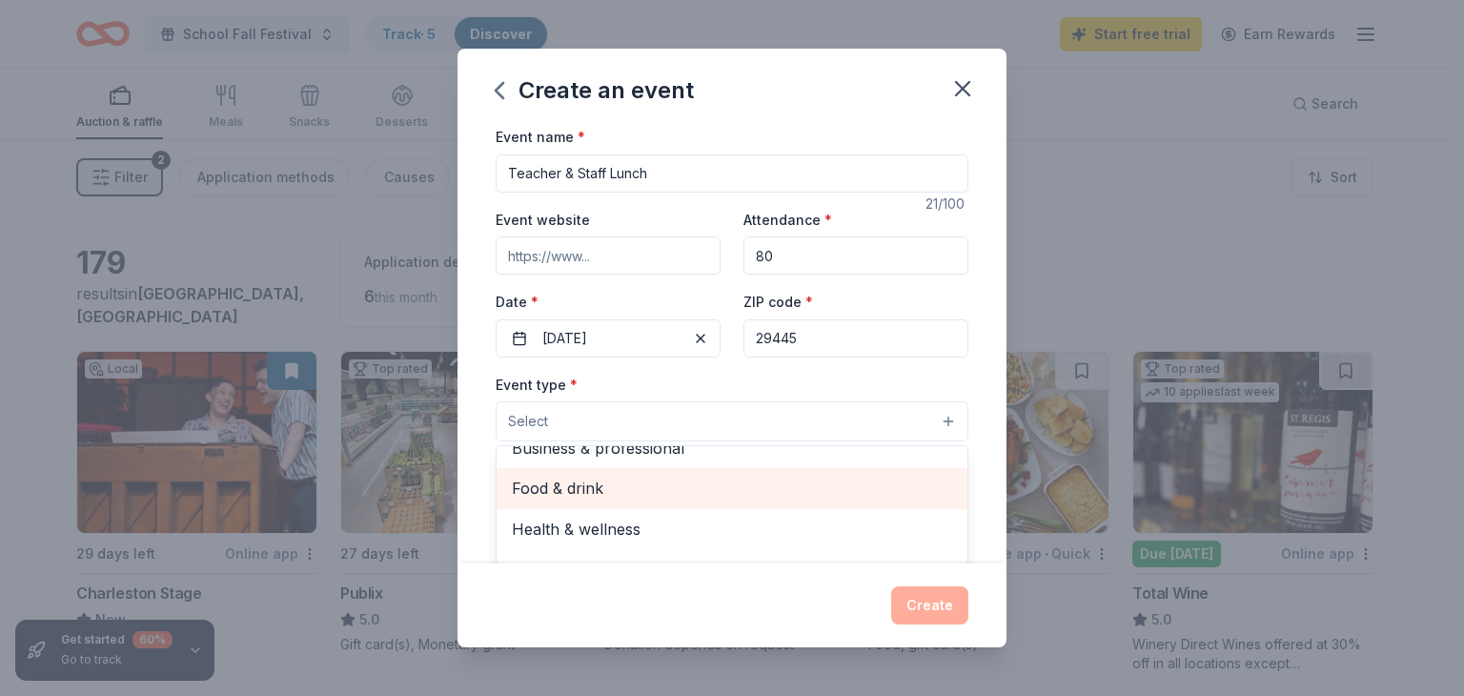
click at [611, 480] on span "Food & drink" at bounding box center [732, 488] width 440 height 25
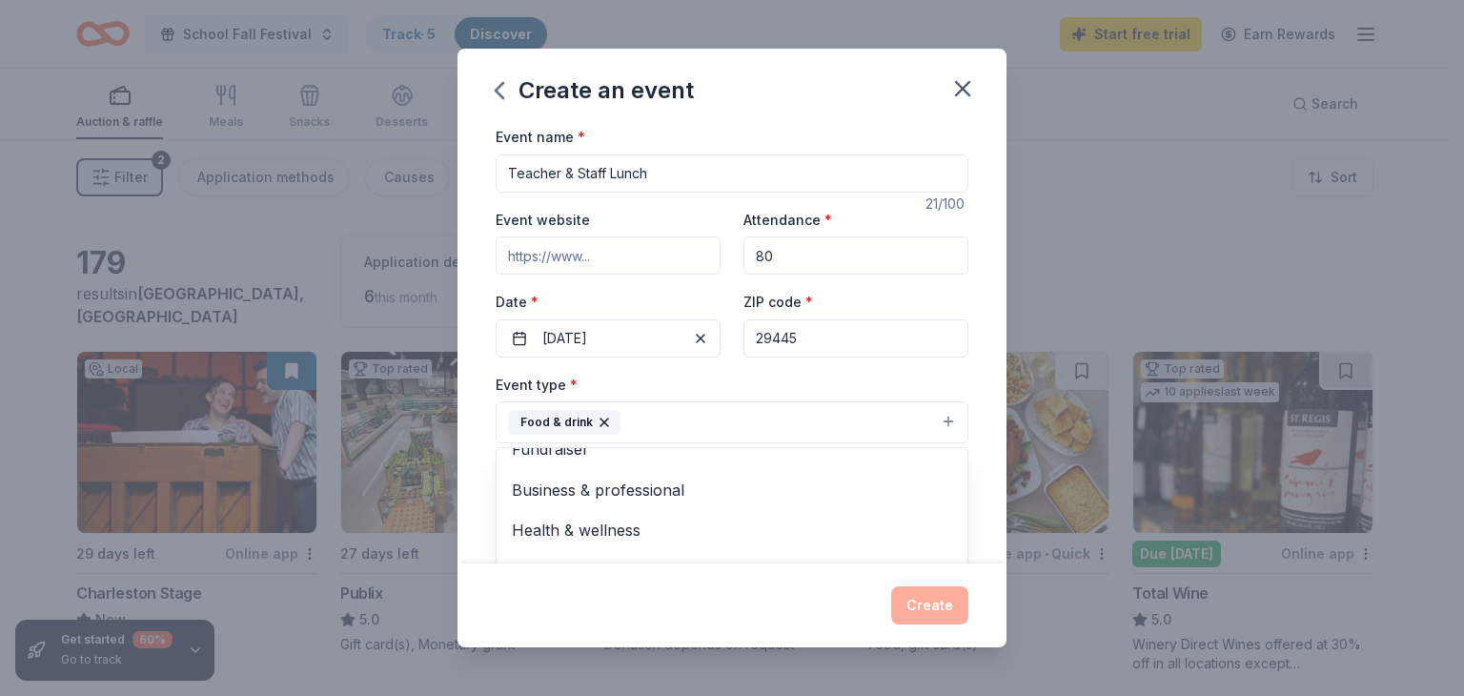
click at [771, 401] on div "Event type * Food & drink Fundraiser Business & professional Health & wellness …" at bounding box center [732, 408] width 473 height 71
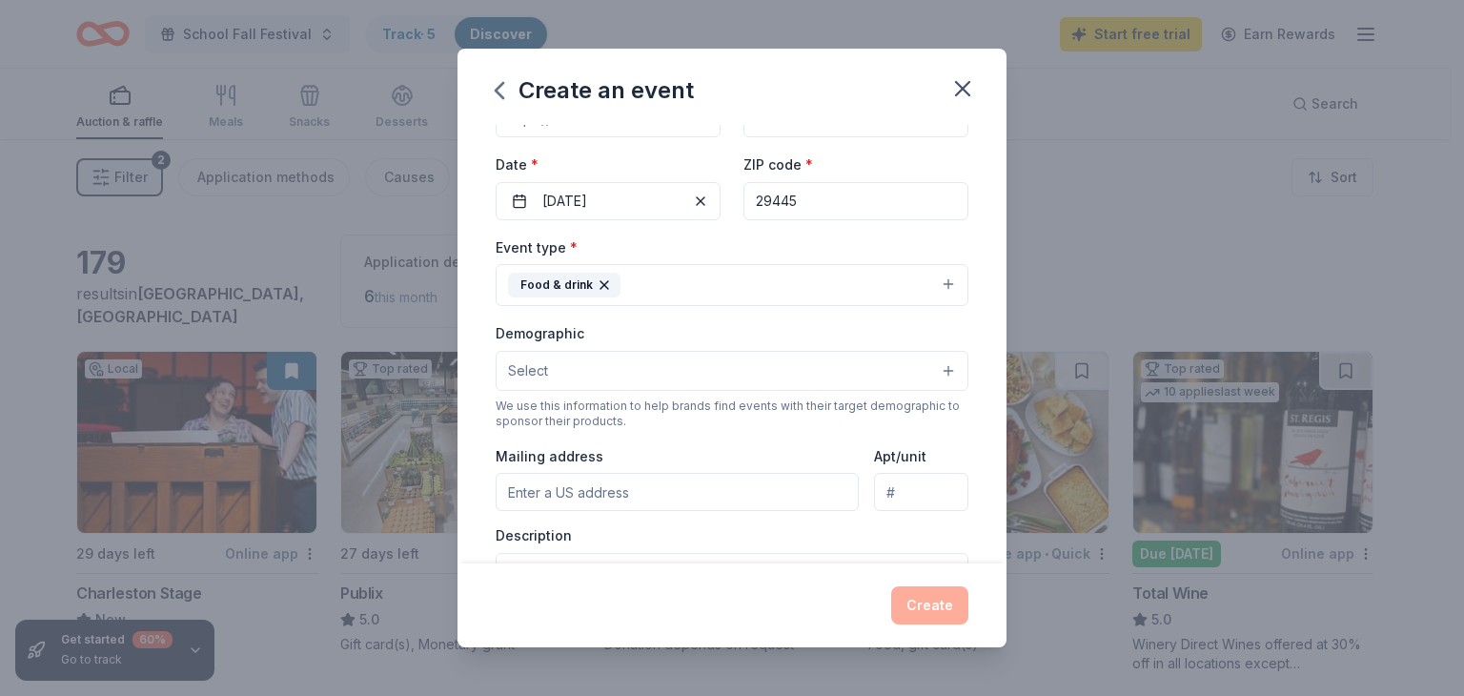
scroll to position [191, 0]
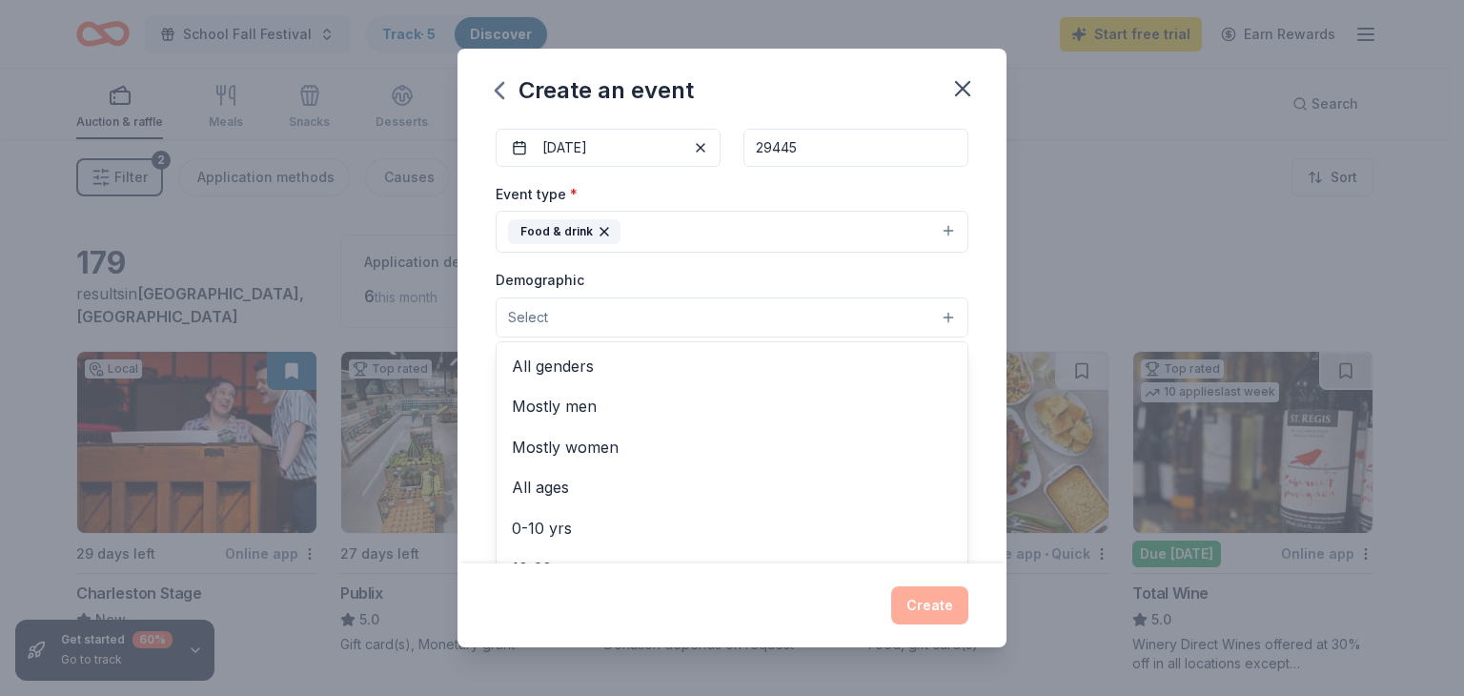
click at [722, 312] on button "Select" at bounding box center [732, 317] width 473 height 40
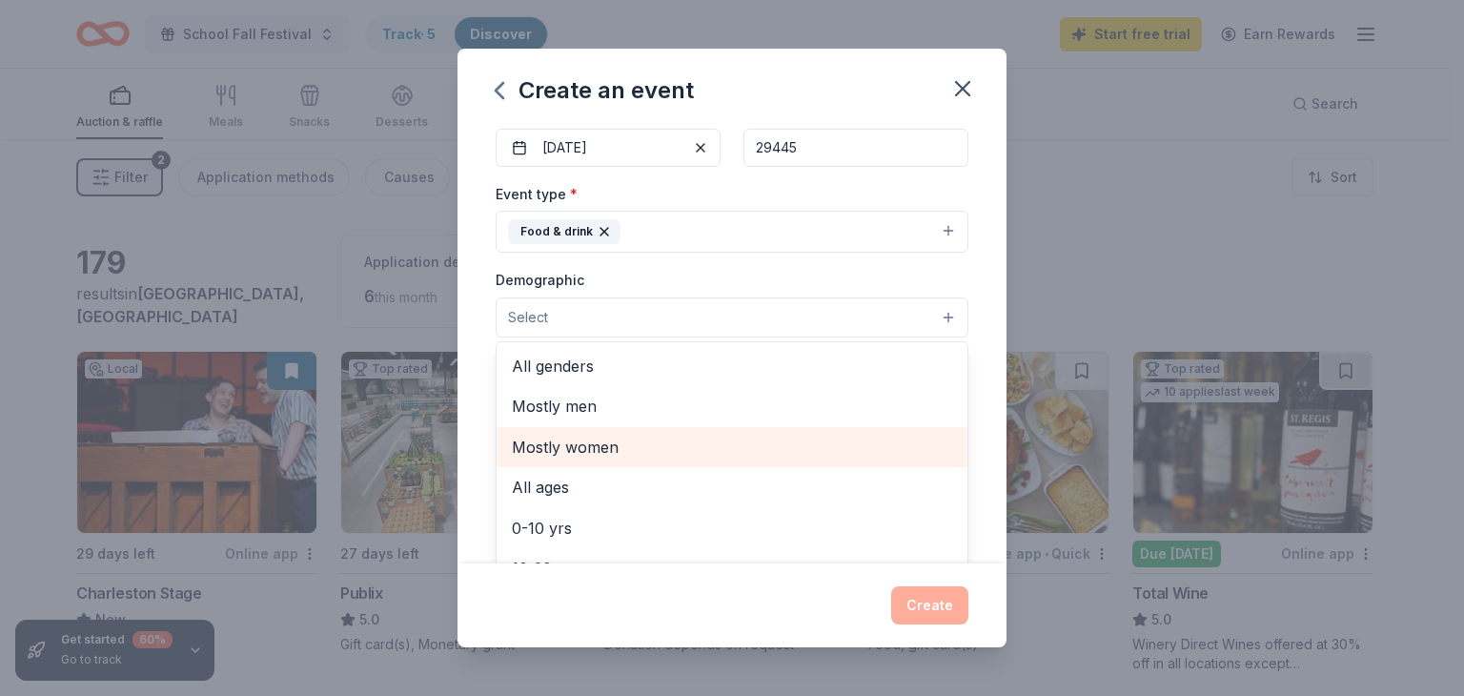
click at [646, 443] on span "Mostly women" at bounding box center [732, 447] width 440 height 25
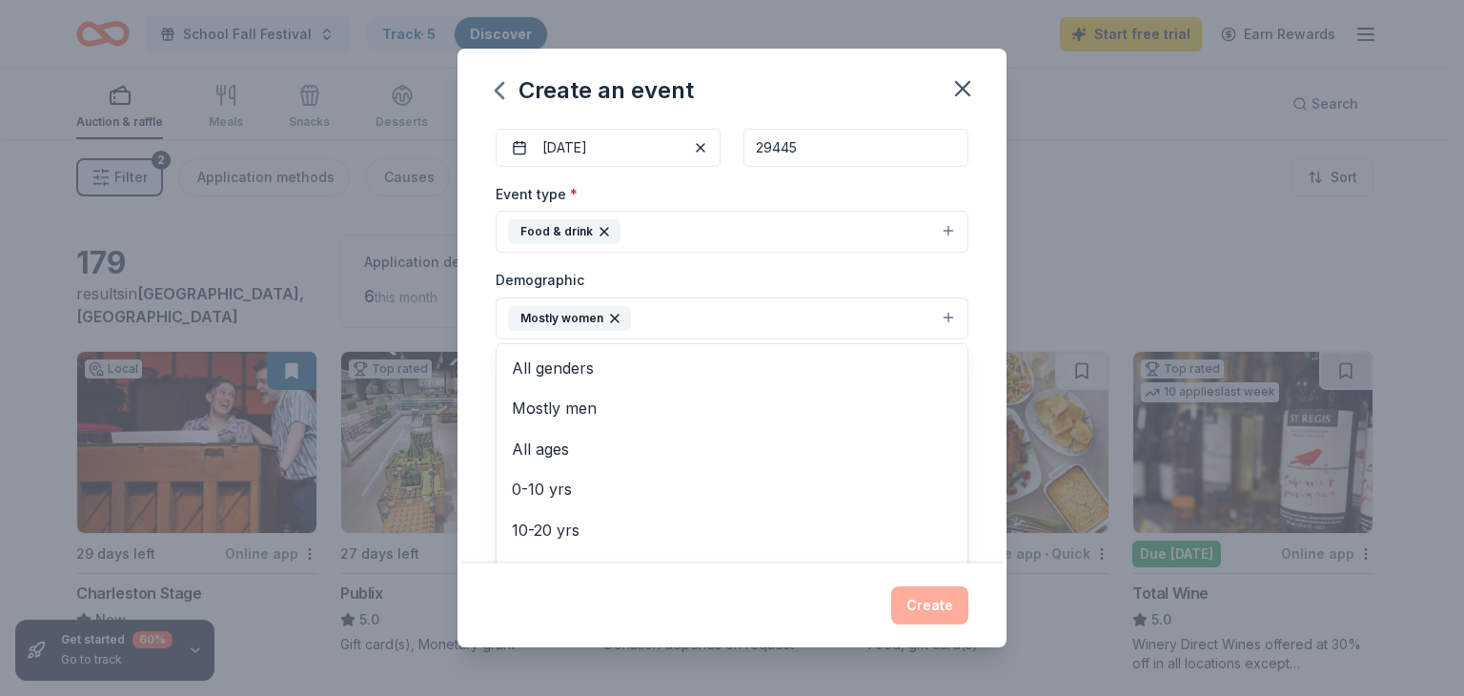
click at [967, 352] on div "Event name * Teacher & Staff Lunch 21 /100 Event website Attendance * 80 Date *…" at bounding box center [731, 344] width 549 height 438
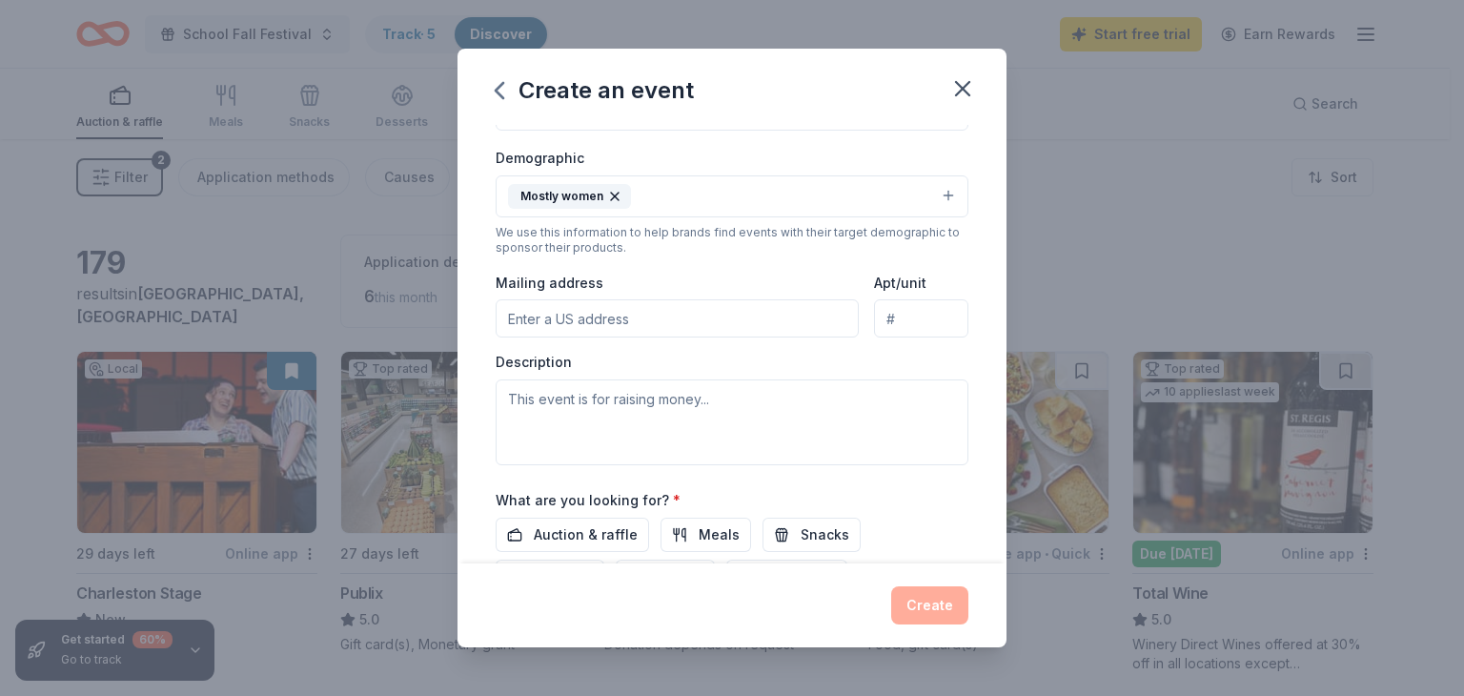
scroll to position [381, 0]
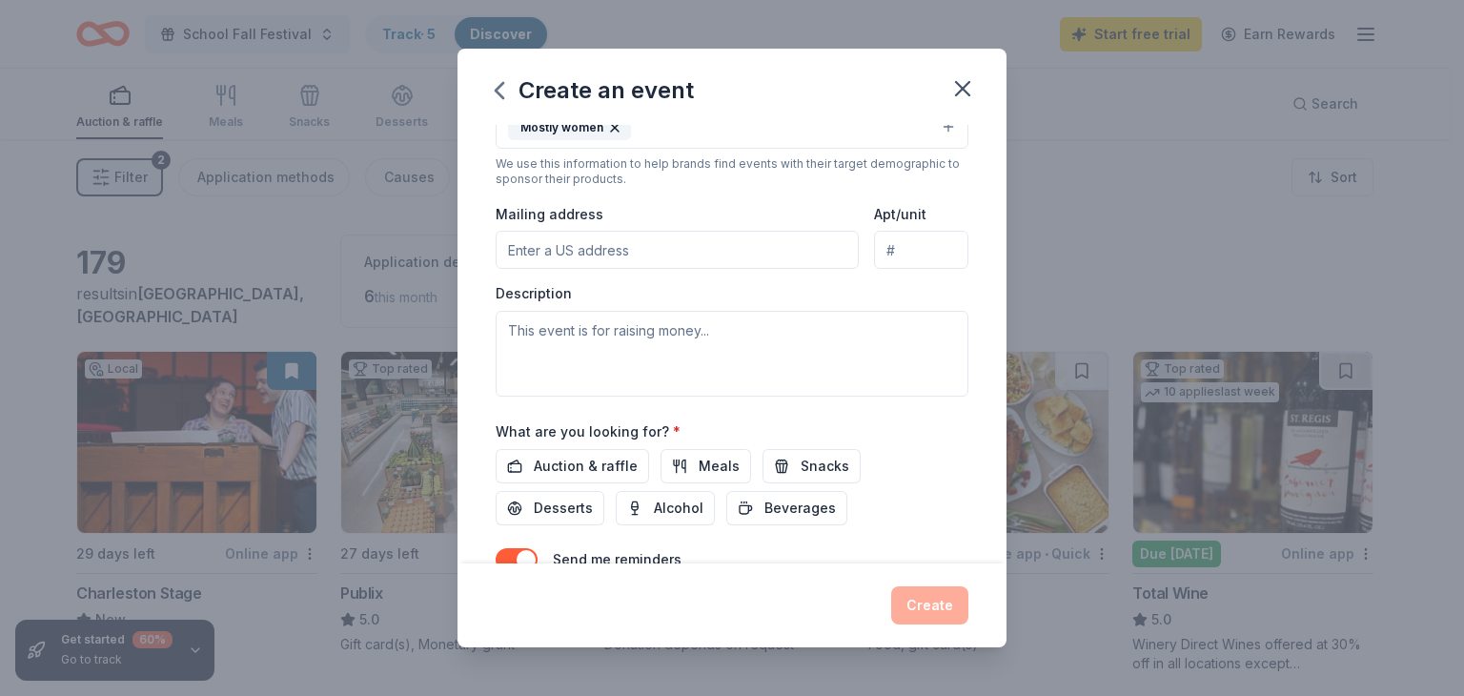
click at [739, 265] on input "Mailing address" at bounding box center [677, 250] width 363 height 38
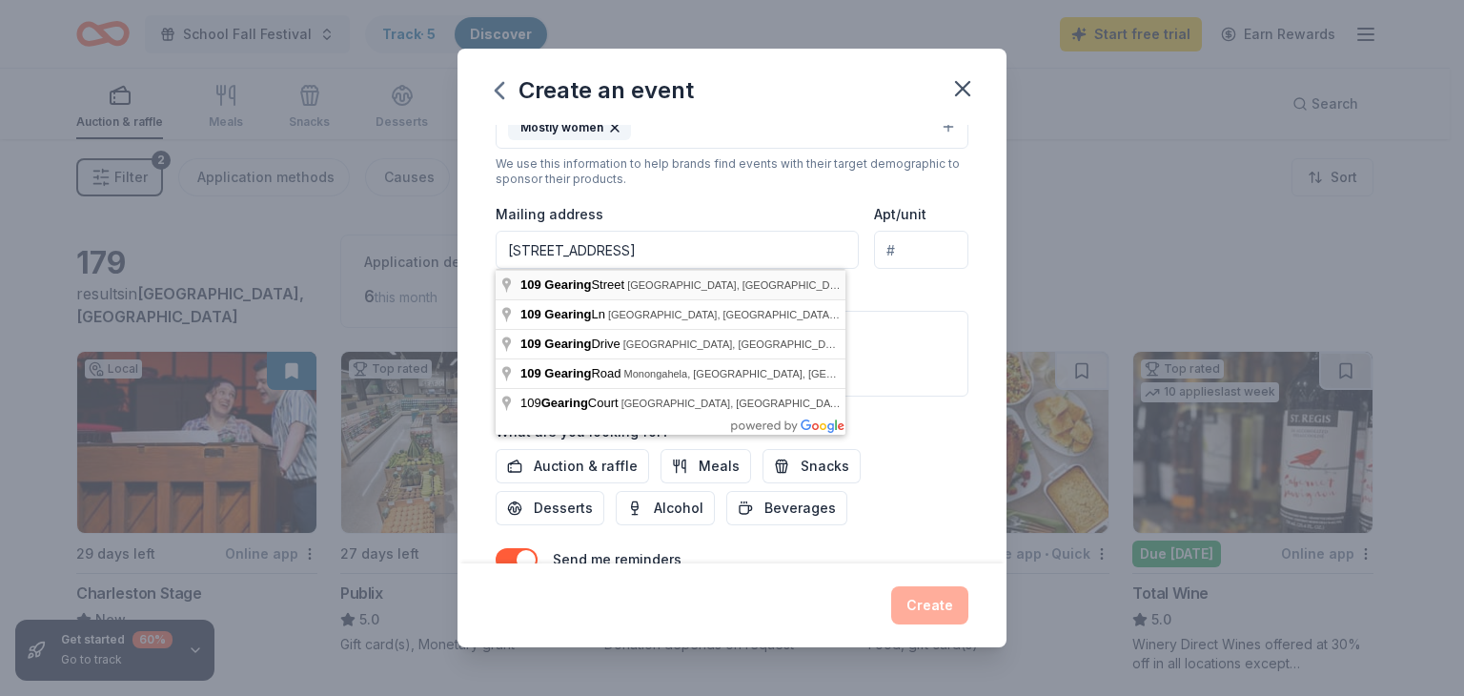
type input "109 Gearing Street, Goose Creek, SC, 29445"
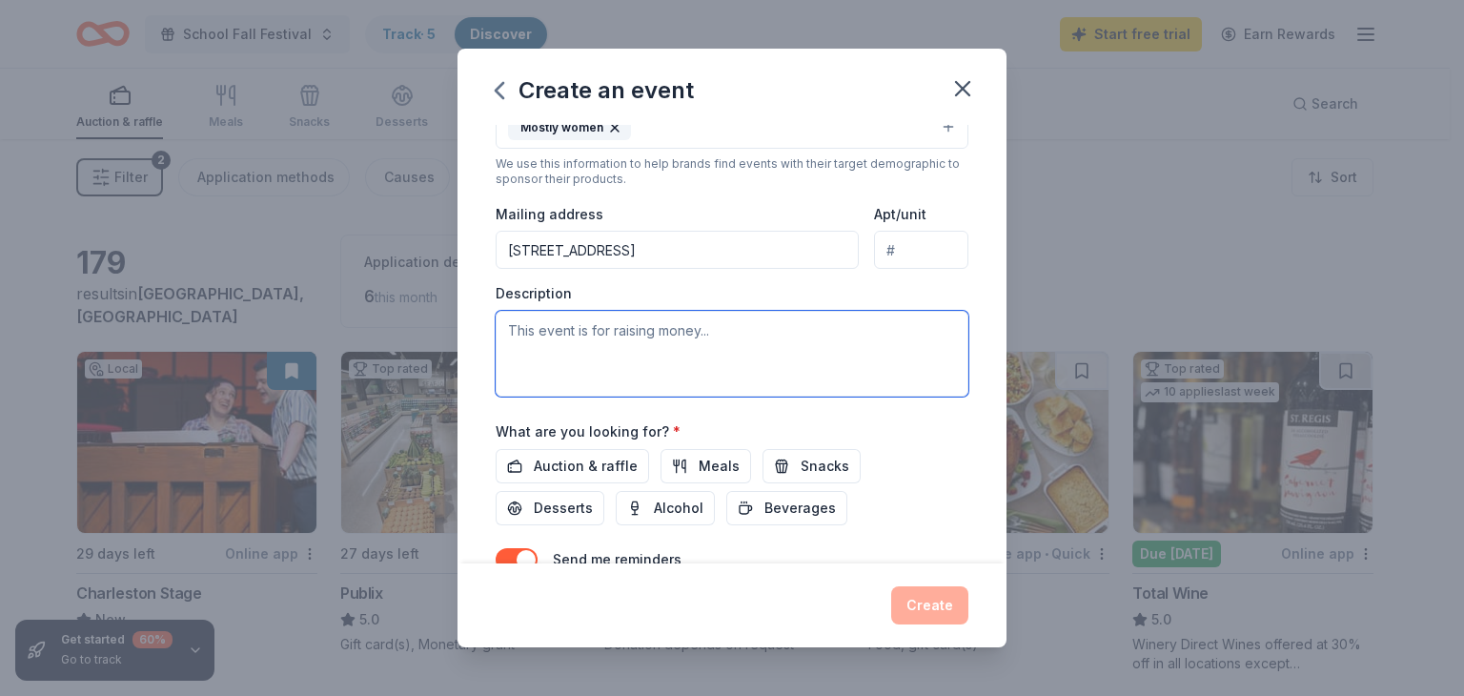
click at [625, 333] on textarea at bounding box center [732, 354] width 473 height 86
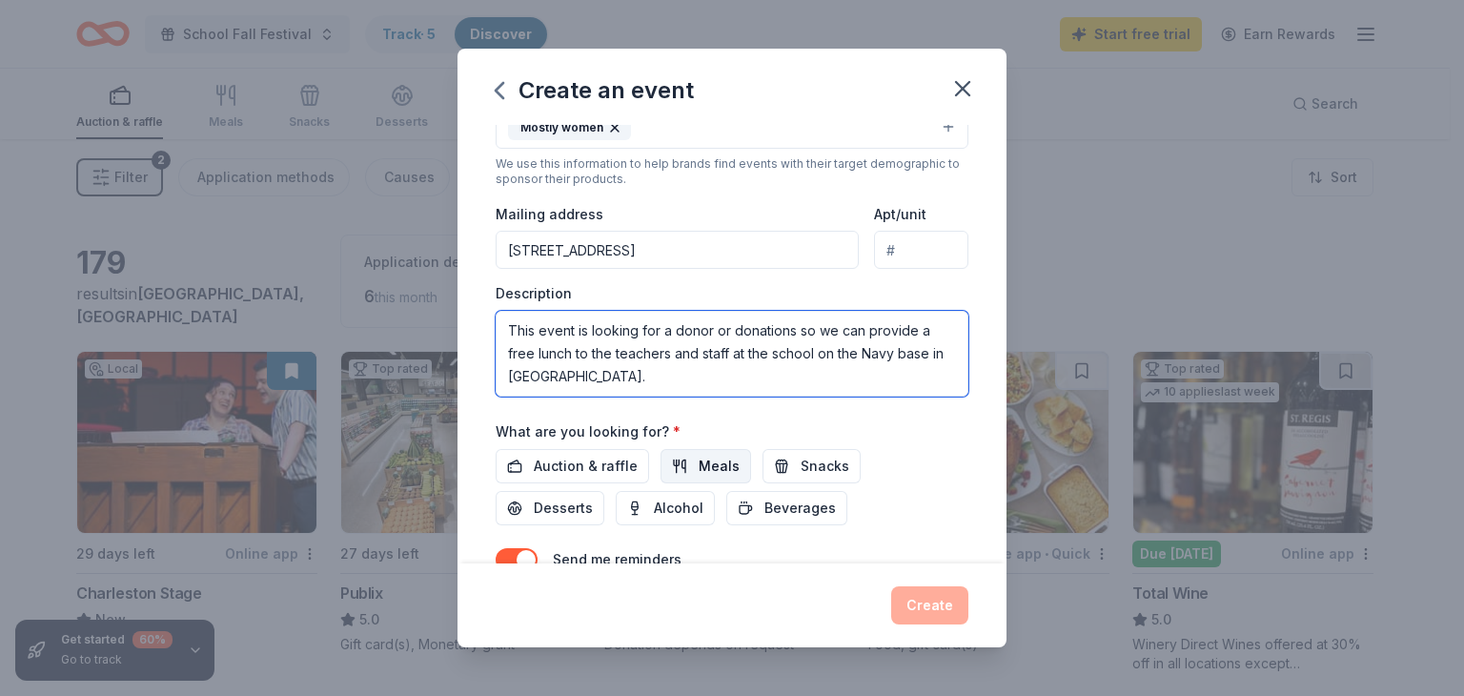
type textarea "This event is looking for a donor or donations so we can provide a free lunch t…"
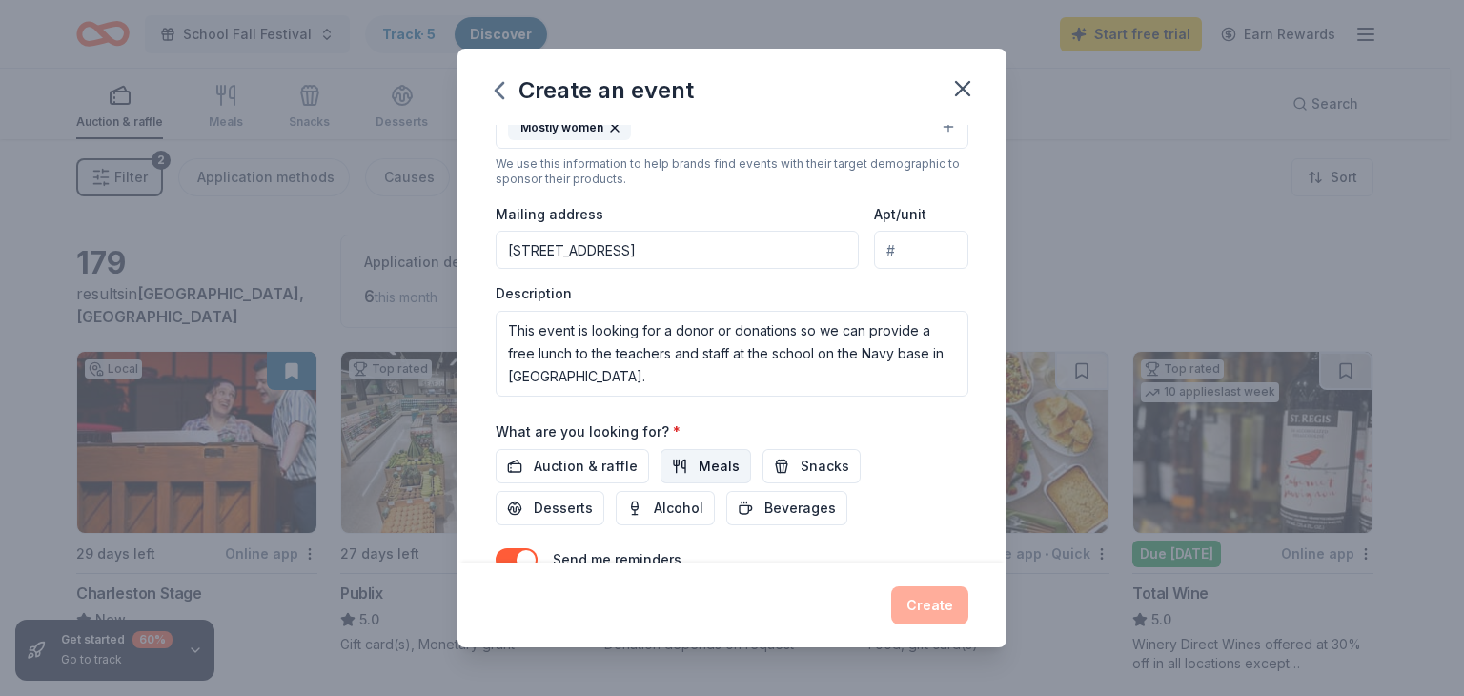
click at [707, 475] on span "Meals" at bounding box center [719, 466] width 41 height 23
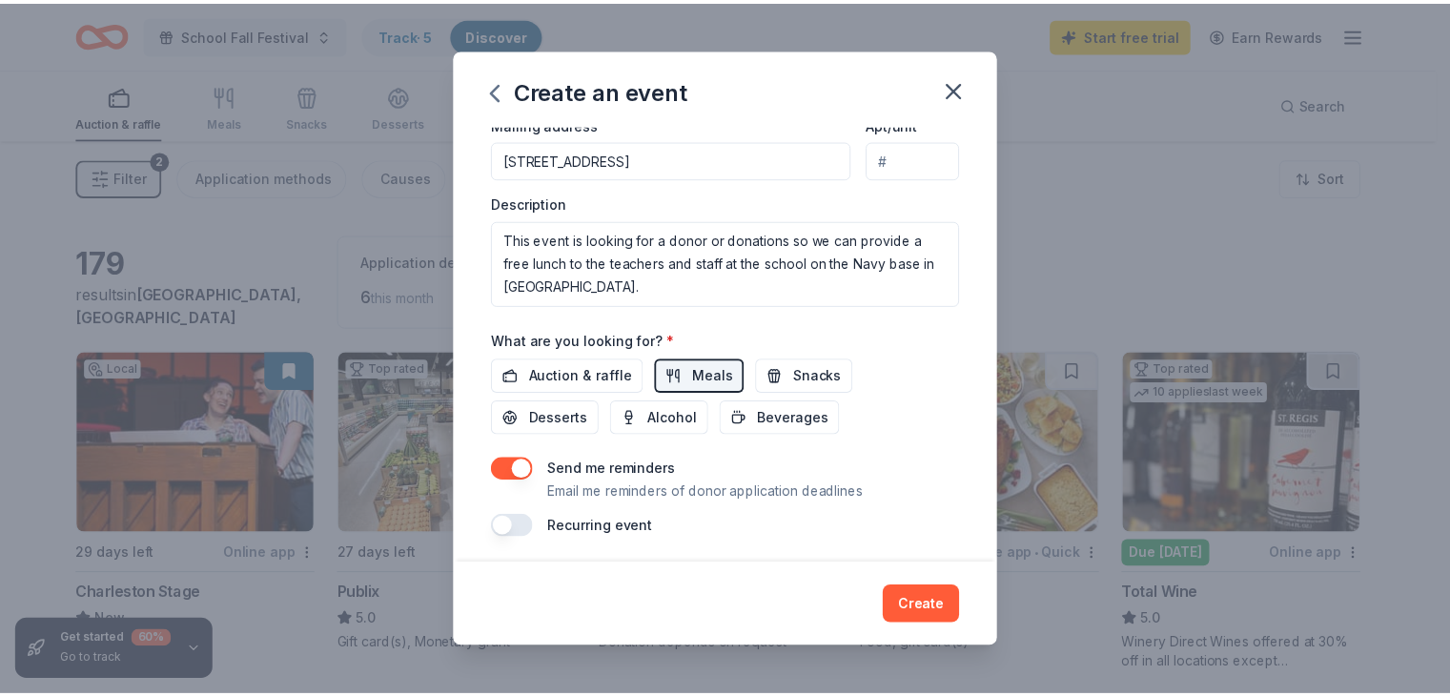
scroll to position [476, 0]
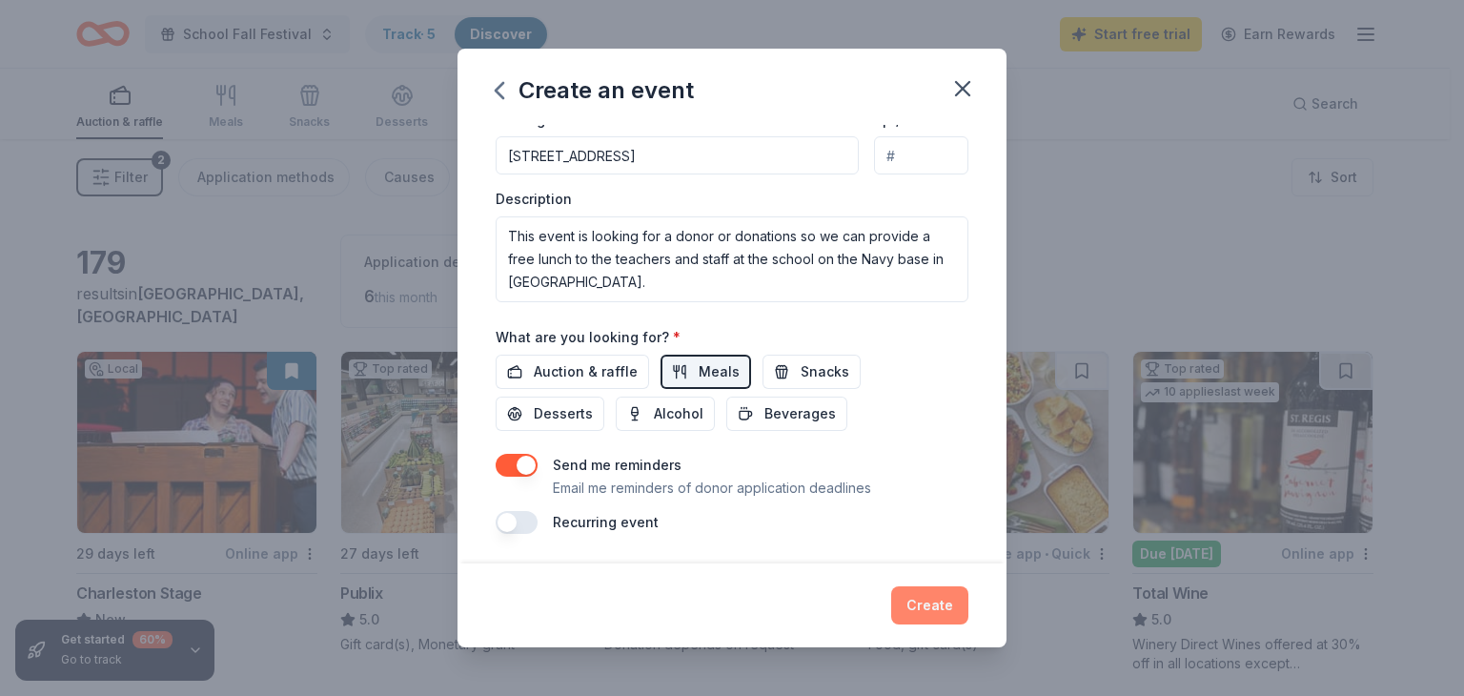
click at [923, 600] on button "Create" at bounding box center [929, 605] width 77 height 38
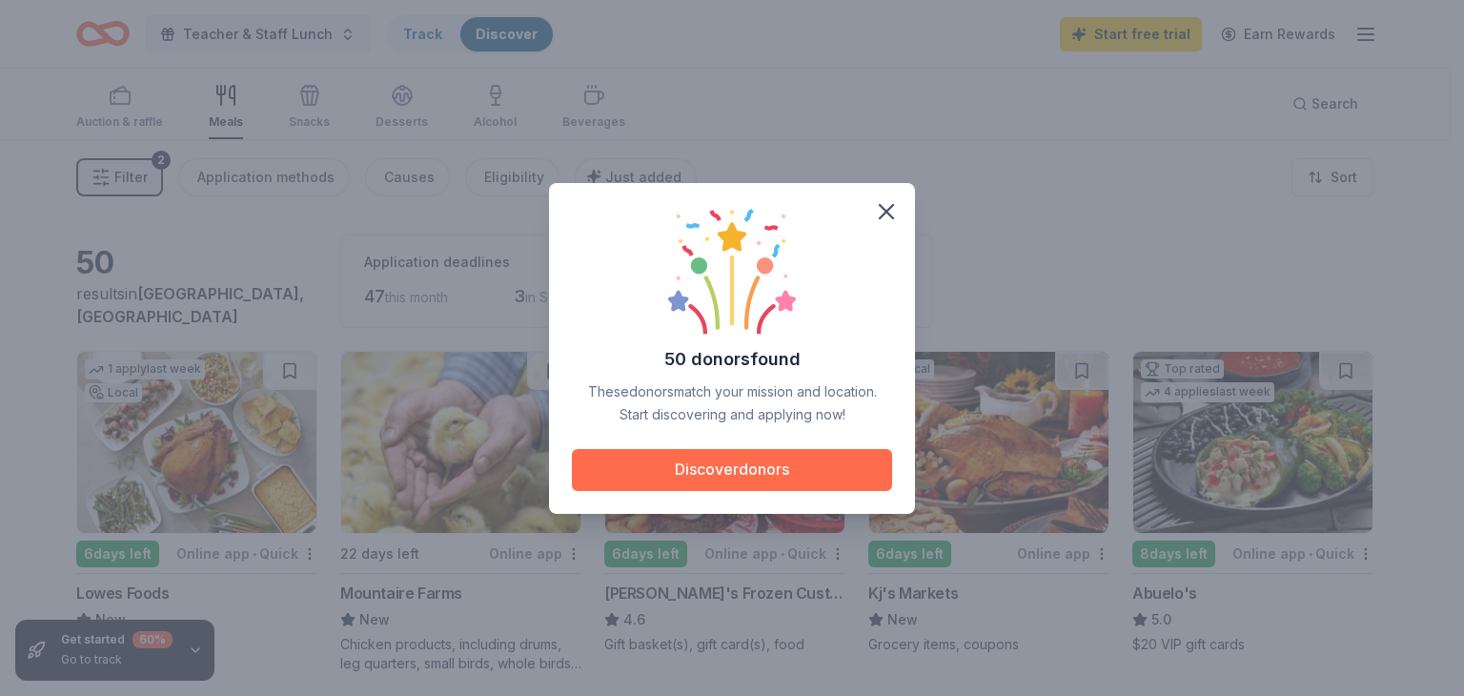
click at [781, 472] on button "Discover donors" at bounding box center [732, 470] width 320 height 42
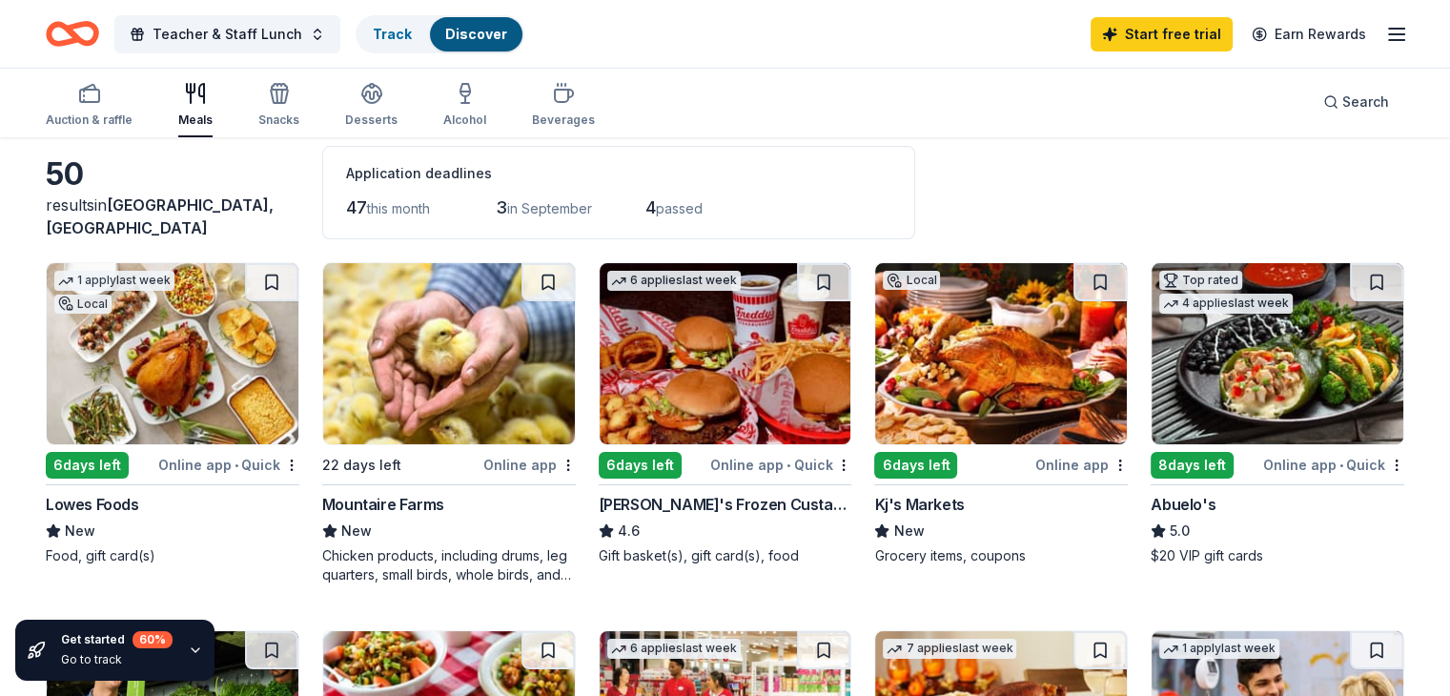
scroll to position [95, 0]
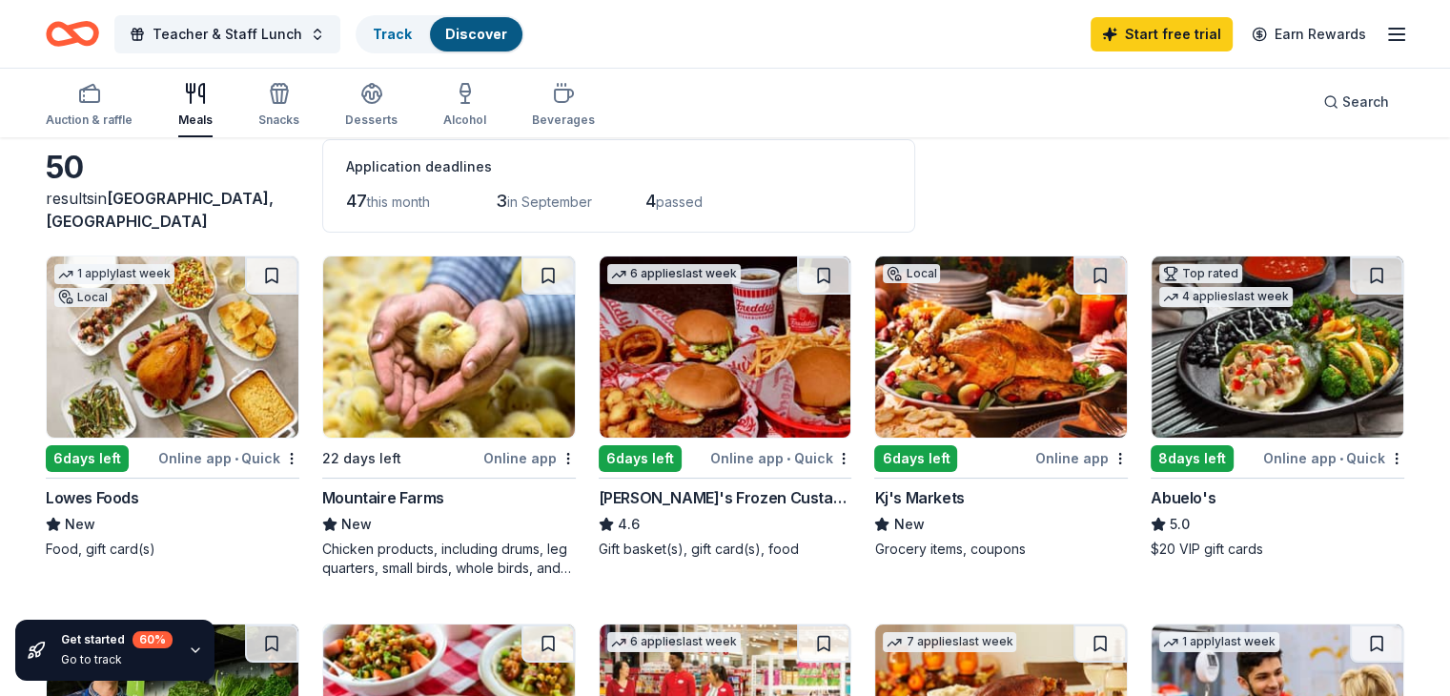
click at [255, 401] on img at bounding box center [173, 346] width 252 height 181
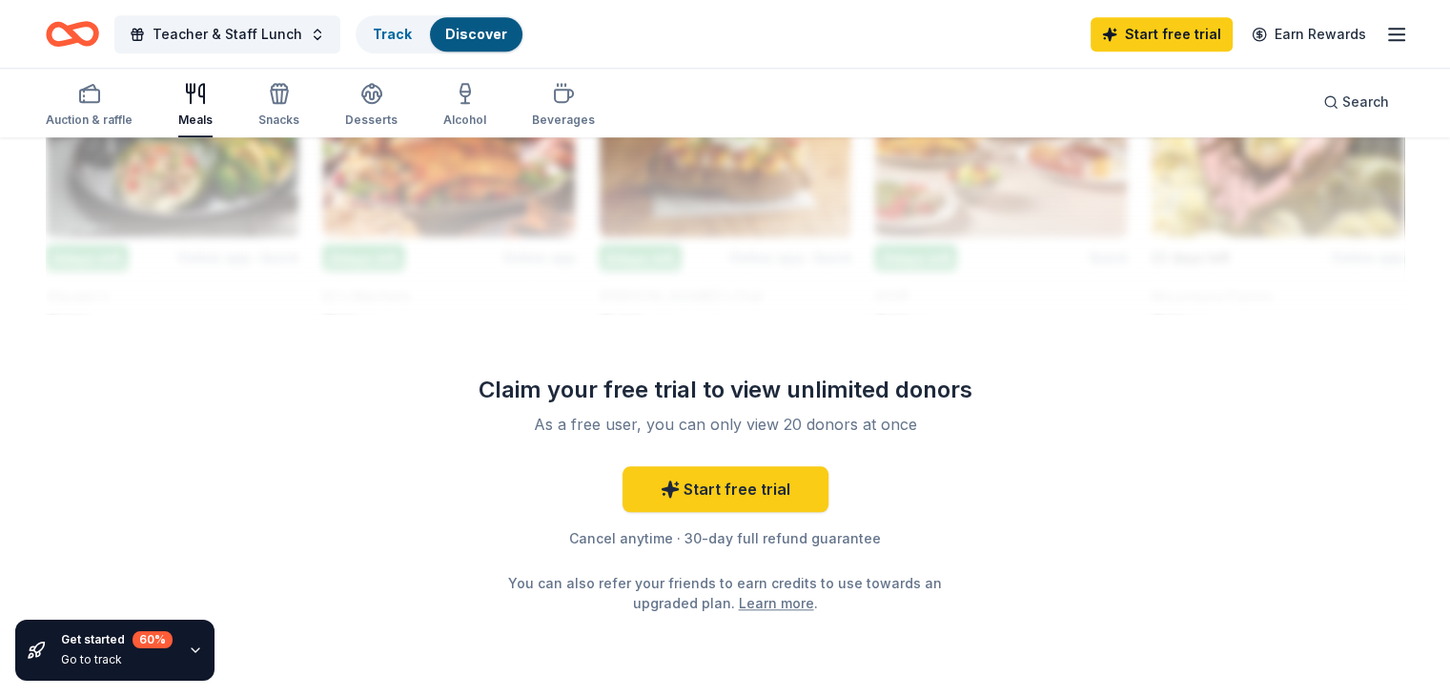
scroll to position [1811, 0]
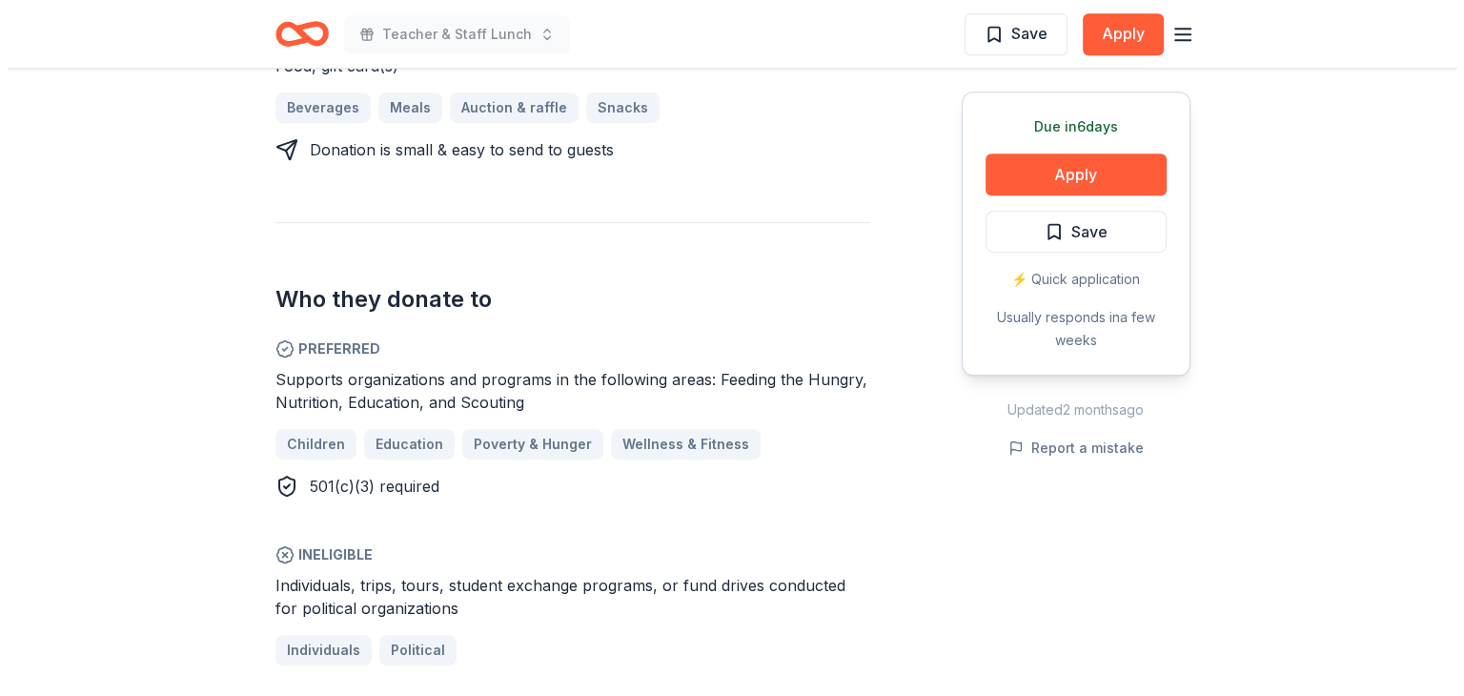
scroll to position [858, 0]
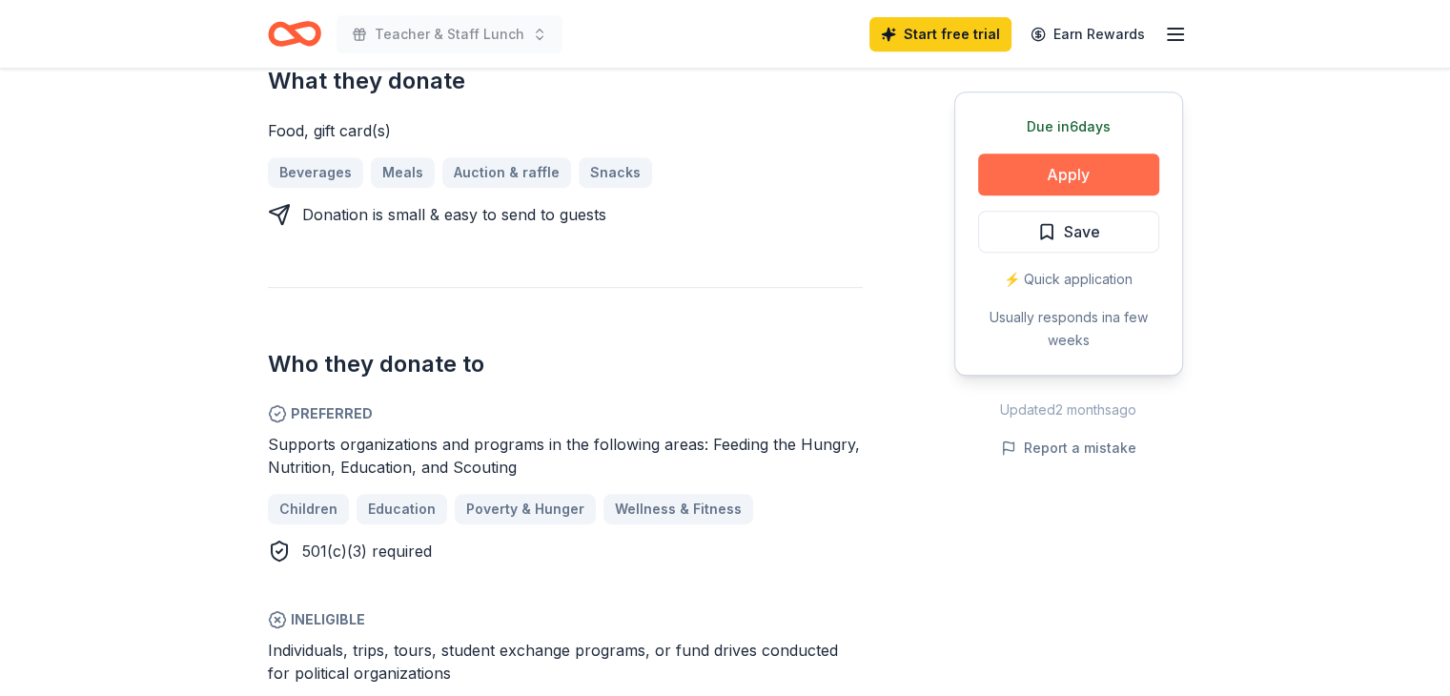
click at [1023, 170] on button "Apply" at bounding box center [1068, 174] width 181 height 42
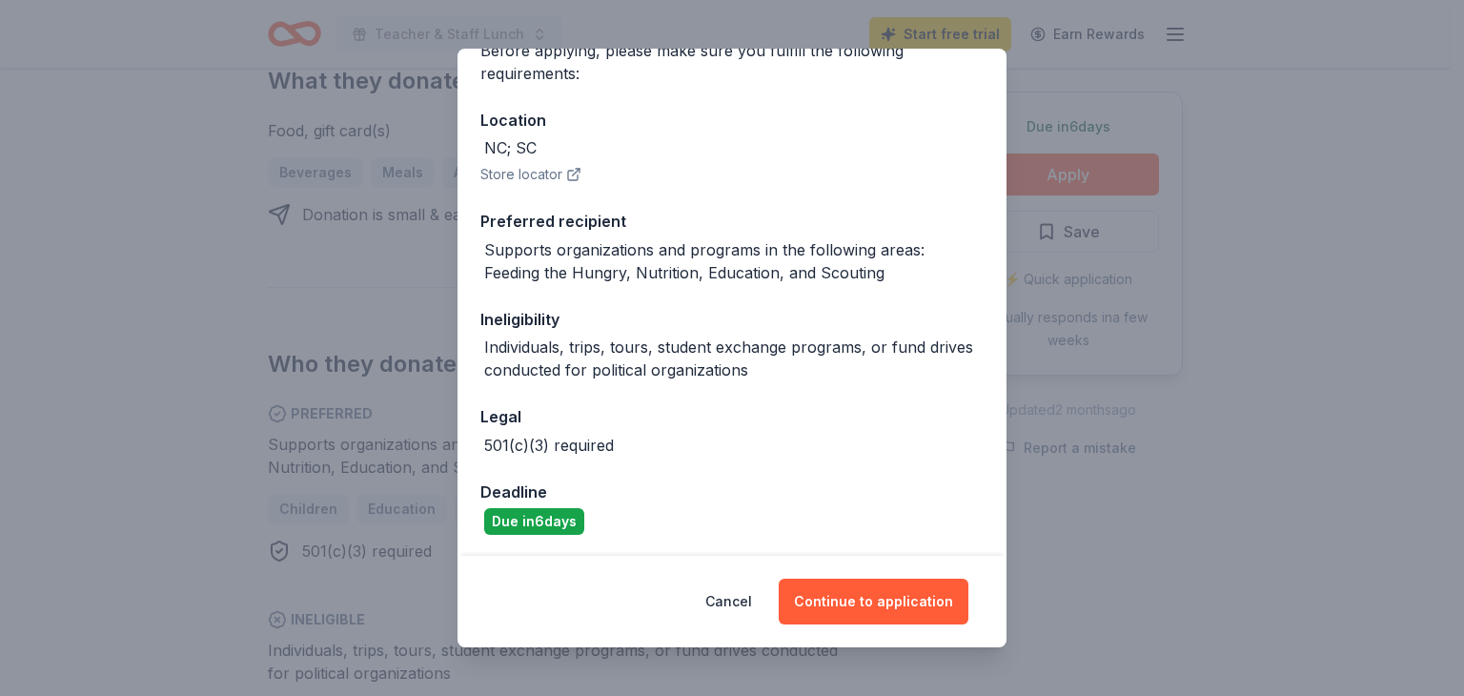
scroll to position [172, 0]
click at [860, 604] on button "Continue to application" at bounding box center [874, 601] width 190 height 46
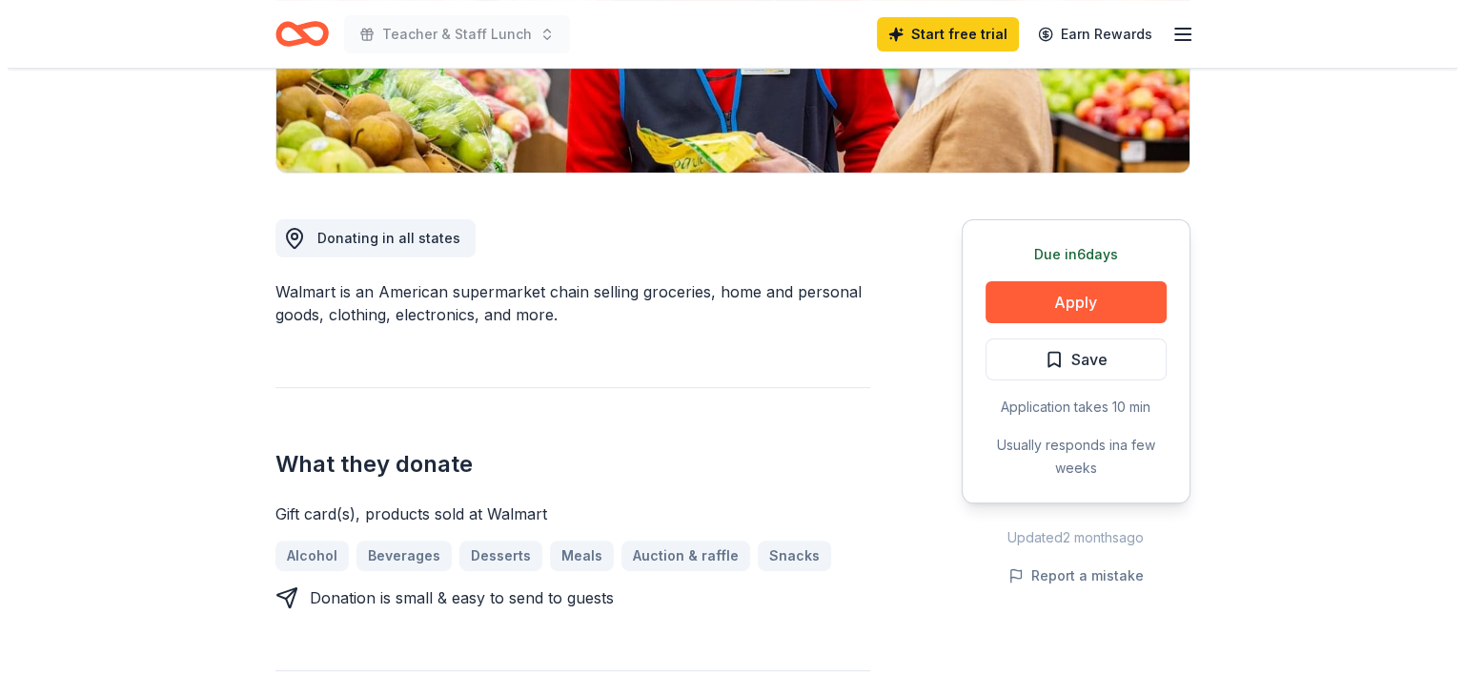
scroll to position [381, 0]
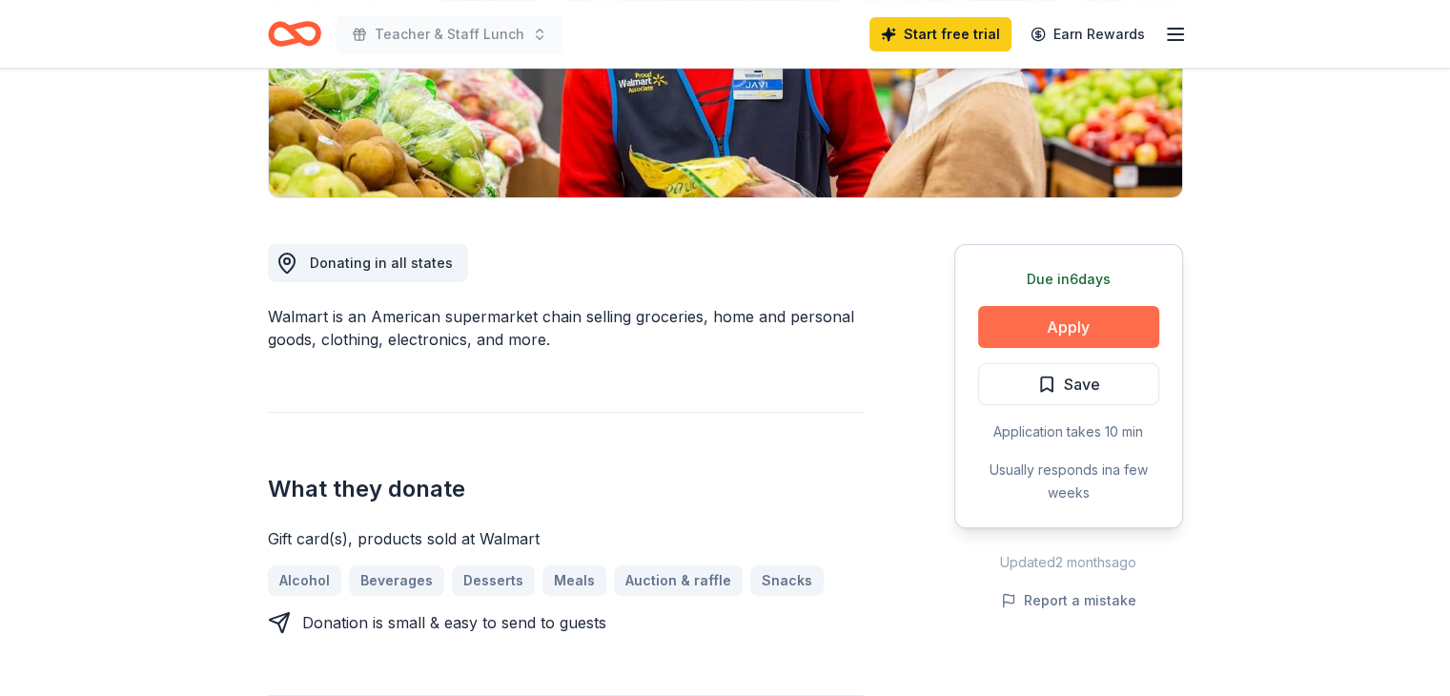
click at [1110, 325] on button "Apply" at bounding box center [1068, 327] width 181 height 42
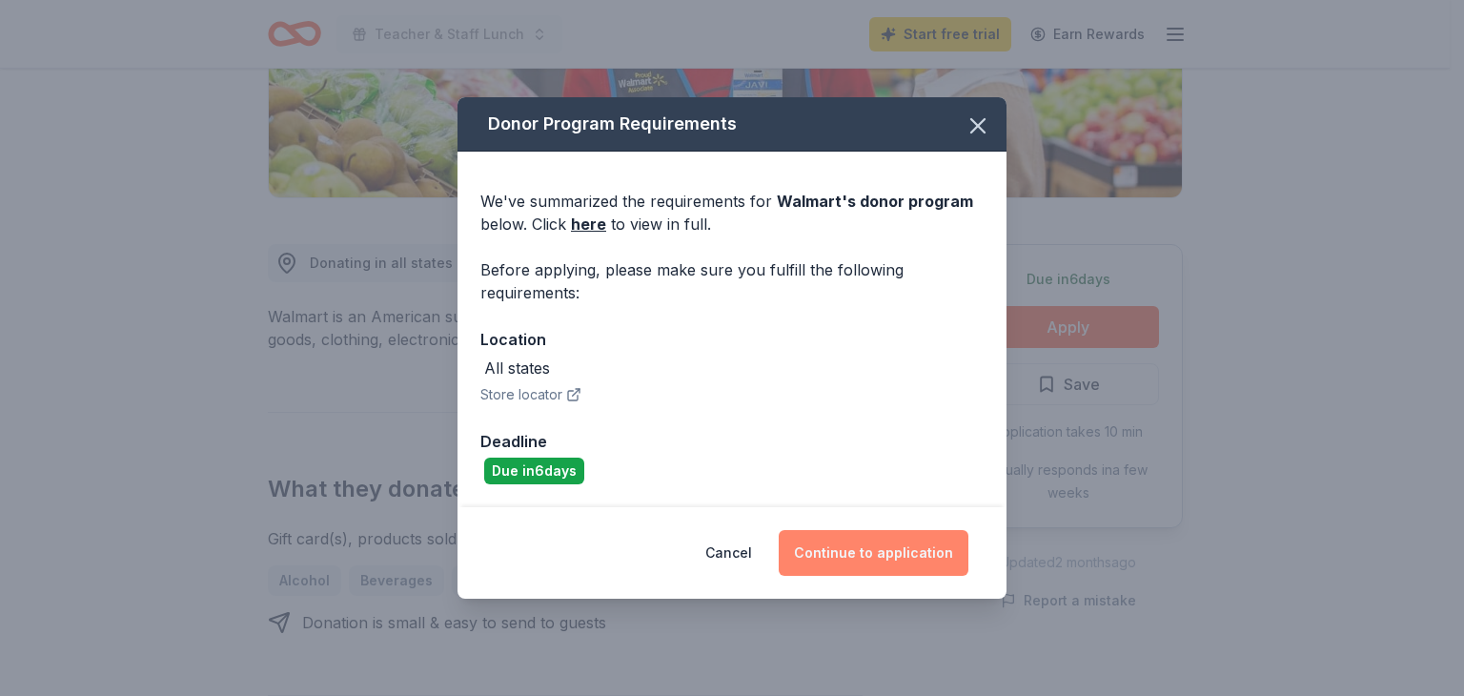
click at [873, 541] on button "Continue to application" at bounding box center [874, 553] width 190 height 46
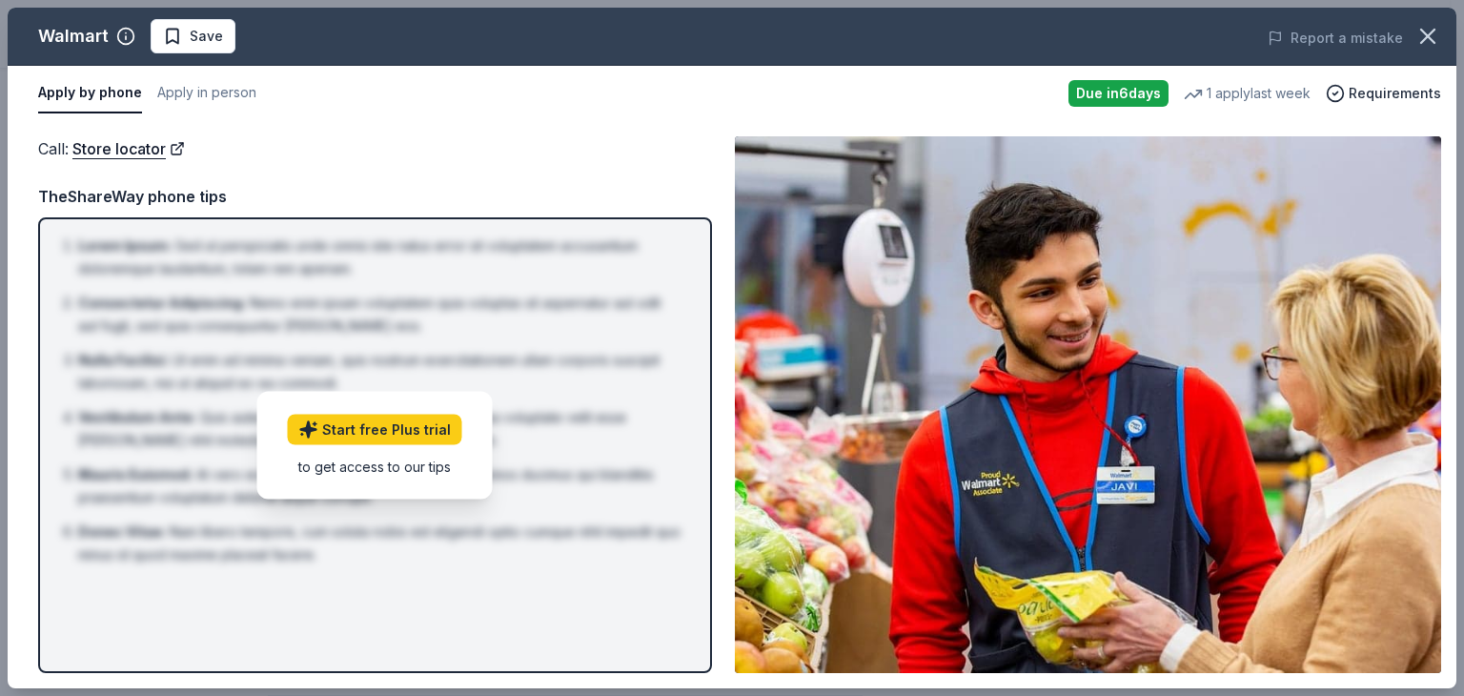
click at [467, 180] on div "Call : Store locator TheShareWay phone tips Lorem Ipsum : Sed ut perspiciatis u…" at bounding box center [375, 404] width 674 height 537
click at [95, 94] on button "Apply by phone" at bounding box center [90, 93] width 104 height 40
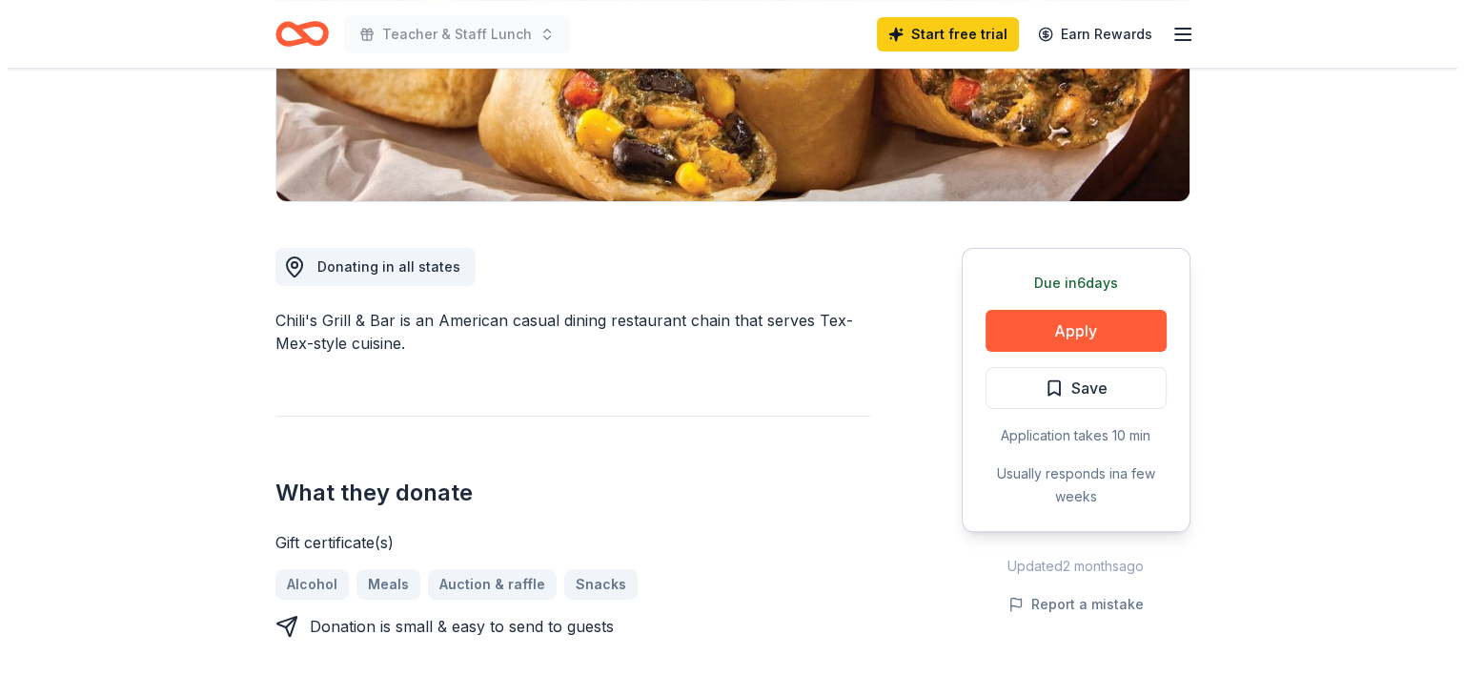
scroll to position [381, 0]
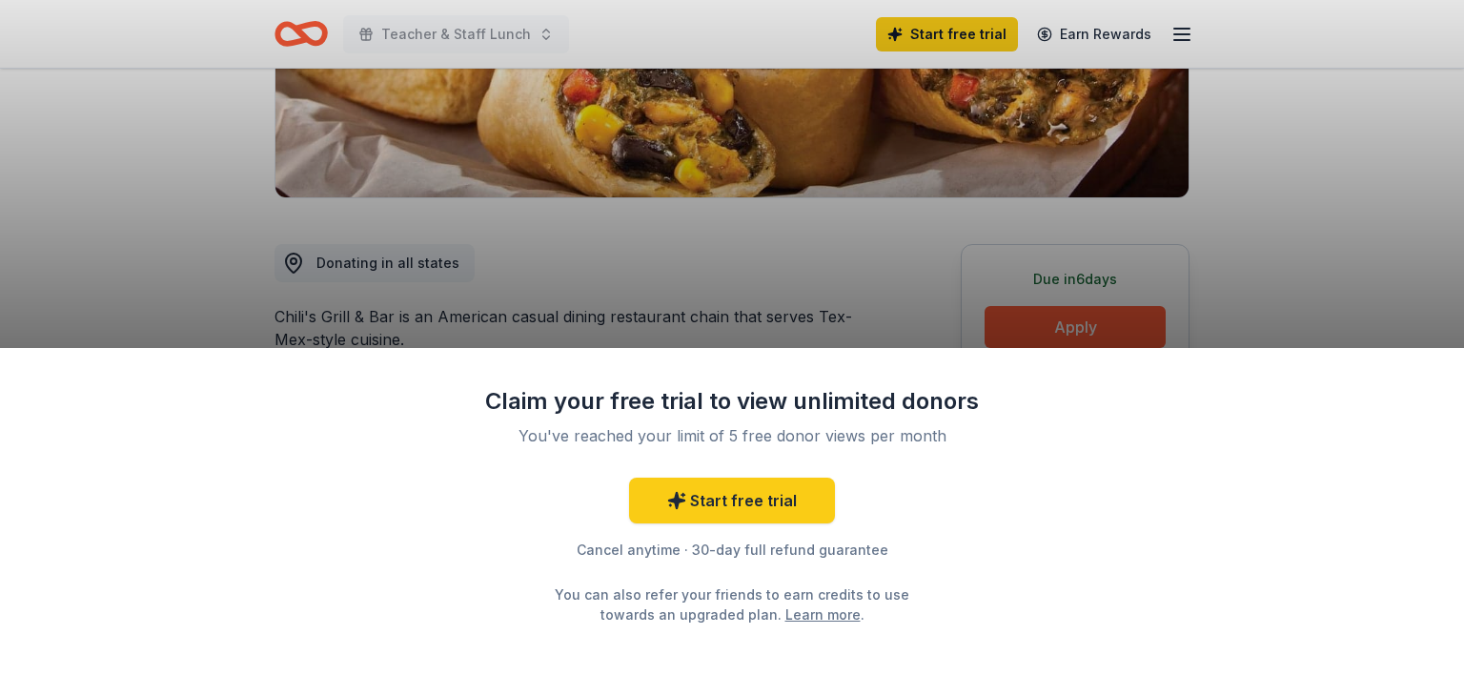
click at [806, 268] on div "Claim your free trial to view unlimited donors You've reached your limit of 5 f…" at bounding box center [732, 348] width 1464 height 696
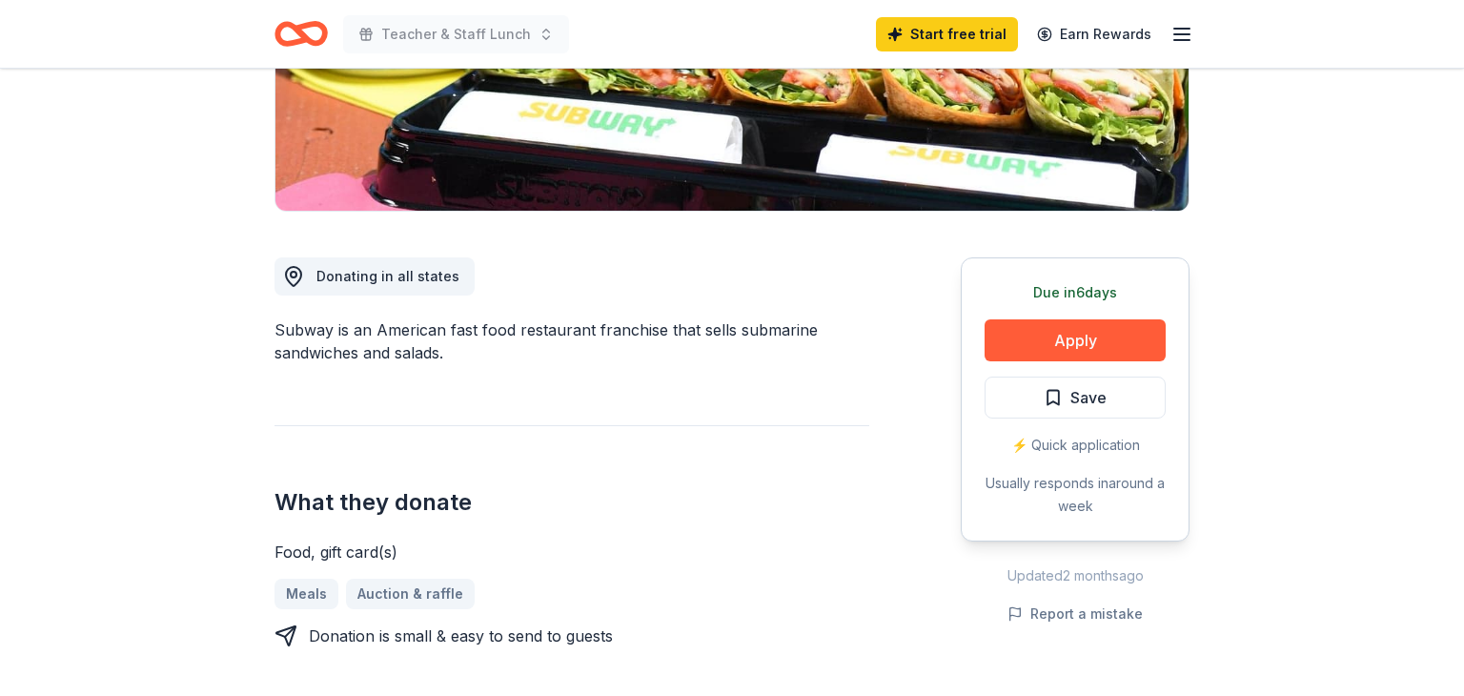
scroll to position [381, 0]
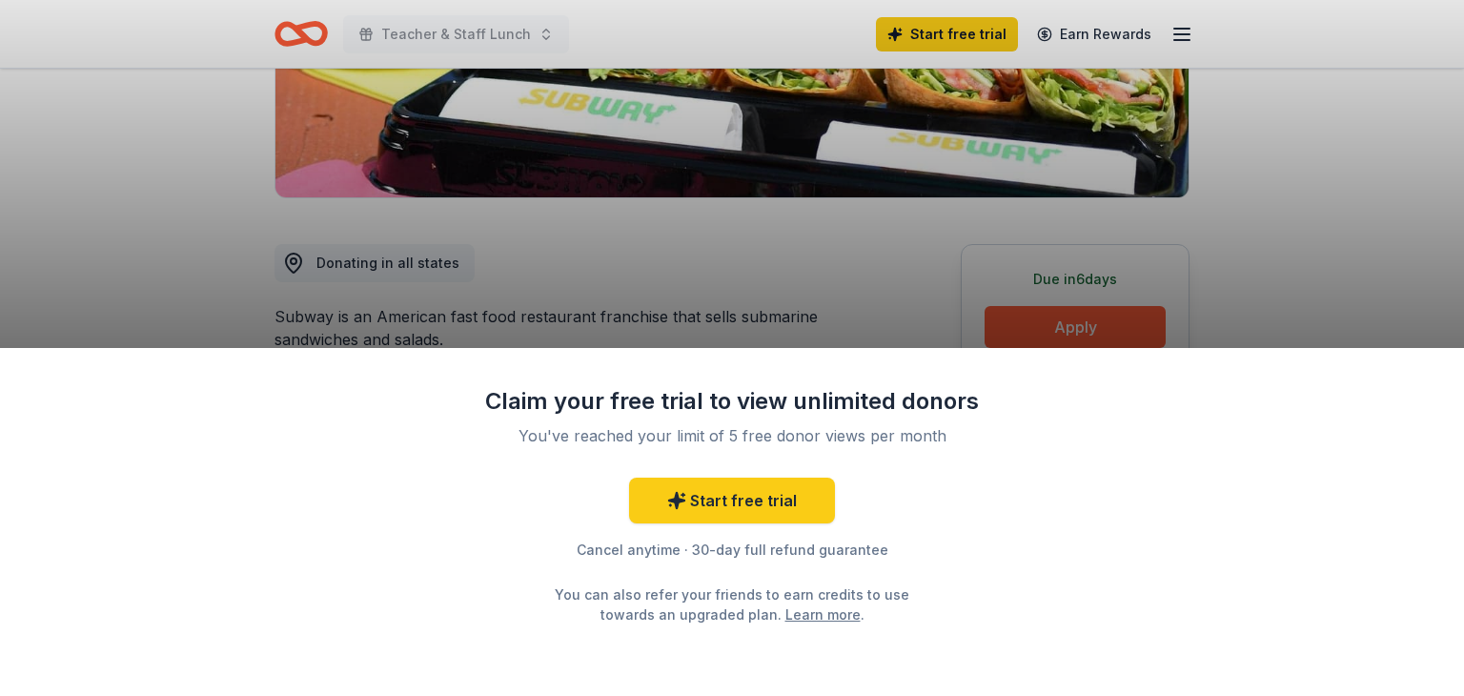
click at [870, 312] on div "Claim your free trial to view unlimited donors You've reached your limit of 5 f…" at bounding box center [732, 348] width 1464 height 696
